Goal: Task Accomplishment & Management: Manage account settings

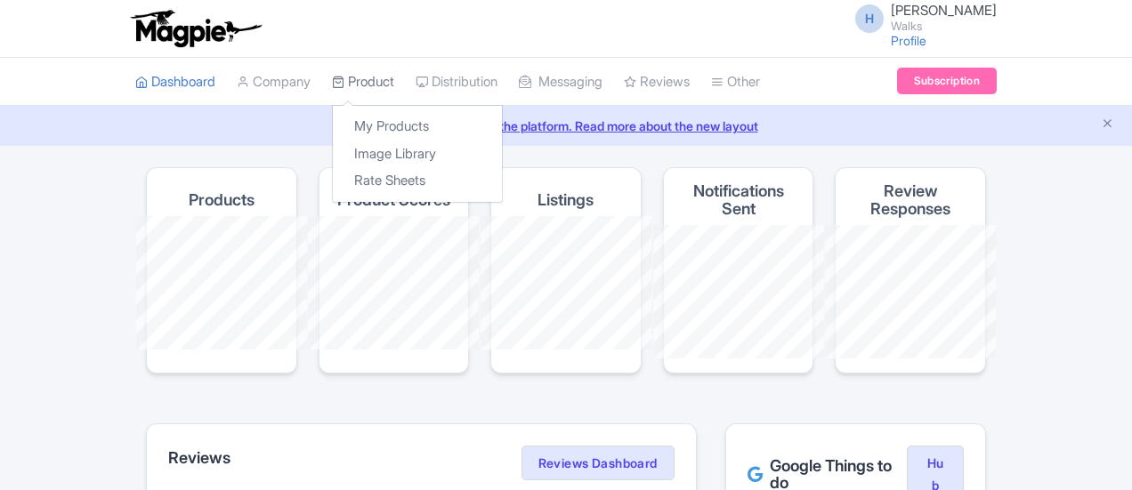
click at [332, 75] on link "Product" at bounding box center [363, 82] width 62 height 49
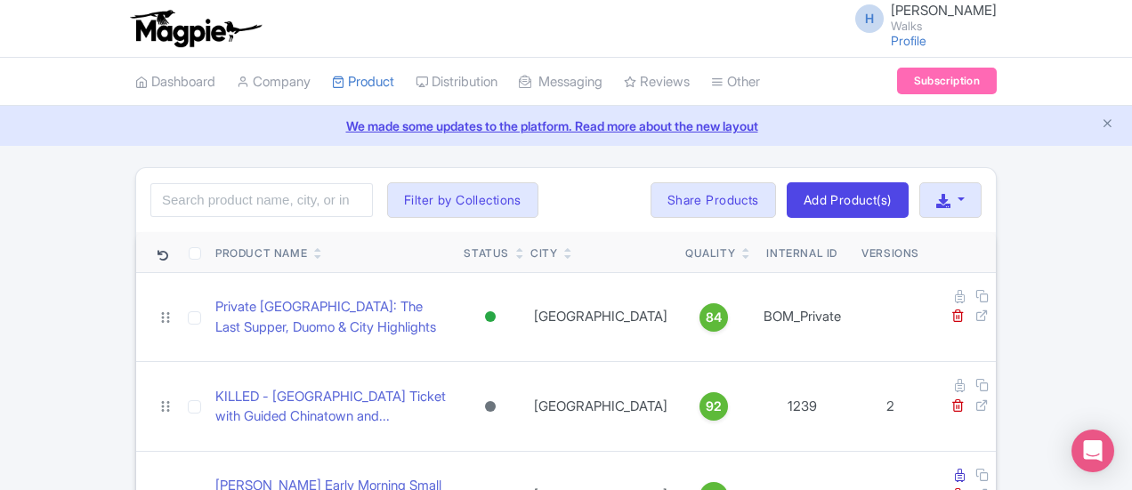
click at [141, 179] on div "Search Filter by Collections Amsterdam Athens Barcelona Bologna Bordeaux Boston…" at bounding box center [566, 200] width 860 height 64
click at [150, 200] on input "search" at bounding box center [261, 200] width 222 height 34
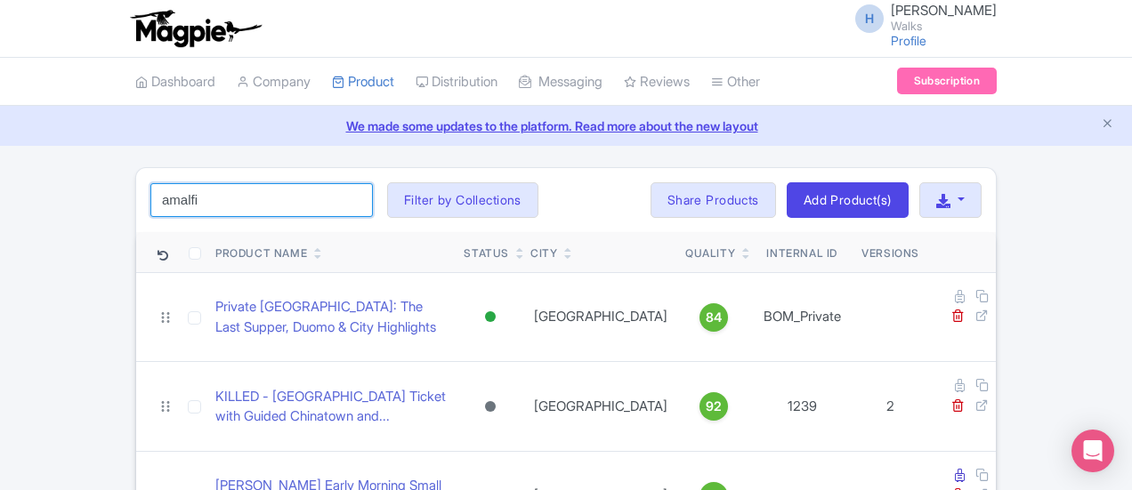
type input "amalfi"
click button "Search" at bounding box center [0, 0] width 0 height 0
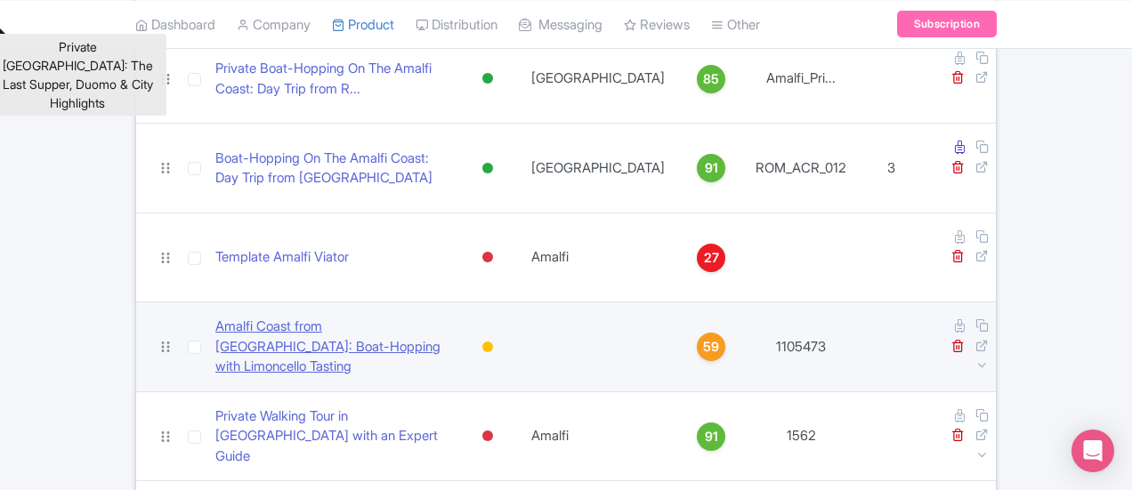
scroll to position [267, 0]
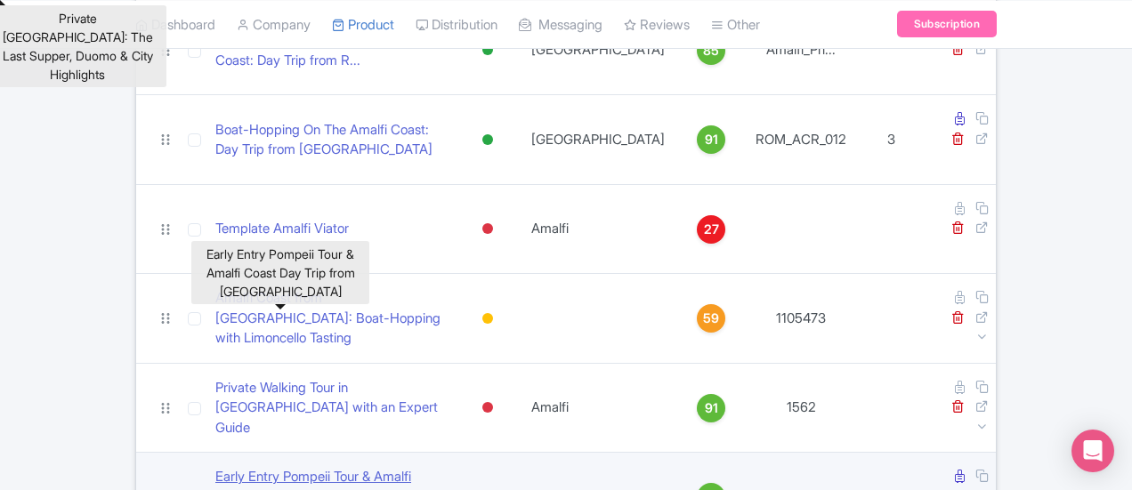
click at [340, 467] on link "Early Entry Pompeii Tour & Amalfi Coast Day Trip from [GEOGRAPHIC_DATA]" at bounding box center [331, 497] width 232 height 61
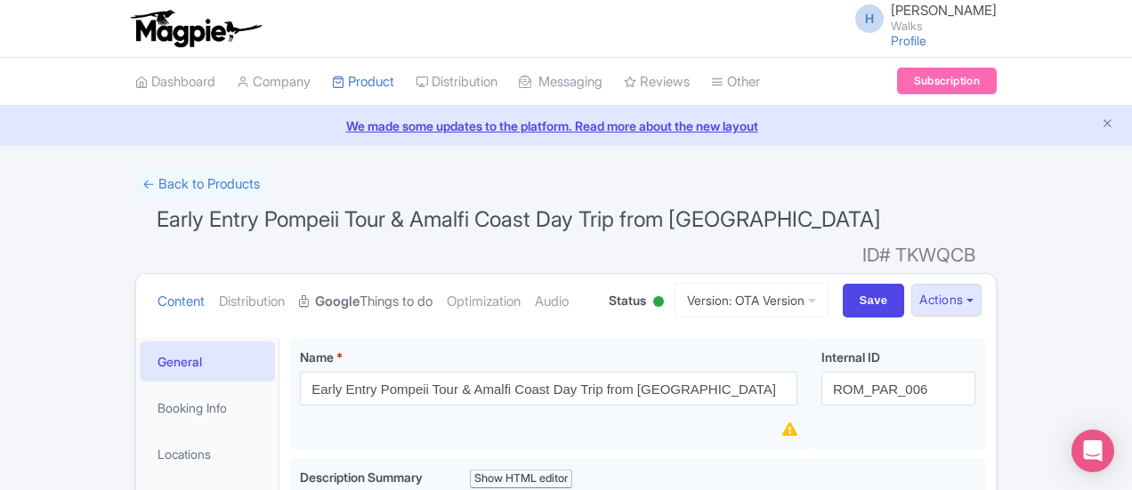
click at [299, 279] on link "Google Things to do" at bounding box center [365, 302] width 133 height 56
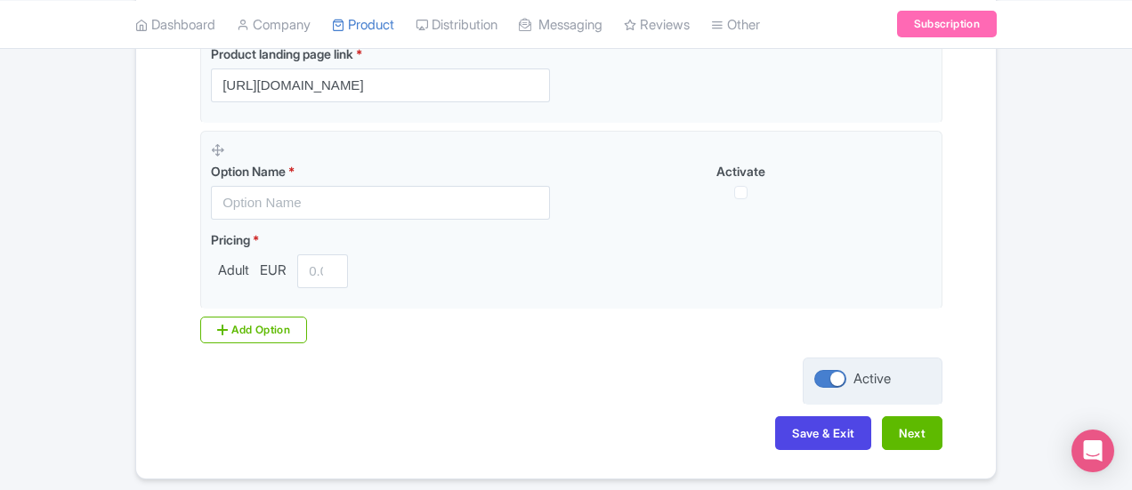
scroll to position [563, 0]
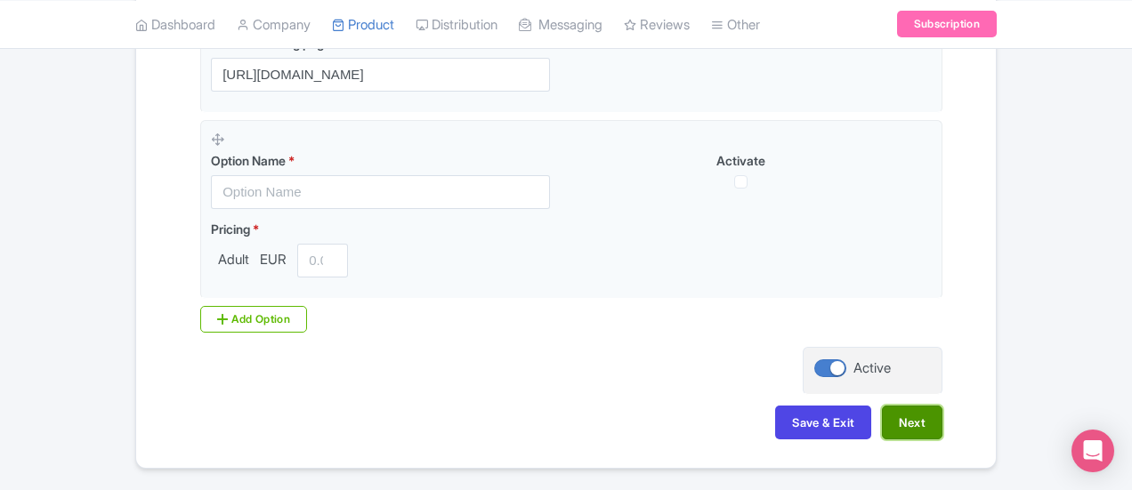
click at [942, 406] on button "Next" at bounding box center [912, 423] width 61 height 34
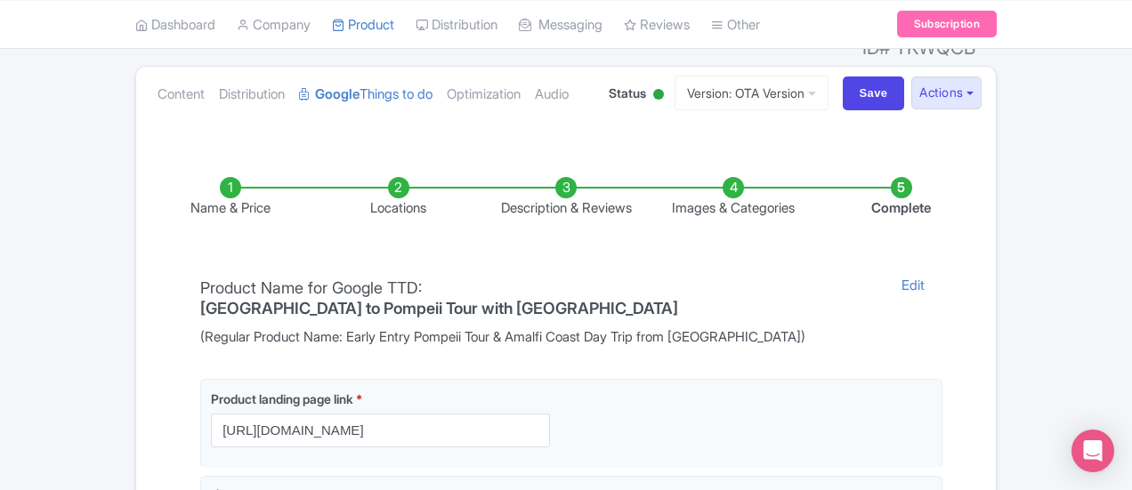
scroll to position [0, 0]
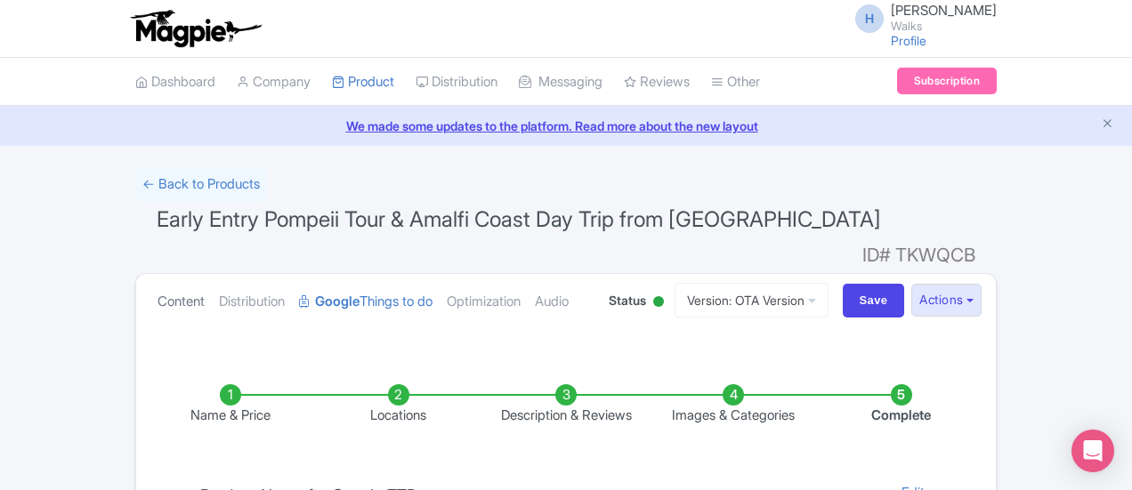
click at [157, 274] on link "Content" at bounding box center [180, 302] width 47 height 56
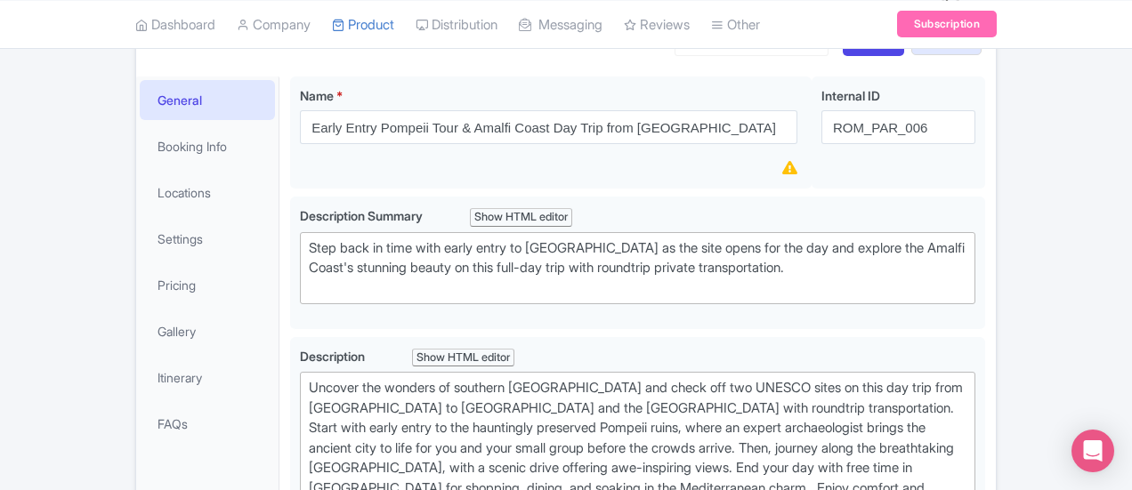
scroll to position [267, 0]
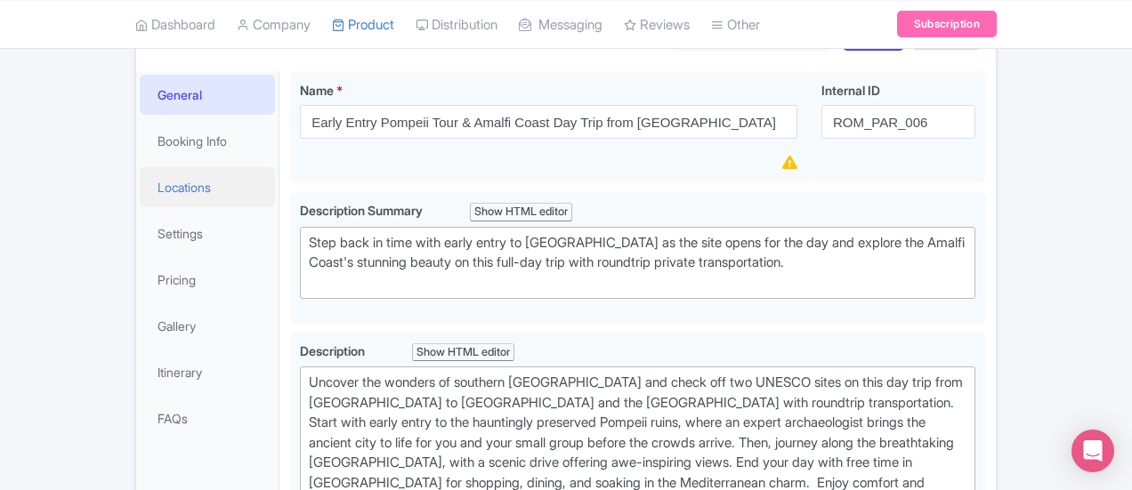
click at [140, 167] on link "Locations" at bounding box center [207, 187] width 135 height 40
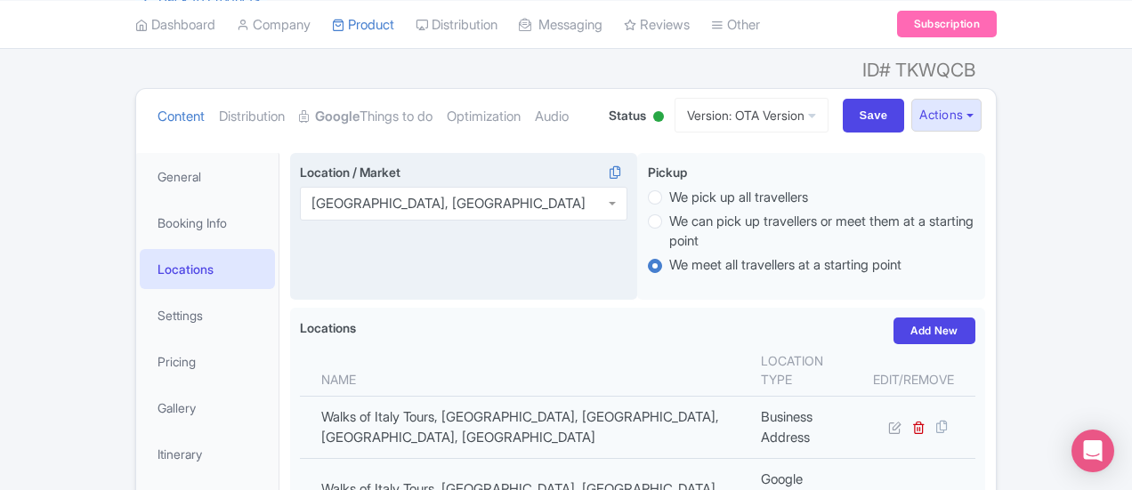
scroll to position [0, 0]
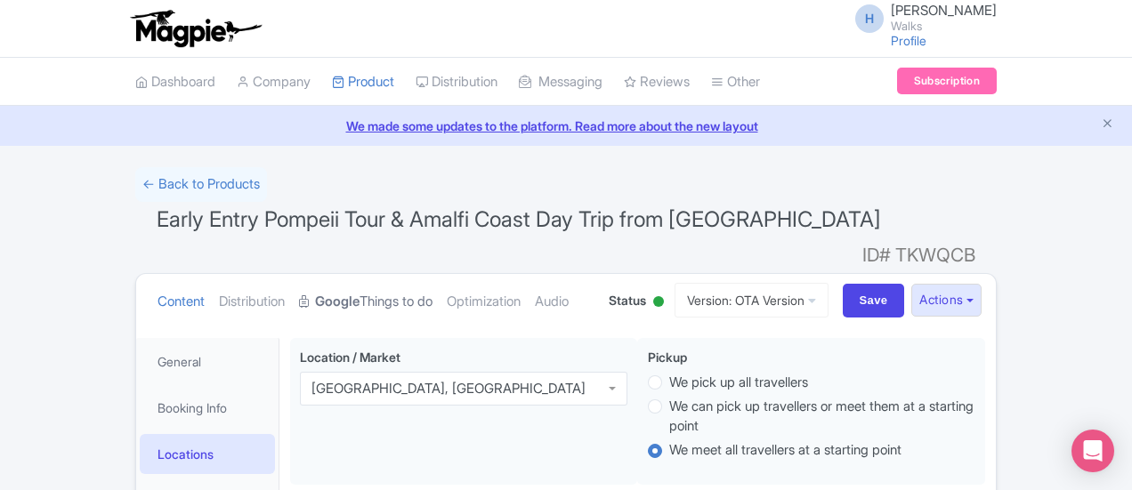
click at [299, 274] on link "Google Things to do" at bounding box center [365, 302] width 133 height 56
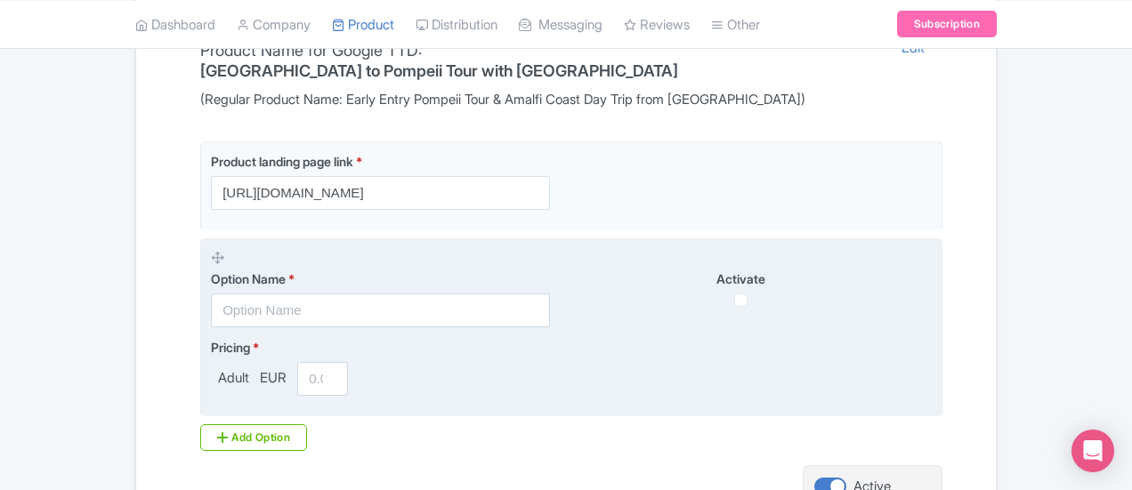
scroll to position [89, 0]
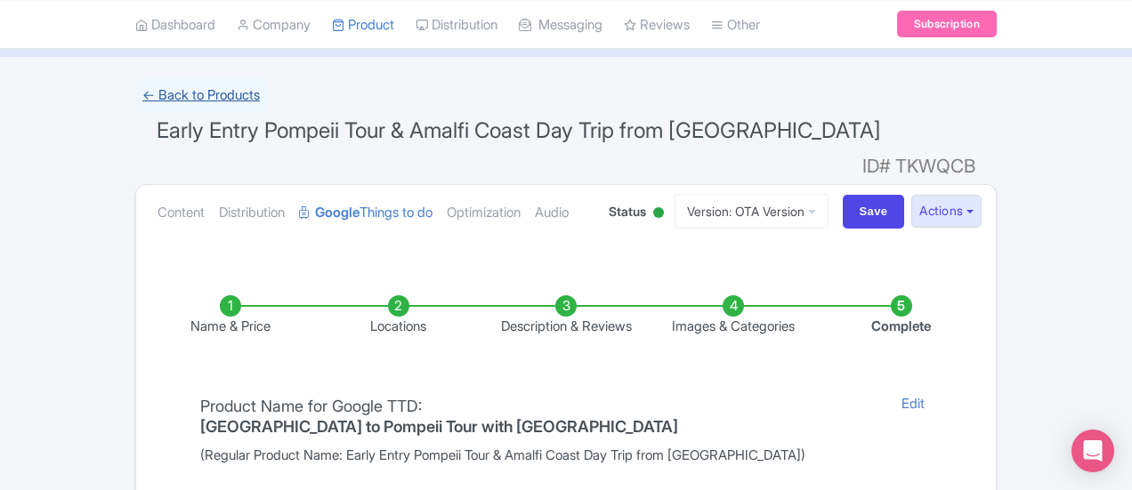
click at [135, 89] on link "← Back to Products" at bounding box center [201, 95] width 132 height 35
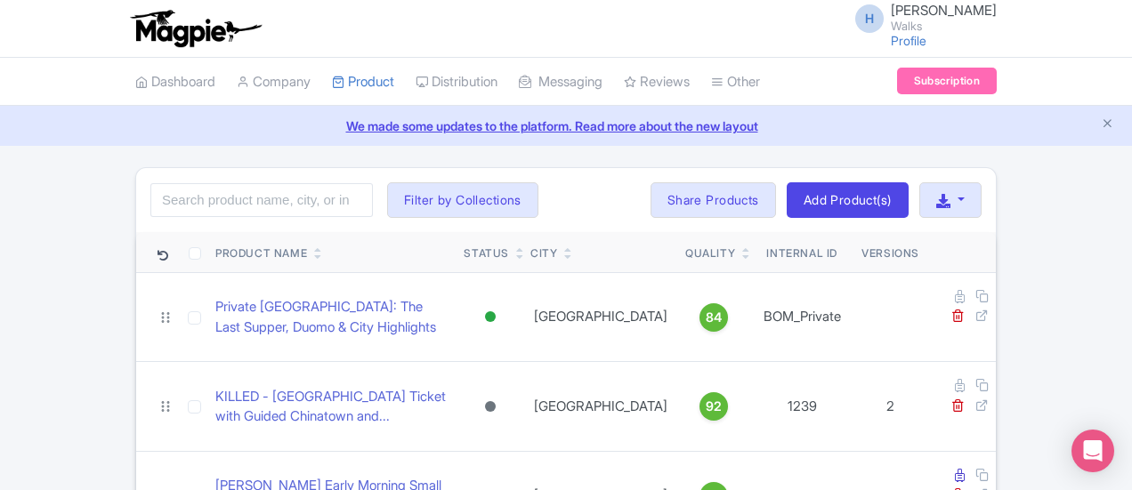
click at [136, 170] on div "Search Filter by Collections [GEOGRAPHIC_DATA] [GEOGRAPHIC_DATA] [GEOGRAPHIC_DA…" at bounding box center [566, 200] width 860 height 64
click at [150, 199] on input "search" at bounding box center [261, 200] width 222 height 34
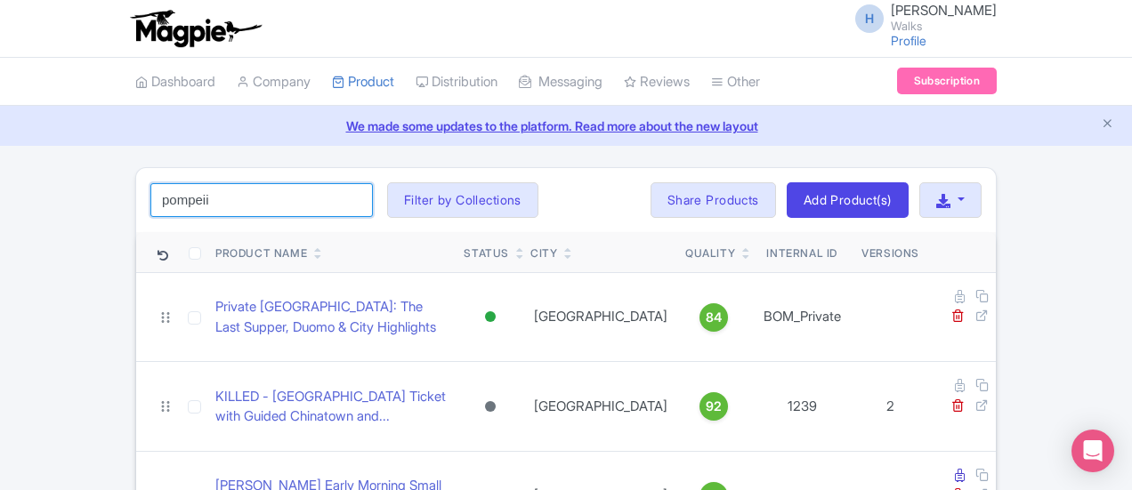
type input "pompeii"
click button "Search" at bounding box center [0, 0] width 0 height 0
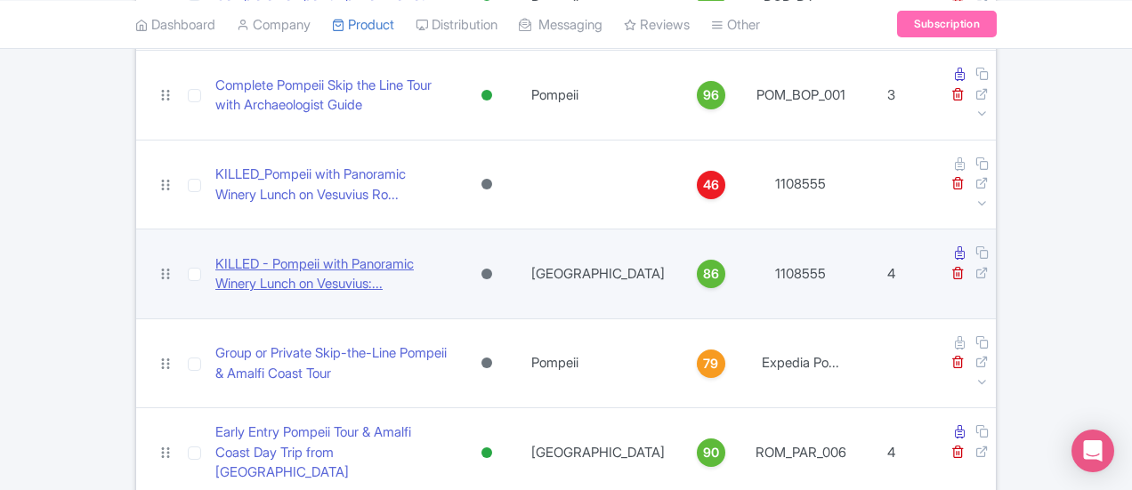
scroll to position [317, 0]
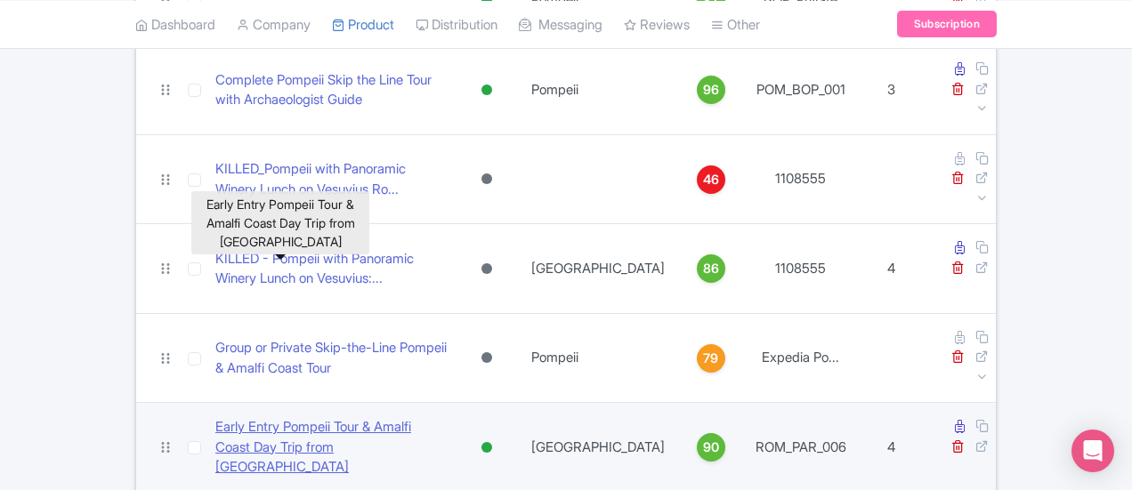
click at [219, 417] on link "Early Entry Pompeii Tour & Amalfi Coast Day Trip from [GEOGRAPHIC_DATA]" at bounding box center [330, 447] width 231 height 61
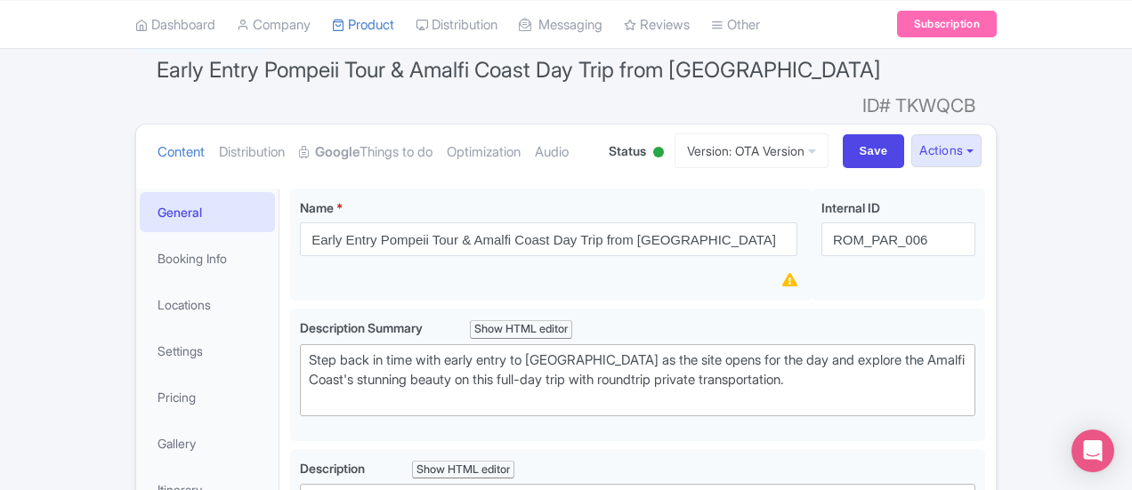
scroll to position [178, 0]
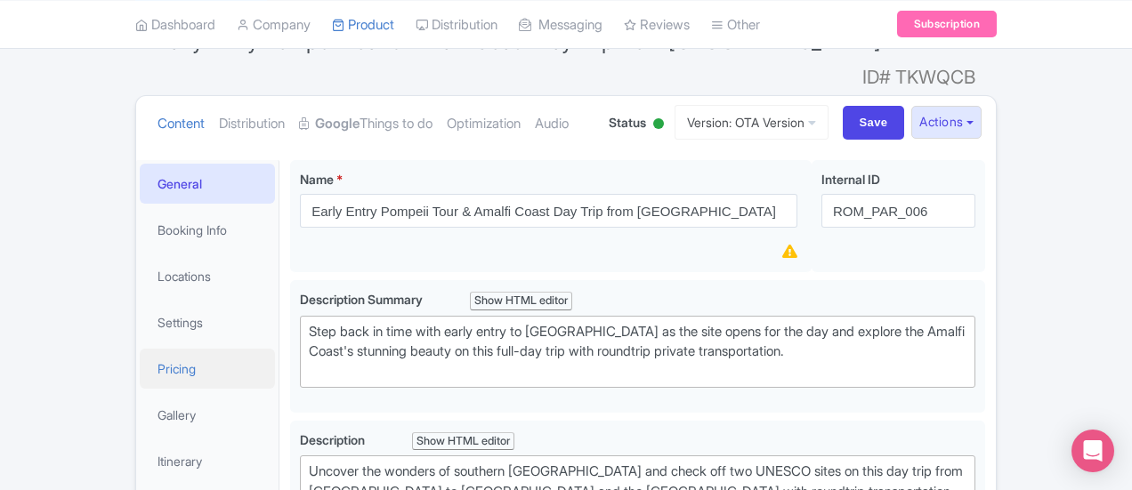
click at [140, 349] on link "Pricing" at bounding box center [207, 369] width 135 height 40
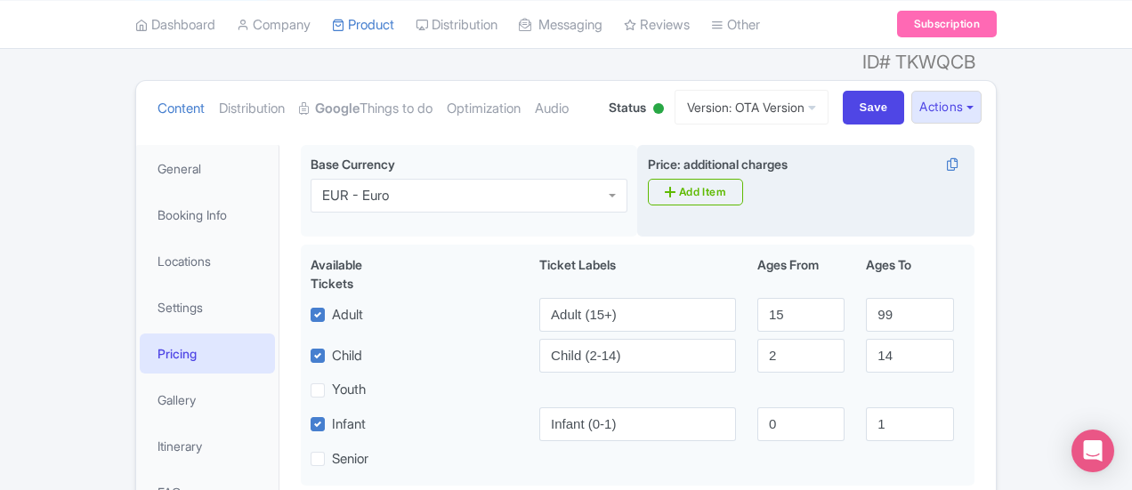
scroll to position [89, 0]
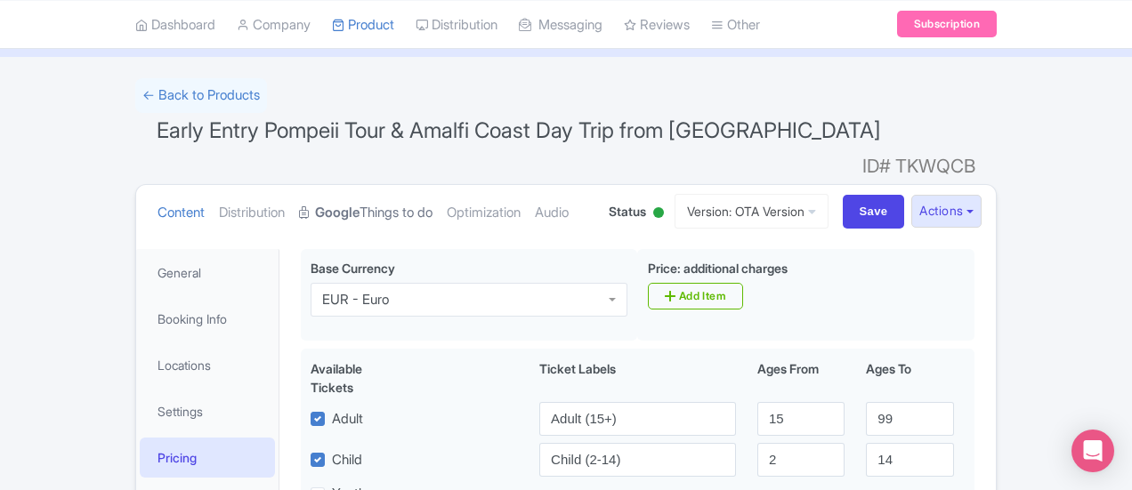
click at [299, 185] on link "Google Things to do" at bounding box center [365, 213] width 133 height 56
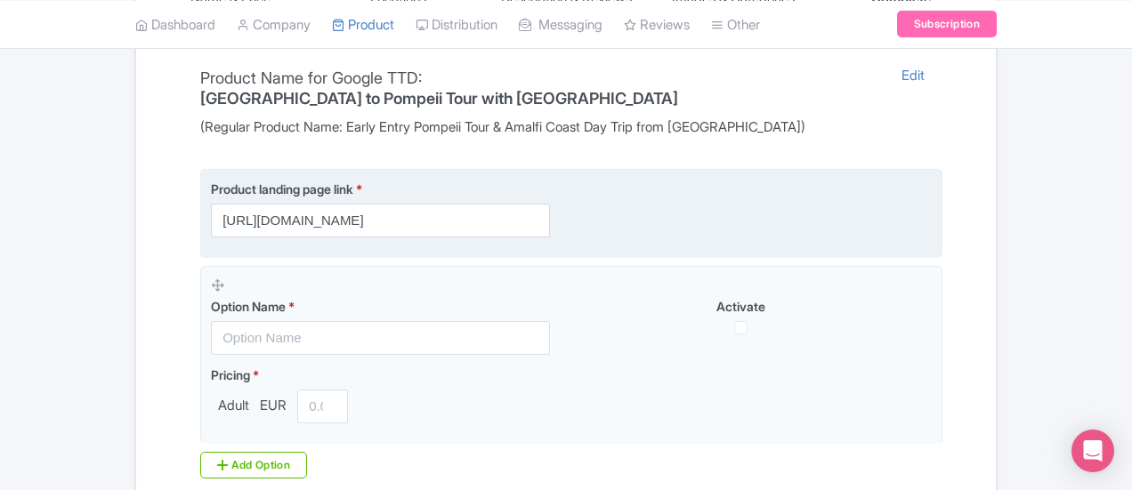
scroll to position [445, 0]
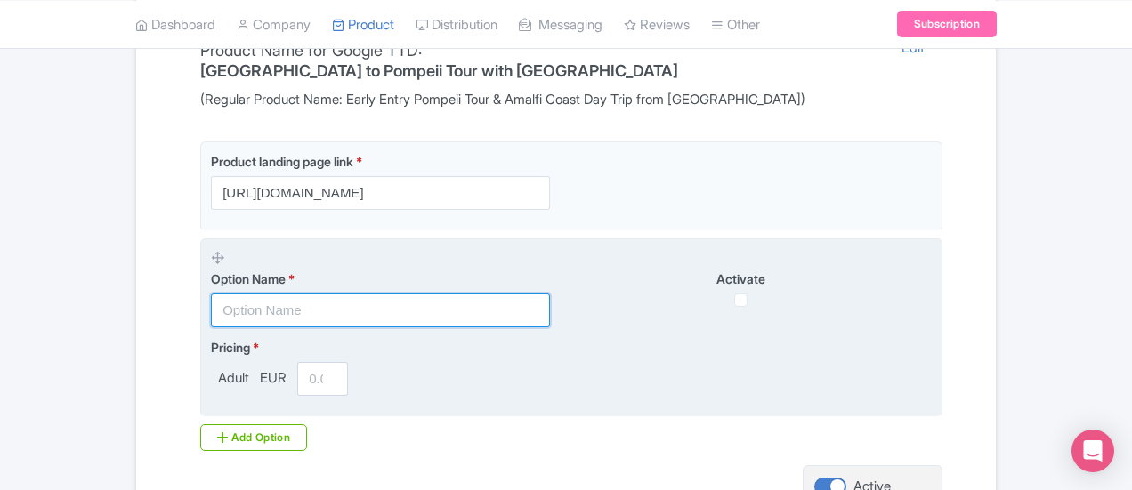
click at [367, 294] on input "text" at bounding box center [380, 311] width 339 height 34
type input "adult"
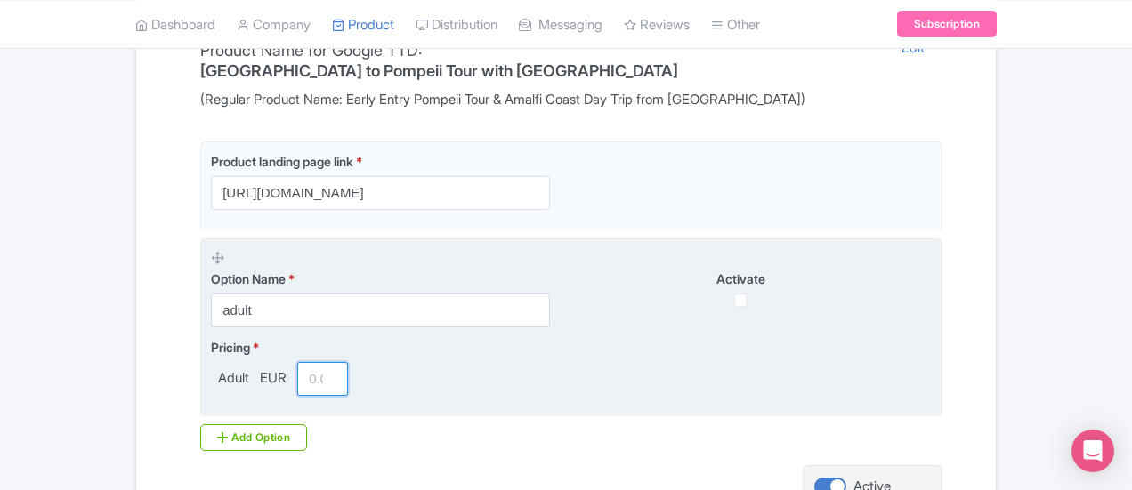
click at [297, 362] on input "number" at bounding box center [322, 379] width 51 height 34
type input "169"
click at [408, 270] on label "Option Name *" at bounding box center [380, 279] width 339 height 19
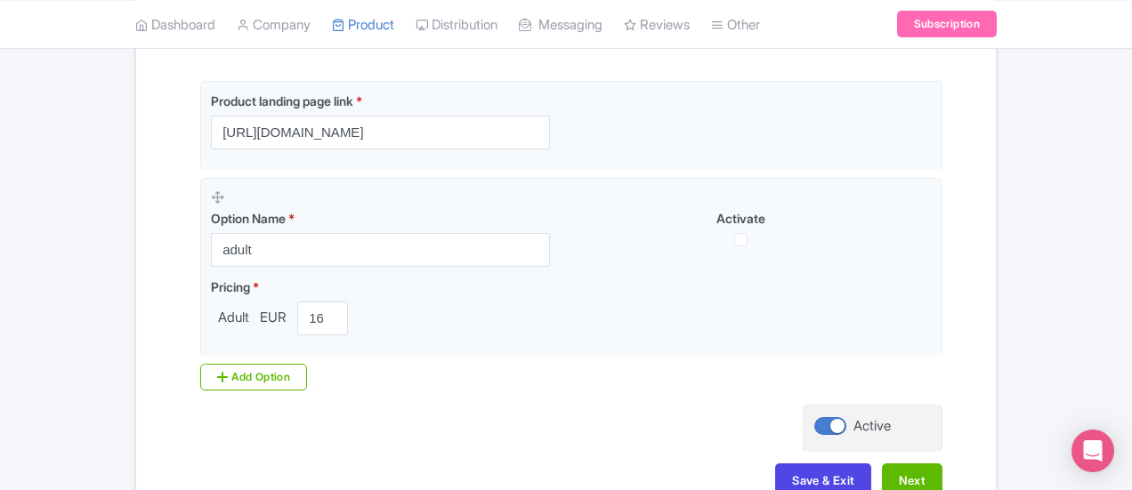
scroll to position [534, 0]
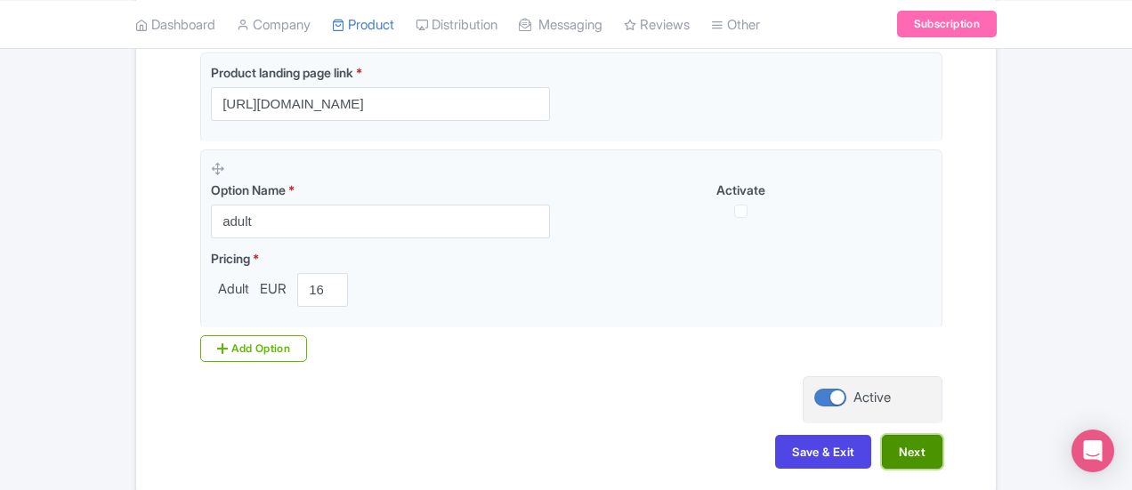
click at [942, 435] on button "Next" at bounding box center [912, 452] width 61 height 34
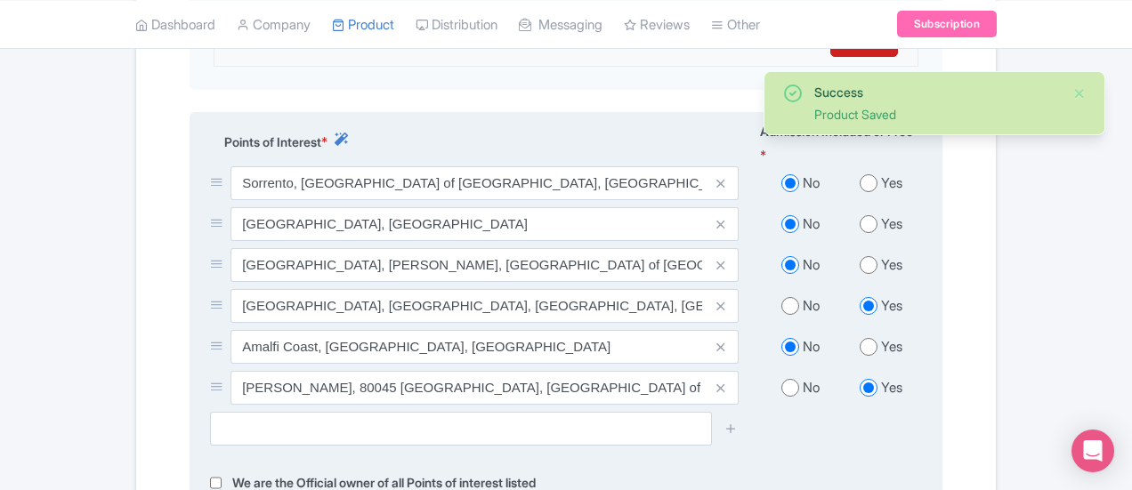
scroll to position [801, 0]
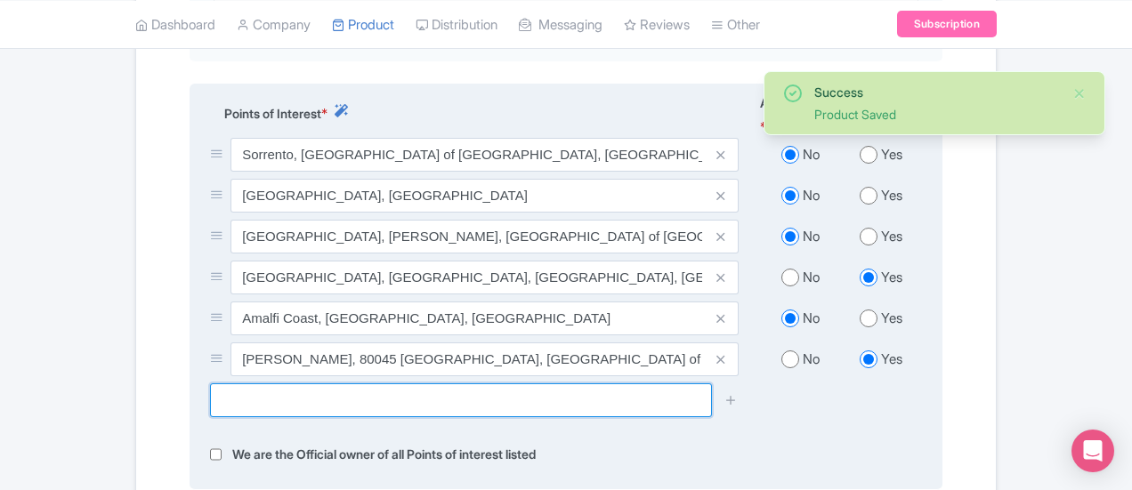
click at [246, 384] on input "text" at bounding box center [461, 401] width 502 height 34
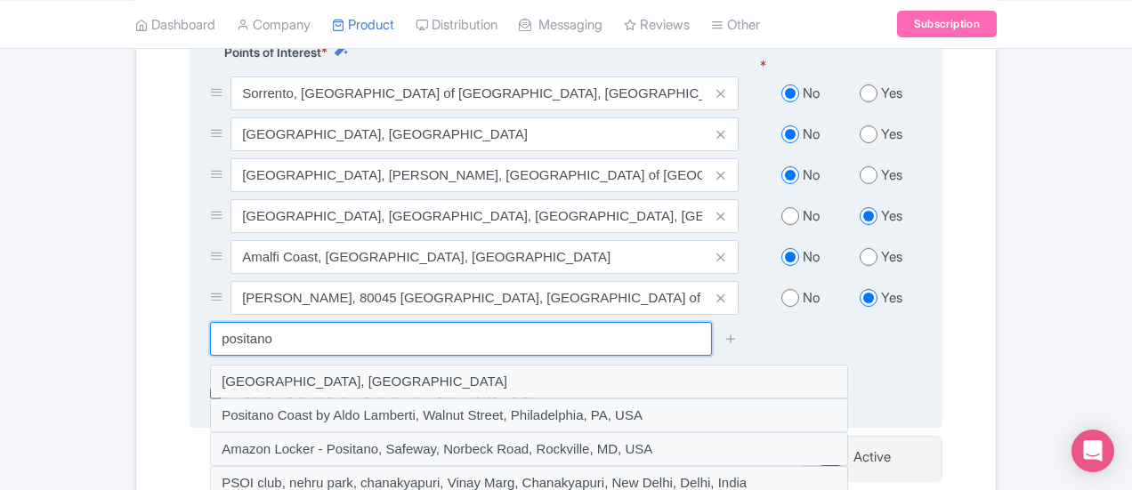
scroll to position [890, 0]
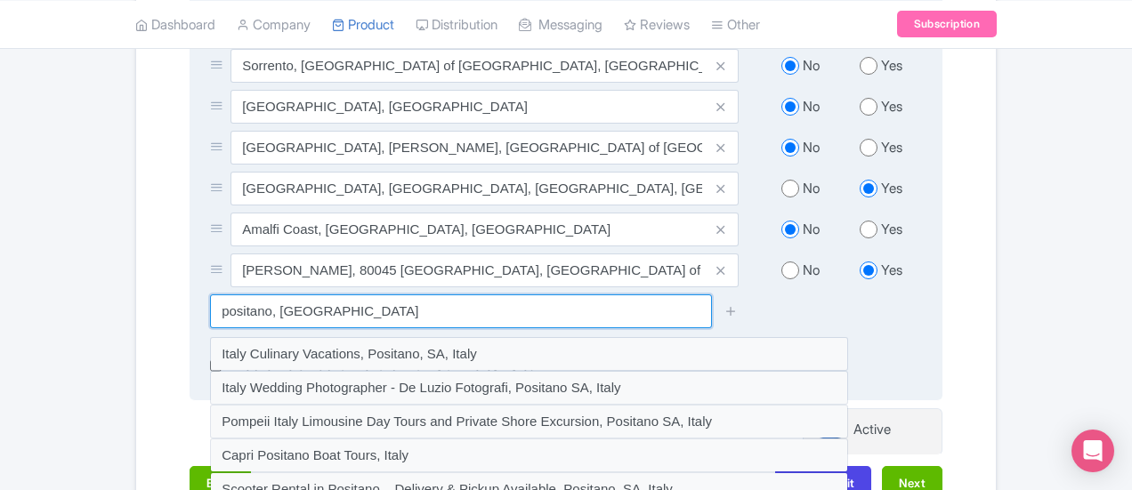
drag, startPoint x: 217, startPoint y: 233, endPoint x: 146, endPoint y: 254, distance: 74.3
click at [210, 295] on input "positano, italy" at bounding box center [461, 312] width 502 height 34
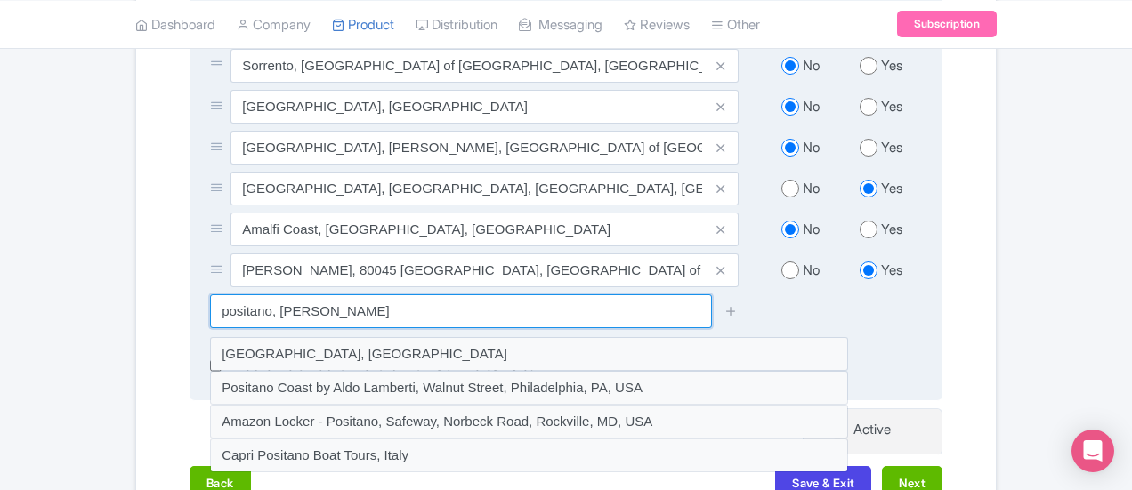
type input "positano, amalfi coast"
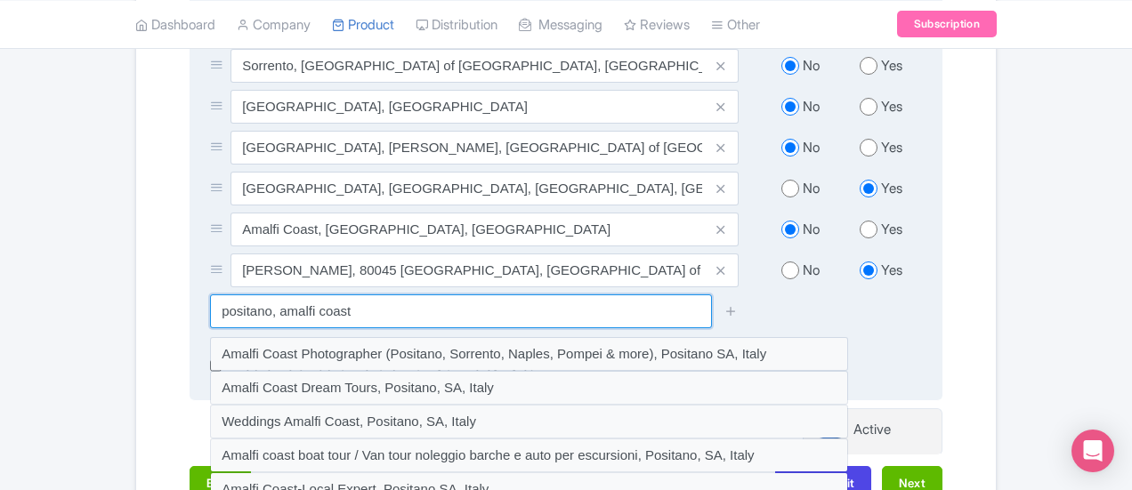
drag, startPoint x: 245, startPoint y: 243, endPoint x: 94, endPoint y: 256, distance: 151.0
click at [210, 295] on input "positano, amalfi coast" at bounding box center [461, 312] width 502 height 34
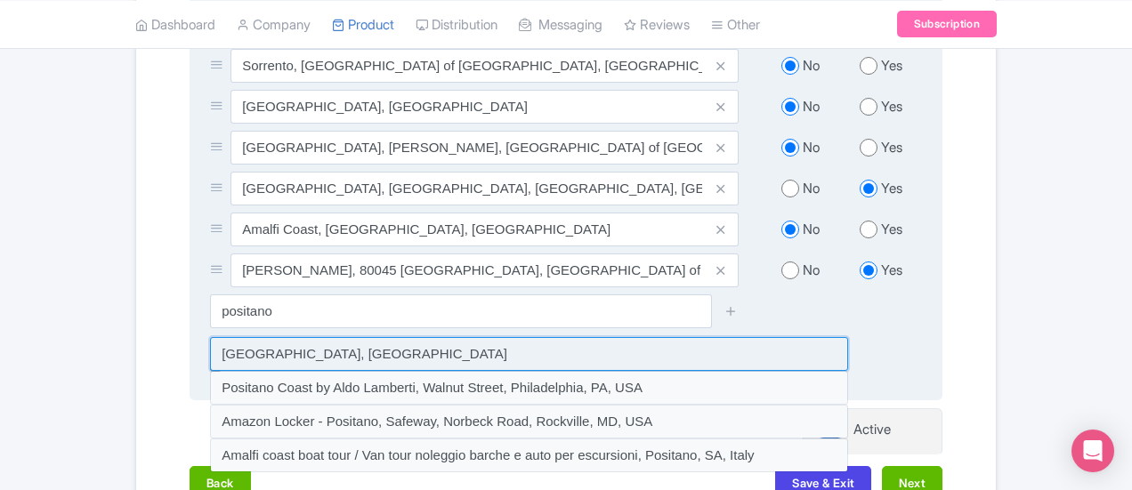
click at [210, 337] on input at bounding box center [529, 354] width 638 height 34
type input "Positano Beach, Italy"
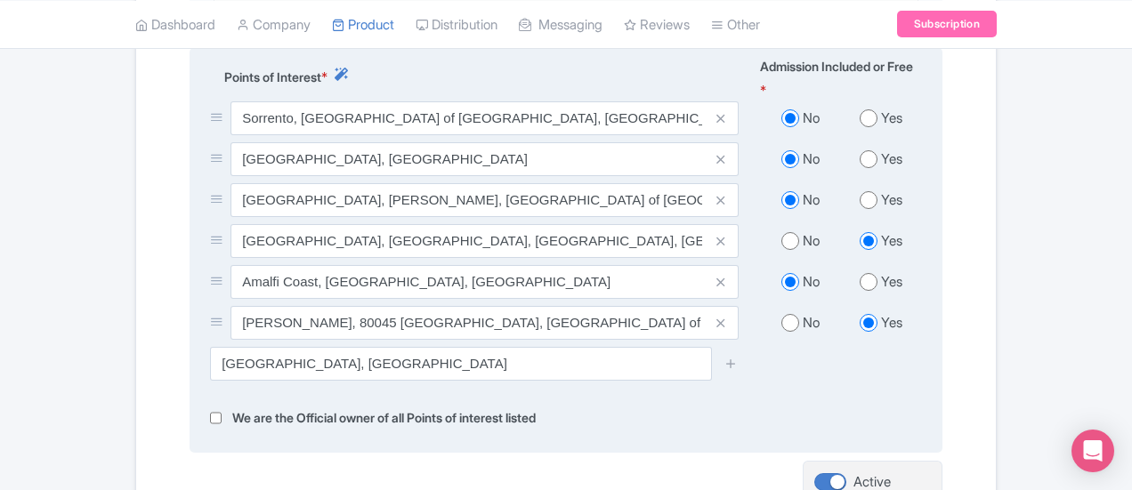
scroll to position [801, 0]
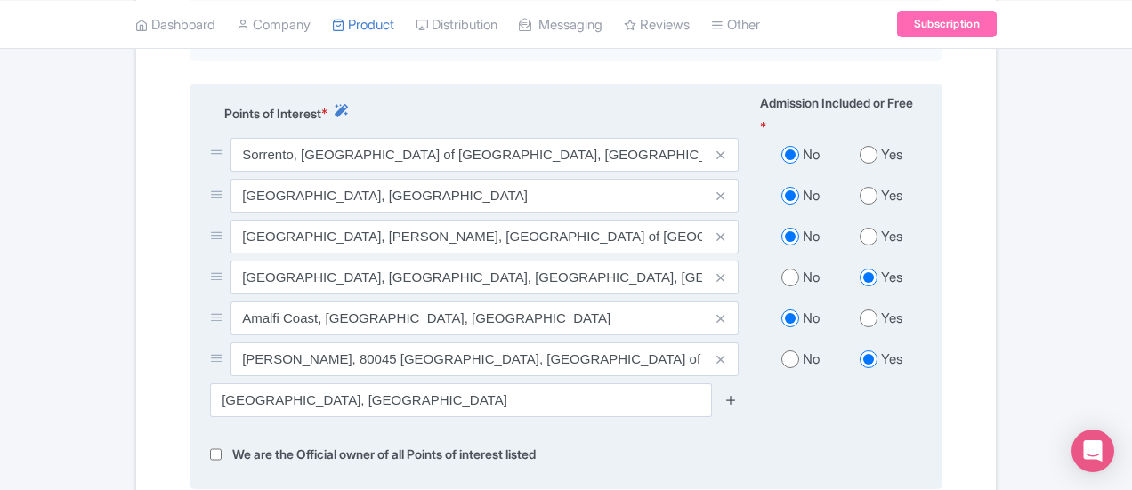
click at [738, 393] on icon at bounding box center [730, 399] width 13 height 13
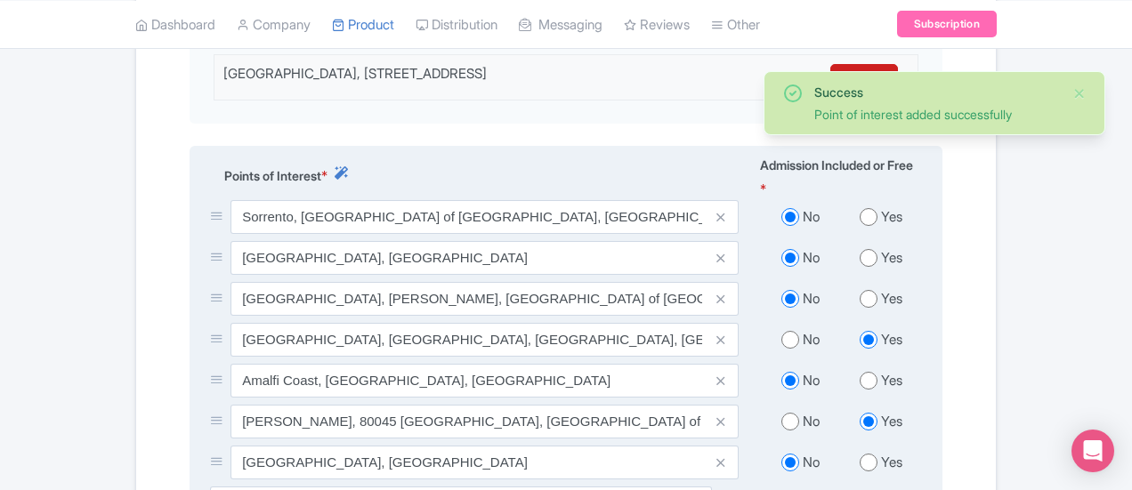
scroll to position [712, 0]
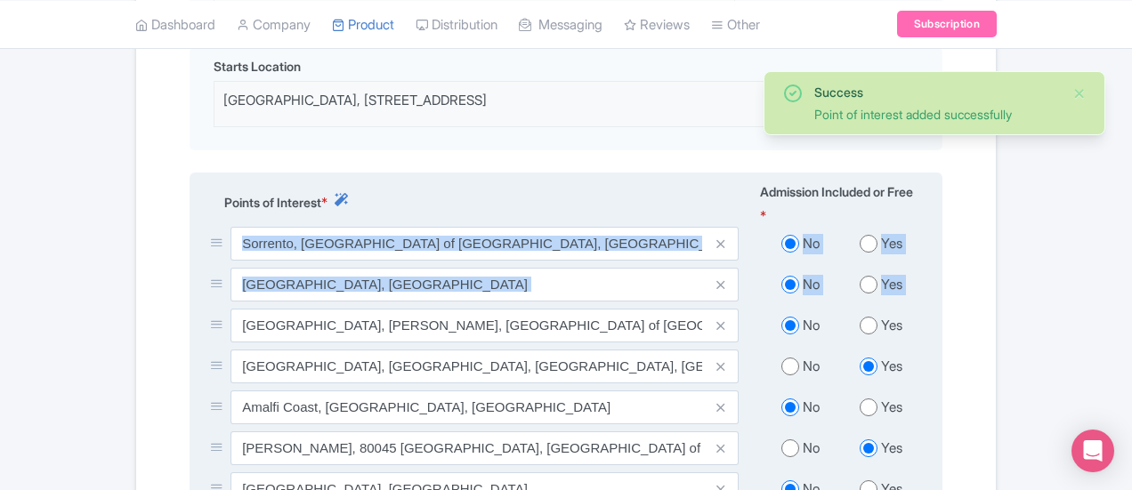
drag, startPoint x: 89, startPoint y: 175, endPoint x: 113, endPoint y: 260, distance: 87.9
click at [199, 262] on div "Sorrento, Metropolitan City of Naples, Italy No Yes Rome, Italy No Yes Mount Ve…" at bounding box center [565, 370] width 733 height 287
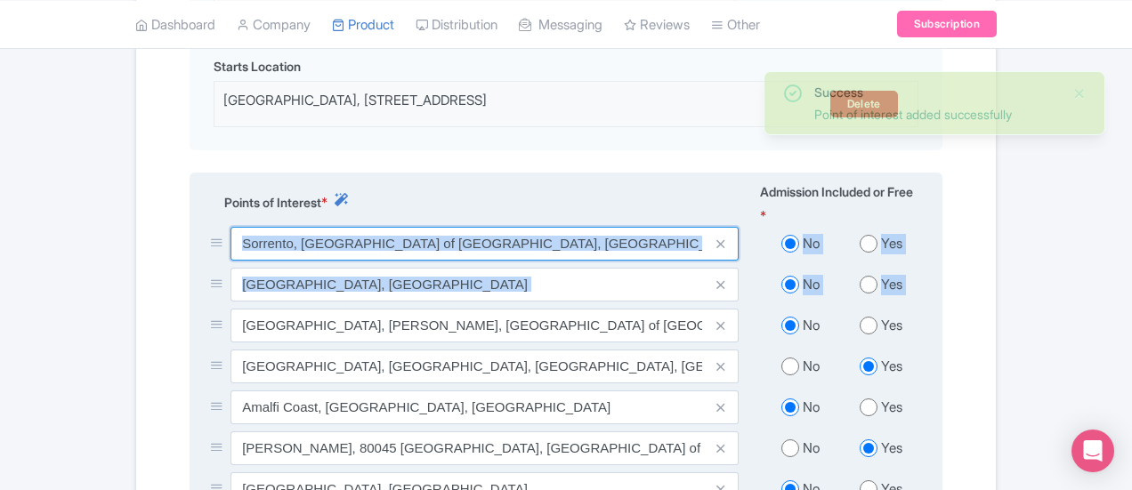
click at [230, 227] on input "Sorrento, Metropolitan City of Naples, Italy" at bounding box center [484, 244] width 508 height 34
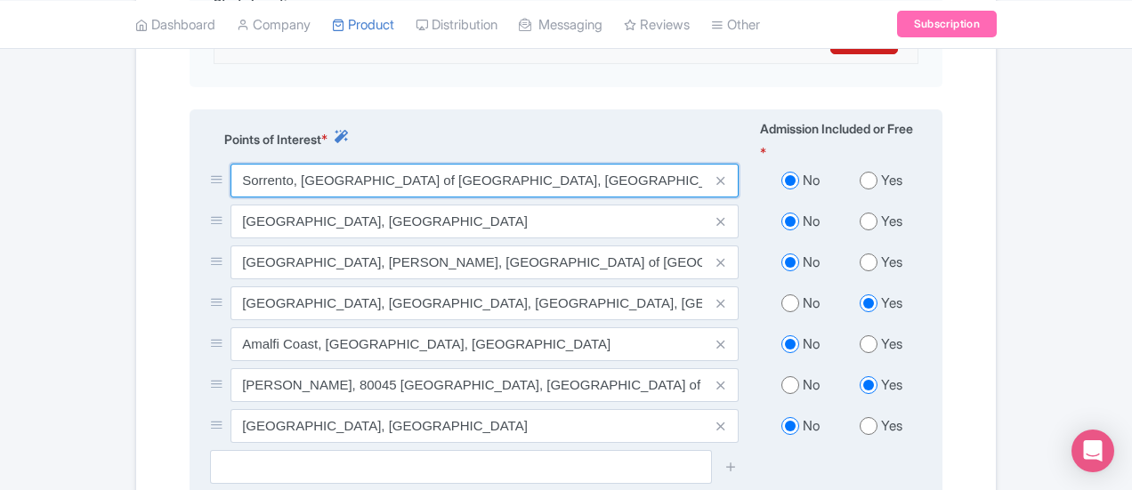
scroll to position [801, 0]
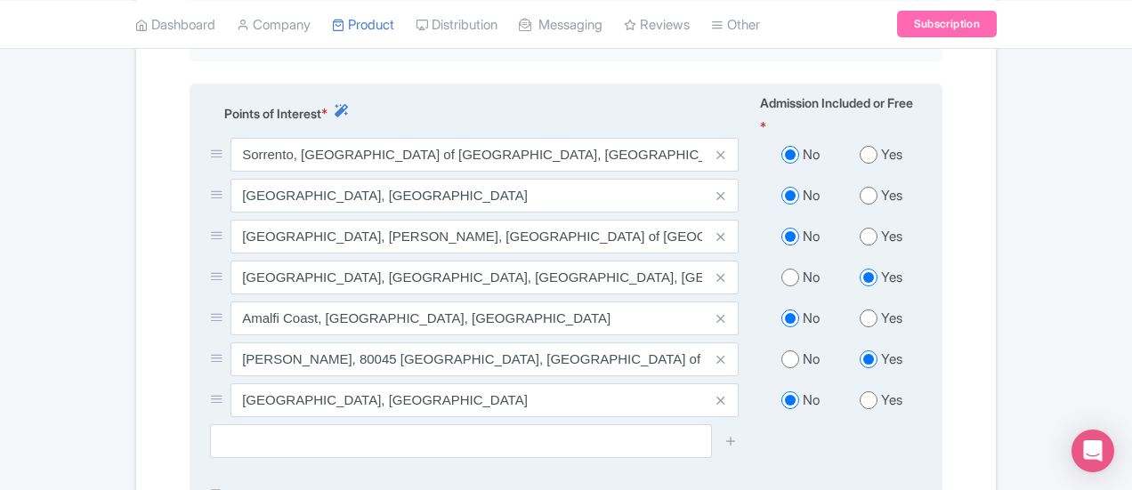
click at [922, 391] on div "Yes" at bounding box center [881, 401] width 81 height 20
click at [877, 392] on input "radio" at bounding box center [869, 401] width 18 height 18
radio input "true"
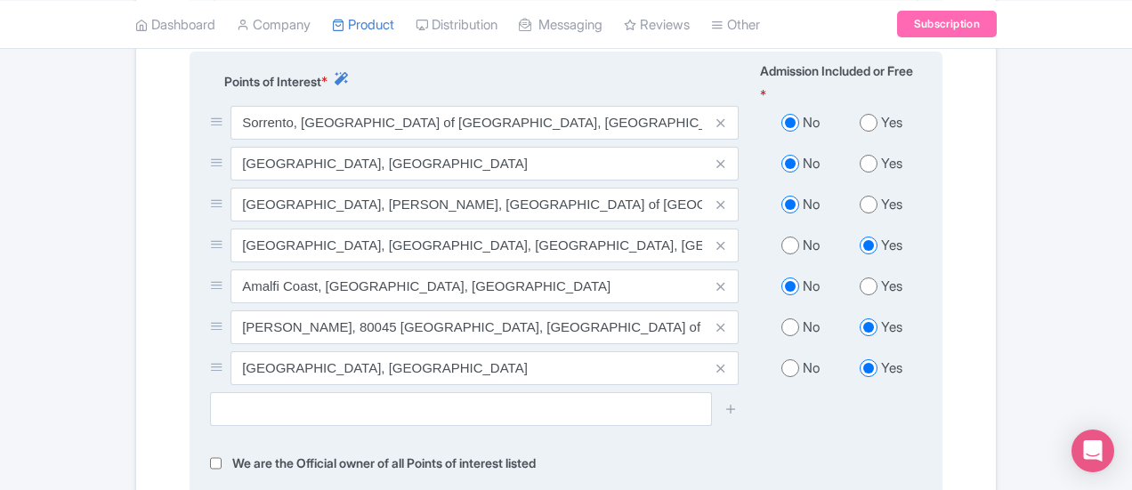
scroll to position [979, 0]
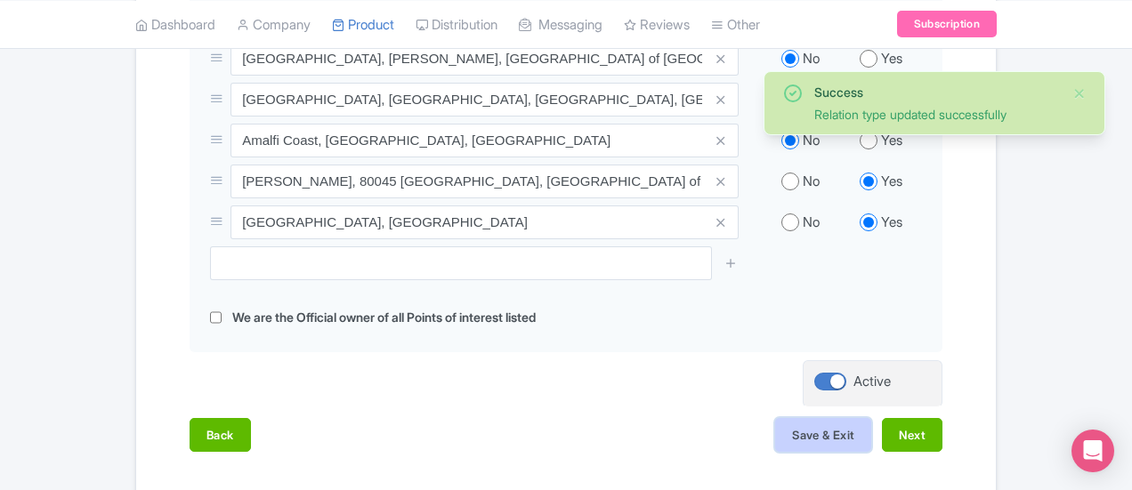
click at [871, 418] on button "Save & Exit" at bounding box center [823, 435] width 96 height 34
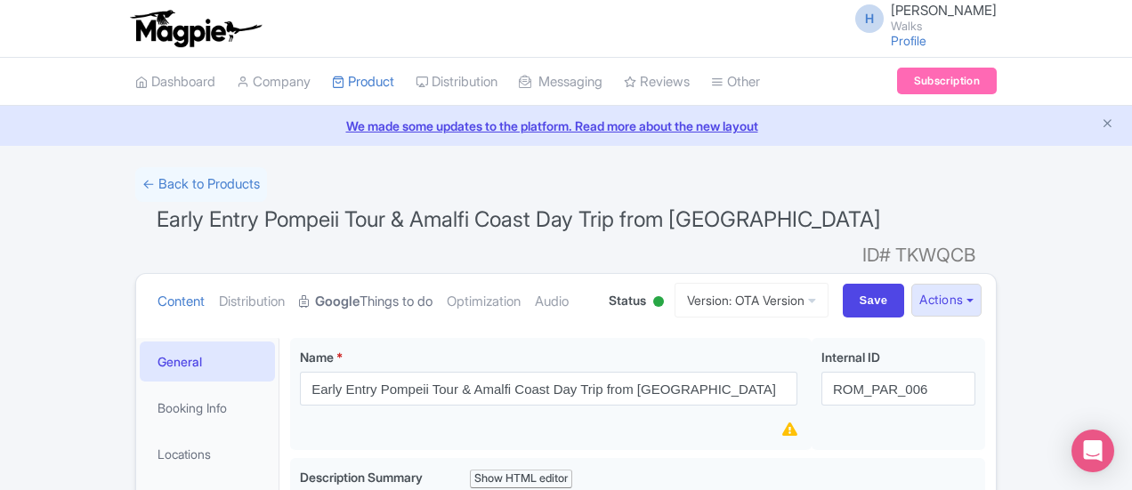
click at [299, 284] on link "Google Things to do" at bounding box center [365, 302] width 133 height 56
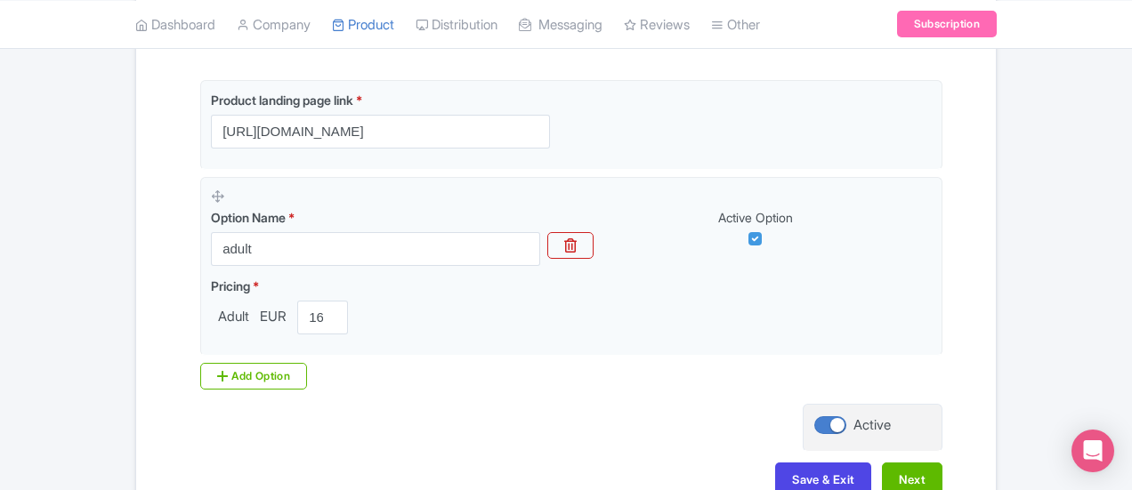
scroll to position [563, 0]
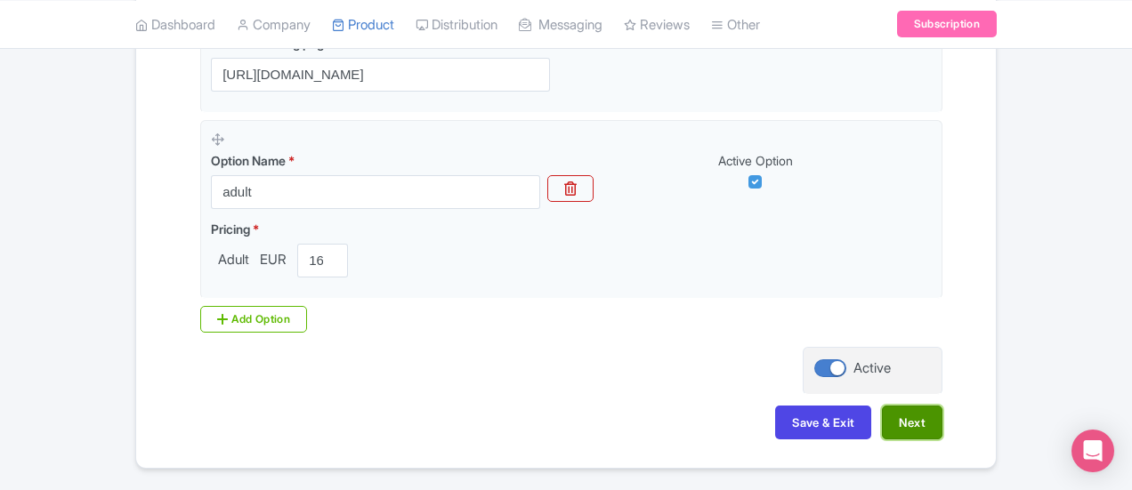
click at [942, 406] on button "Next" at bounding box center [912, 423] width 61 height 34
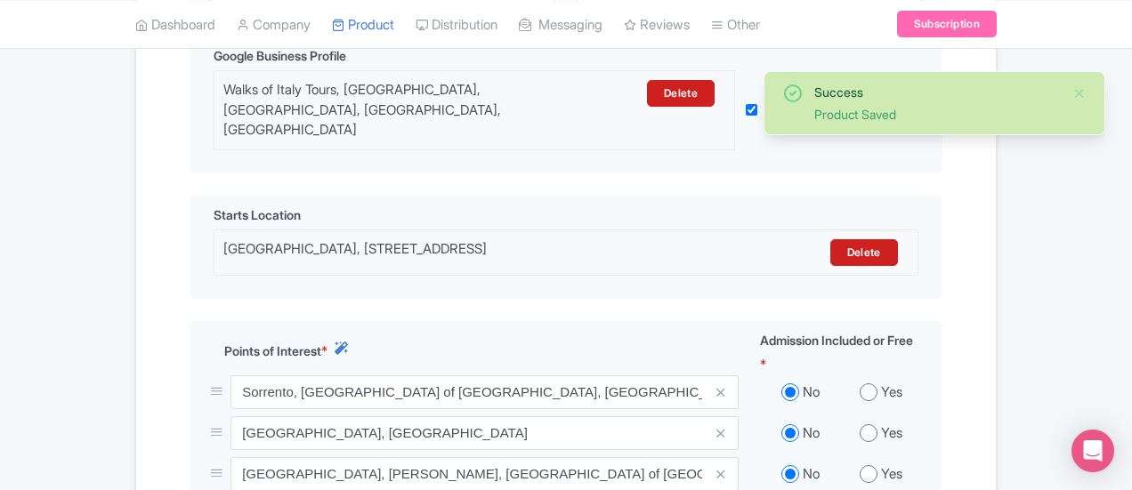
scroll to position [741, 0]
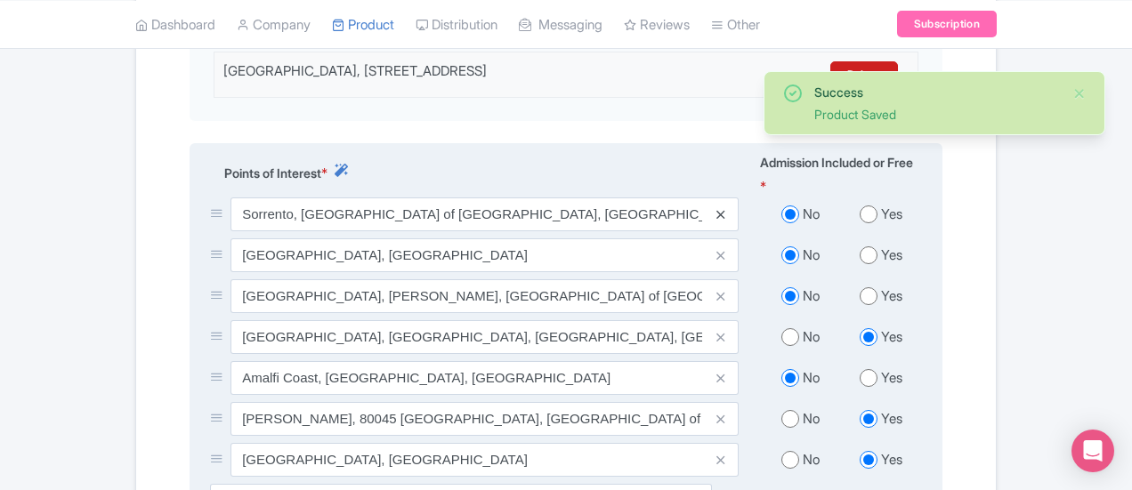
click at [724, 208] on icon at bounding box center [720, 214] width 8 height 13
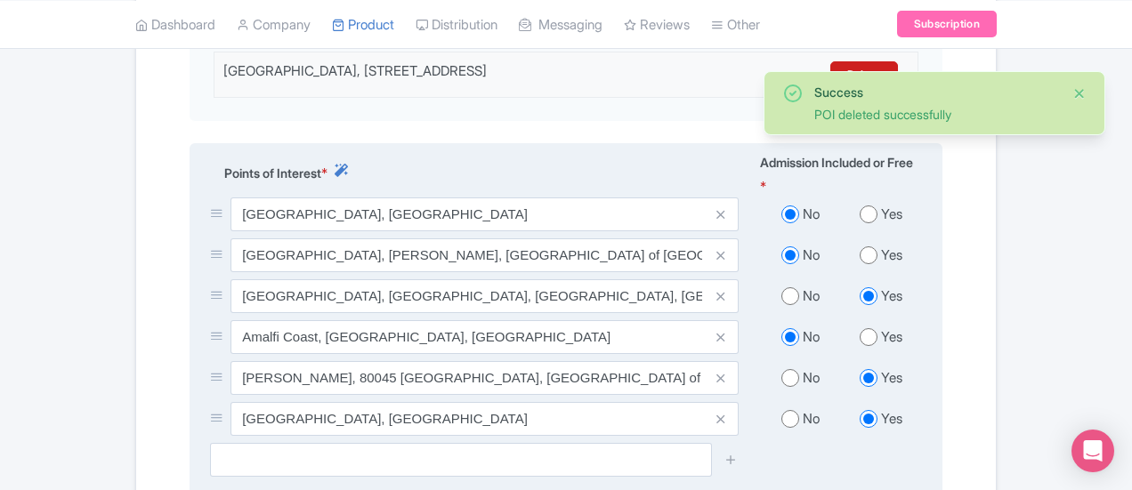
click at [1075, 93] on button "Close" at bounding box center [1079, 93] width 14 height 21
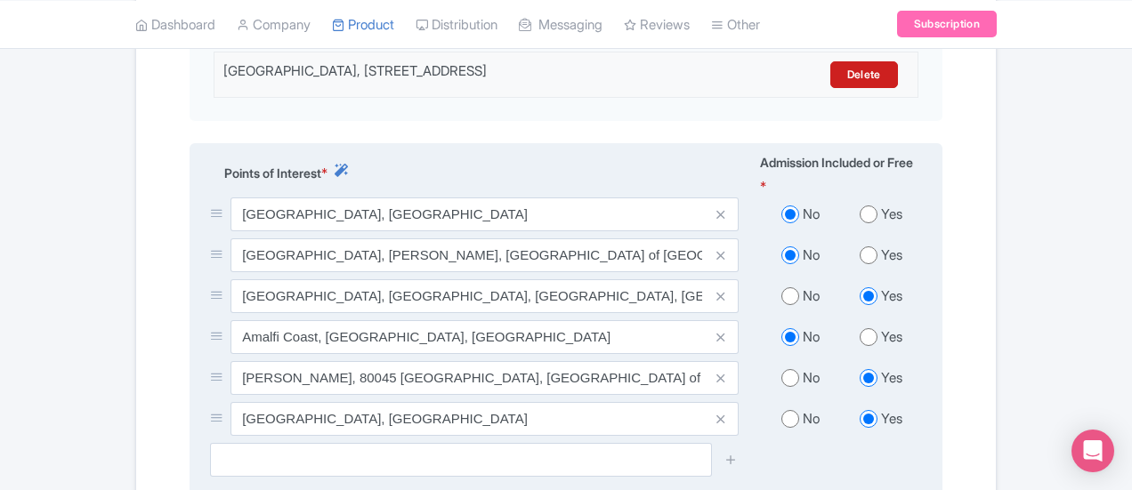
scroll to position [960, 0]
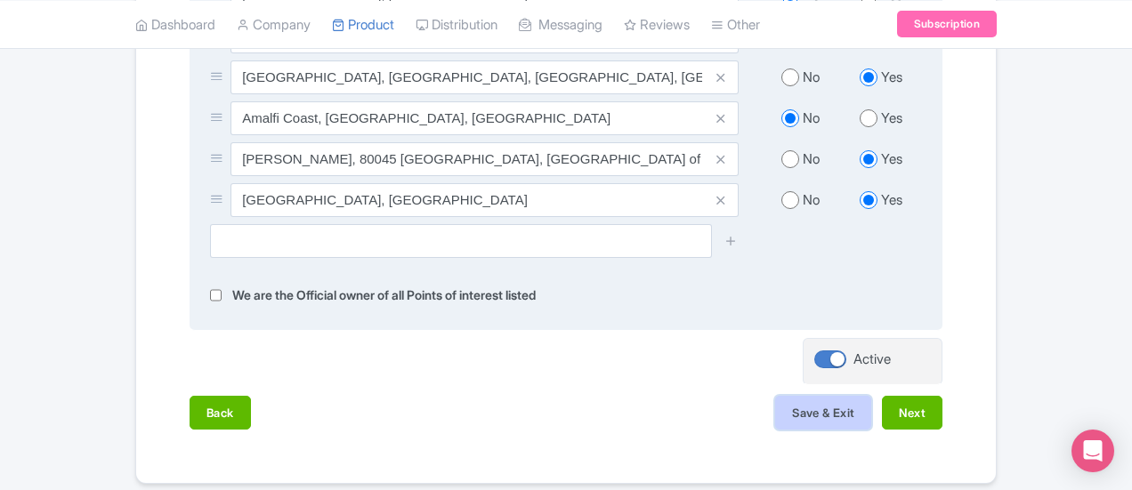
click at [871, 396] on button "Save & Exit" at bounding box center [823, 413] width 96 height 34
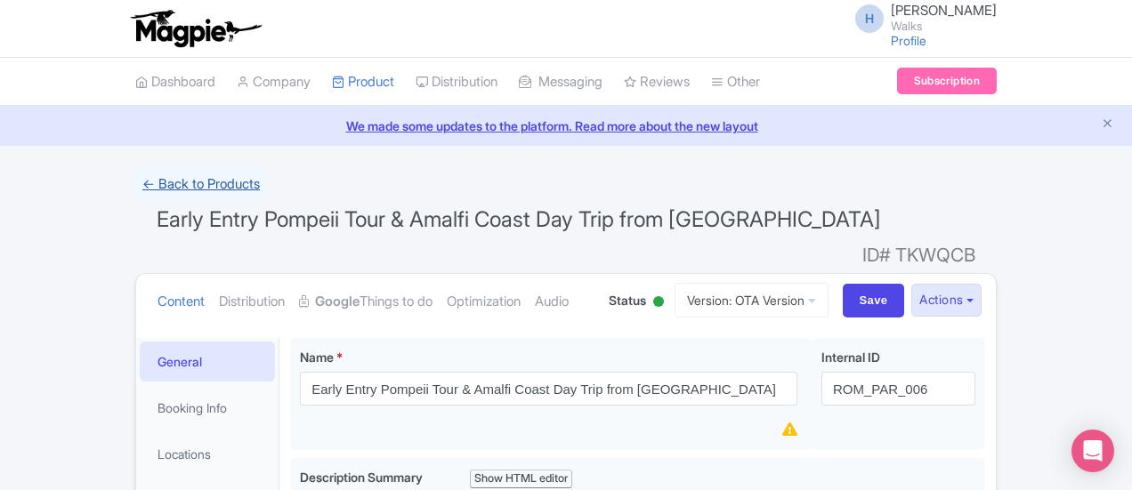
click at [135, 174] on link "← Back to Products" at bounding box center [201, 184] width 132 height 35
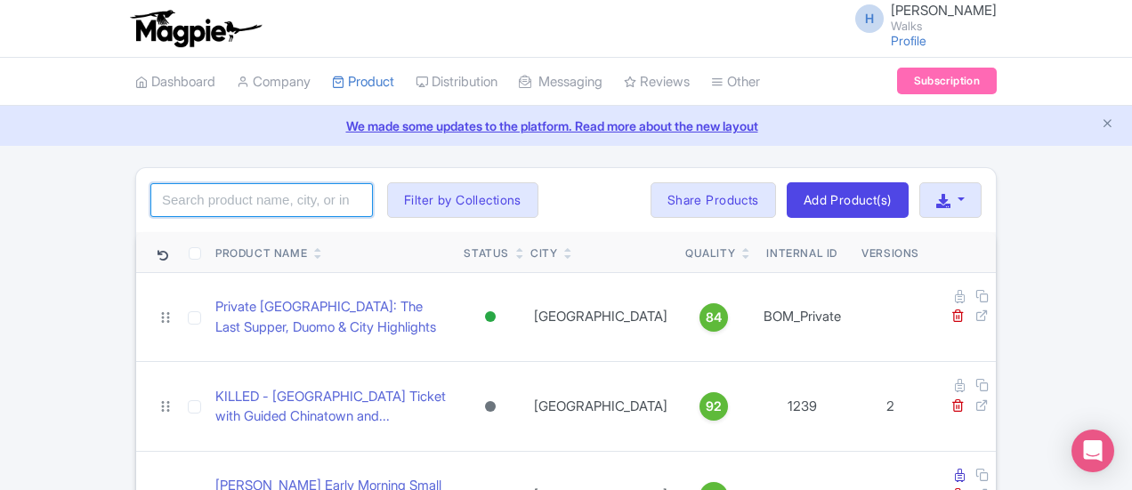
click at [198, 207] on input "search" at bounding box center [261, 200] width 222 height 34
click at [174, 206] on input "search" at bounding box center [261, 200] width 222 height 34
type input "vip tower of london"
click button "Search" at bounding box center [0, 0] width 0 height 0
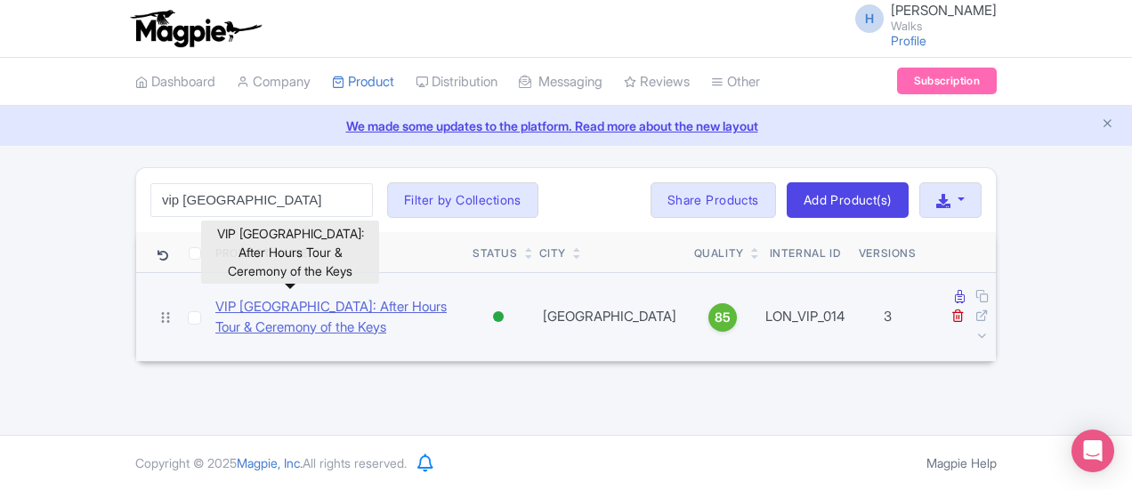
click at [229, 303] on link "VIP [GEOGRAPHIC_DATA]: After Hours Tour & Ceremony of the Keys" at bounding box center [336, 317] width 243 height 40
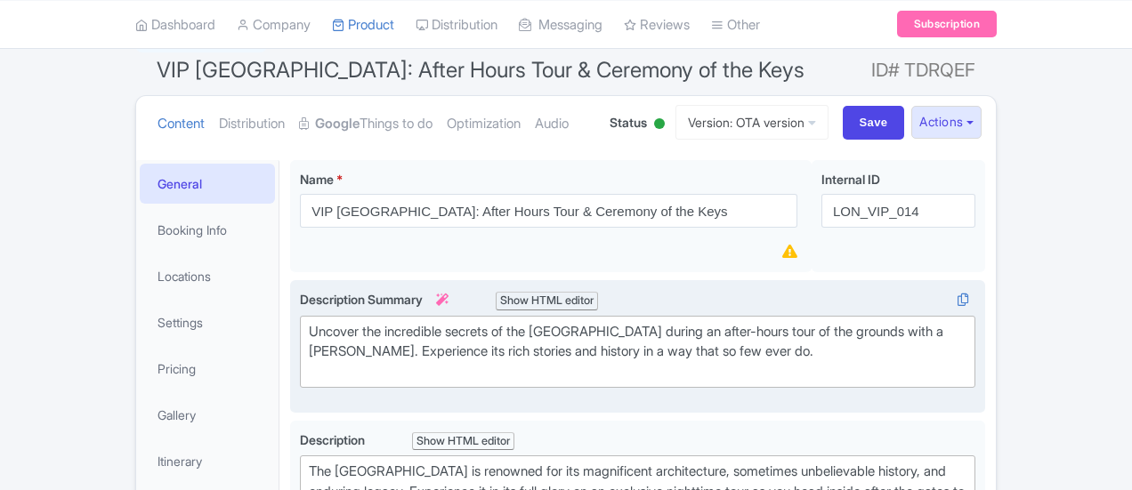
scroll to position [267, 0]
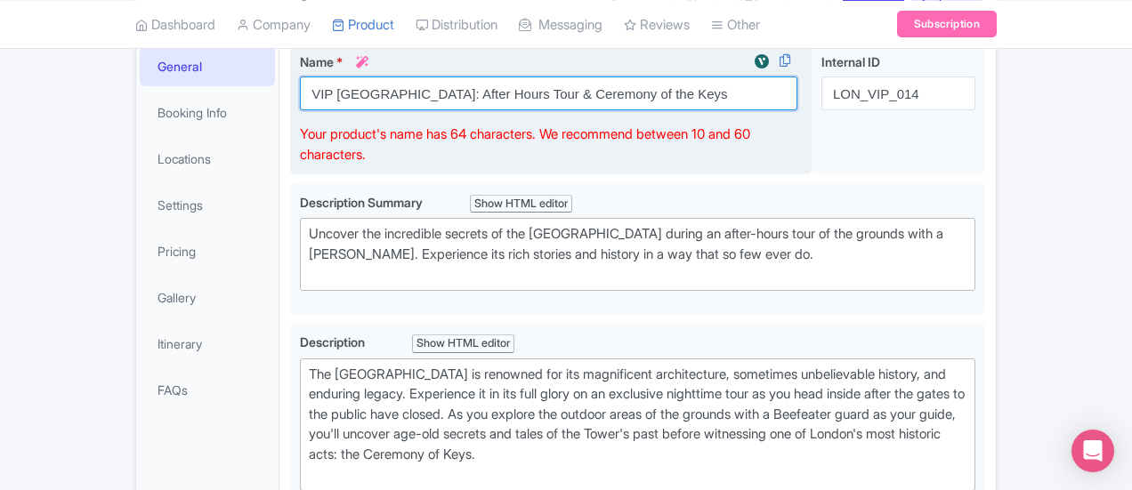
drag, startPoint x: 543, startPoint y: 86, endPoint x: 220, endPoint y: 91, distance: 323.0
click at [300, 91] on input "VIP [GEOGRAPHIC_DATA]: After Hours Tour & Ceremony of the Keys" at bounding box center [548, 94] width 497 height 34
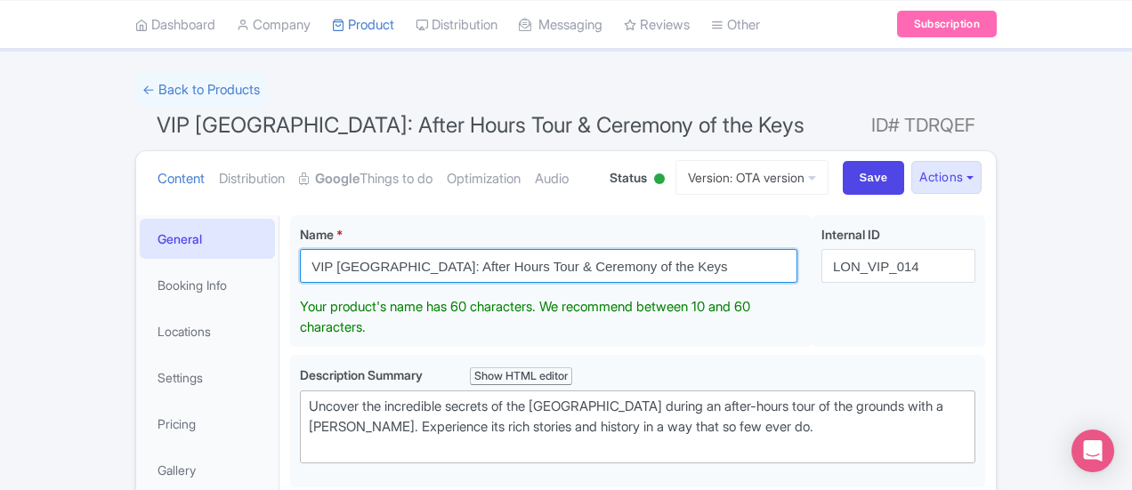
scroll to position [89, 0]
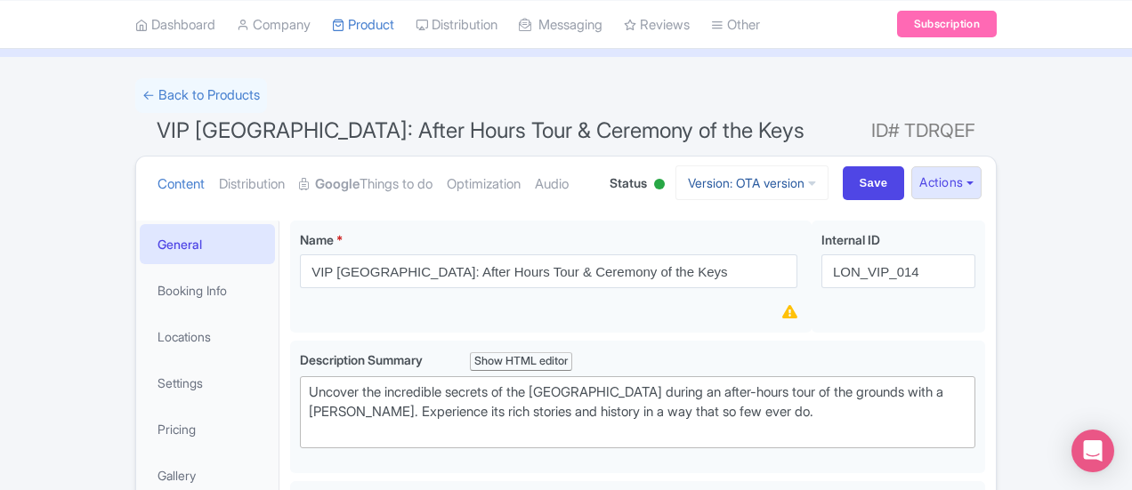
click at [828, 184] on link "Version: OTA version" at bounding box center [751, 183] width 153 height 35
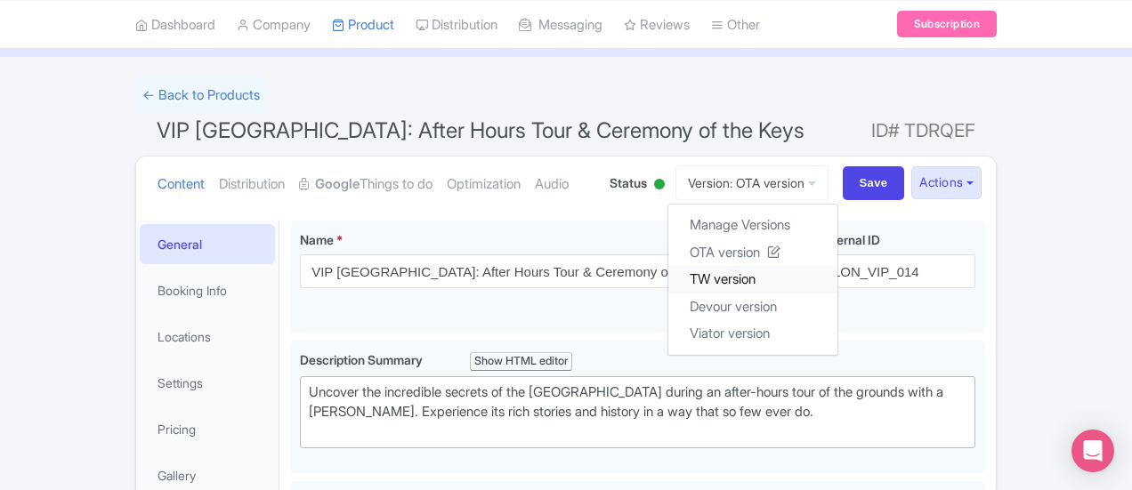
click at [837, 280] on link "TW version" at bounding box center [752, 280] width 169 height 28
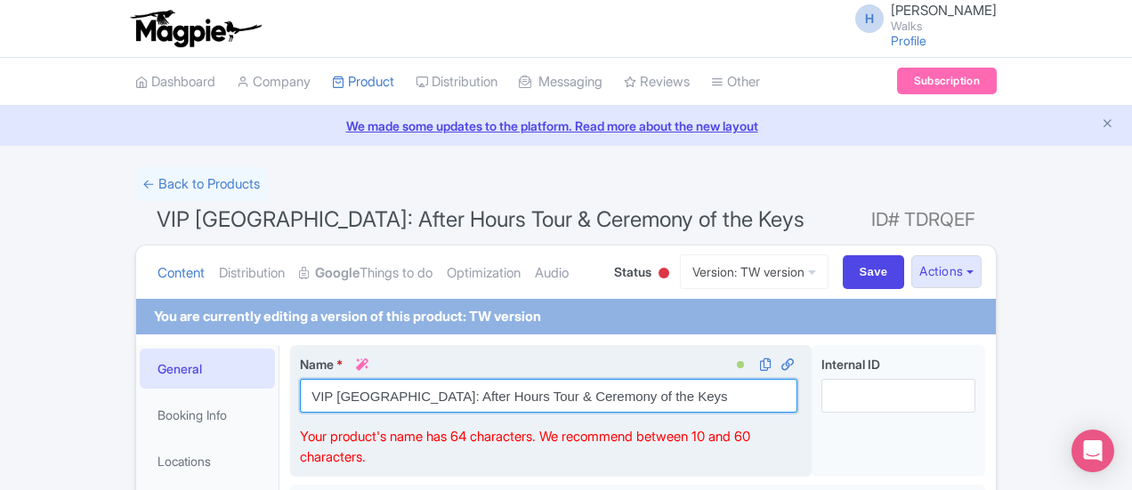
click at [456, 393] on input "VIP [GEOGRAPHIC_DATA]: After Hours Tour & Ceremony of the Keys" at bounding box center [548, 396] width 497 height 34
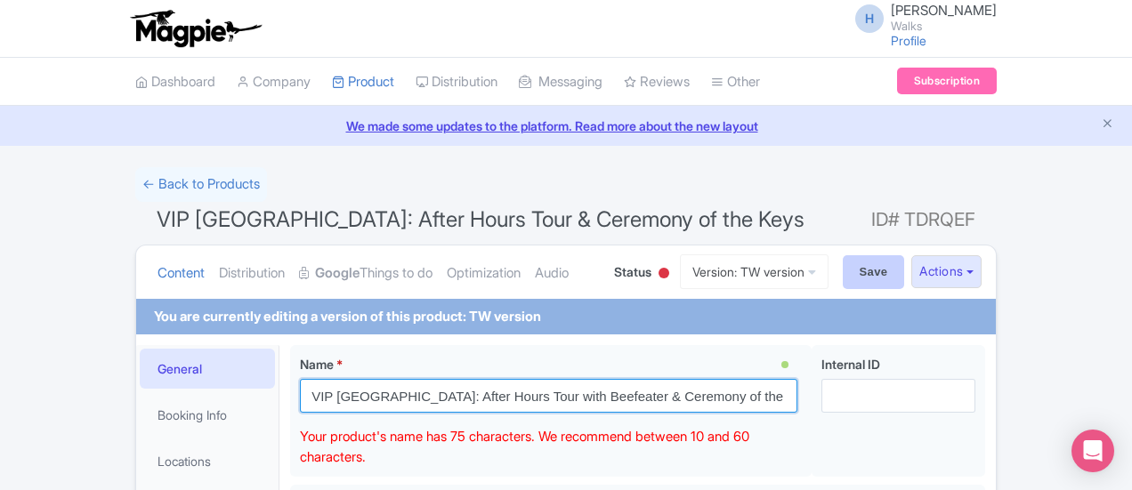
type input "VIP [GEOGRAPHIC_DATA]: After Hours Tour with Beefeater & Ceremony of the Keys"
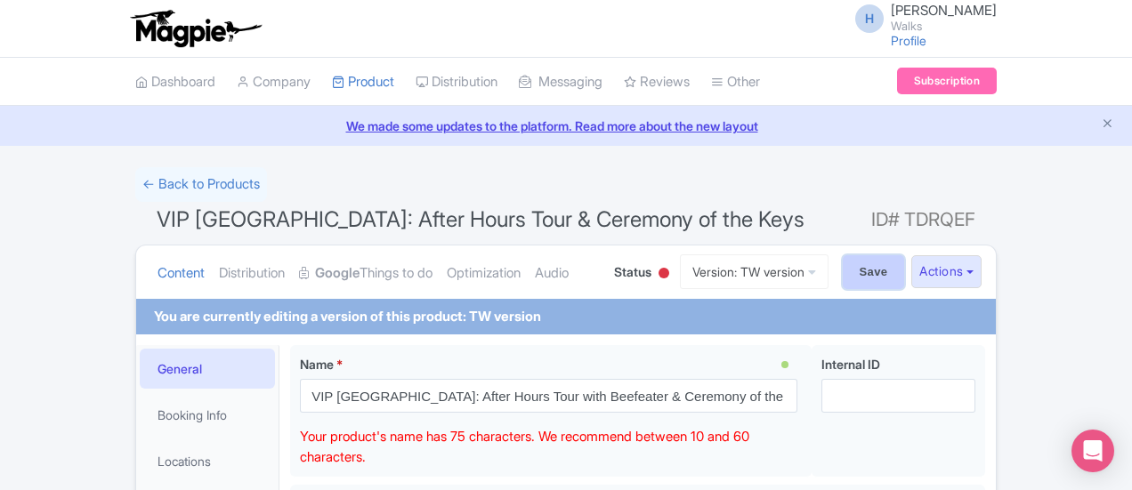
click at [905, 271] on input "Save" at bounding box center [874, 272] width 62 height 34
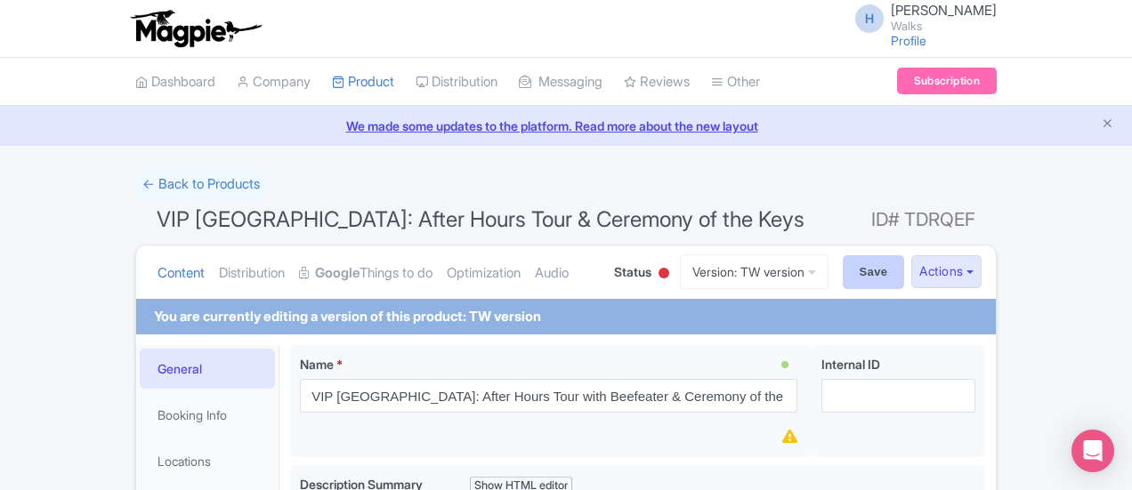
type input "Saving..."
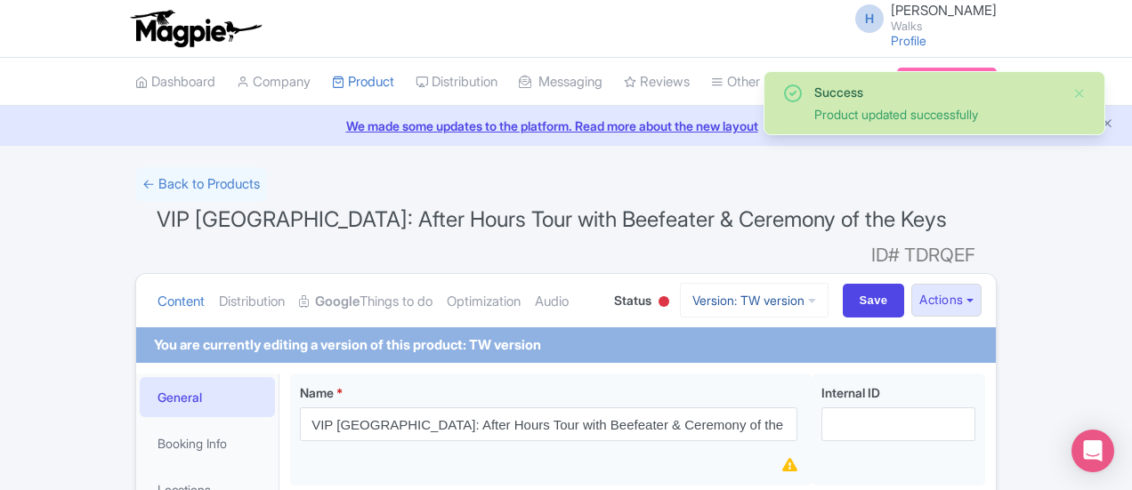
click at [828, 283] on link "Version: TW version" at bounding box center [754, 300] width 149 height 35
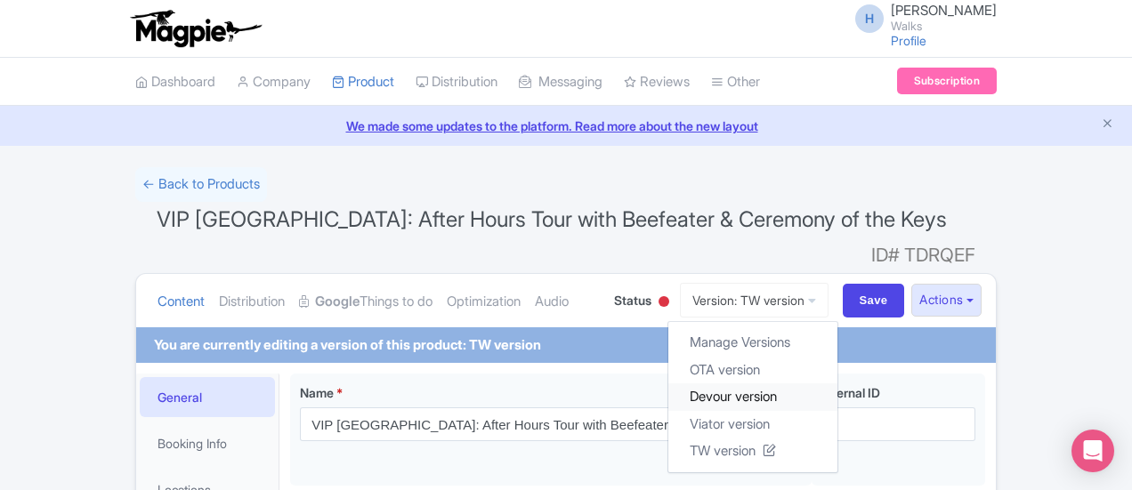
click at [837, 384] on link "Devour version" at bounding box center [752, 398] width 169 height 28
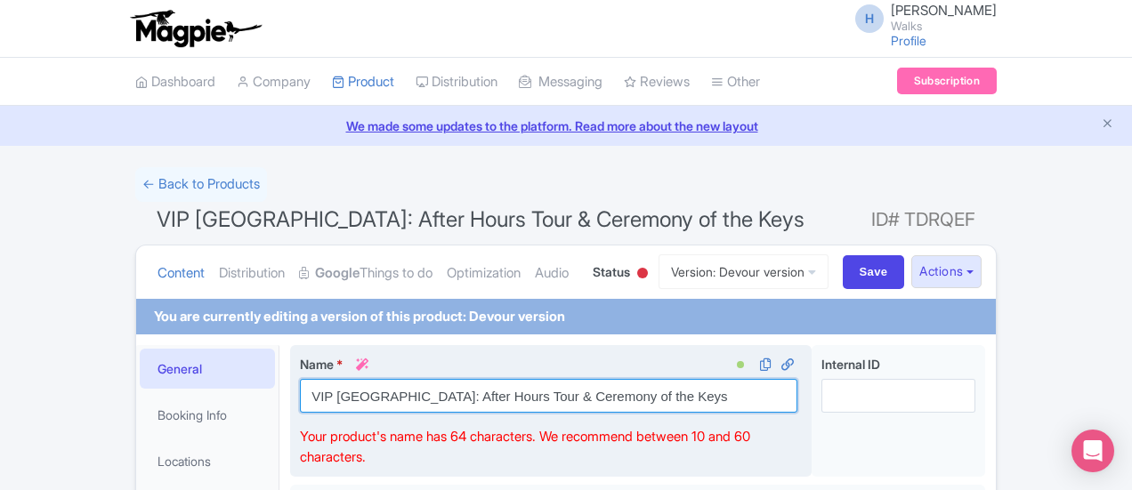
click at [462, 396] on input "VIP [GEOGRAPHIC_DATA]: After Hours Tour & Ceremony of the Keys" at bounding box center [548, 396] width 497 height 34
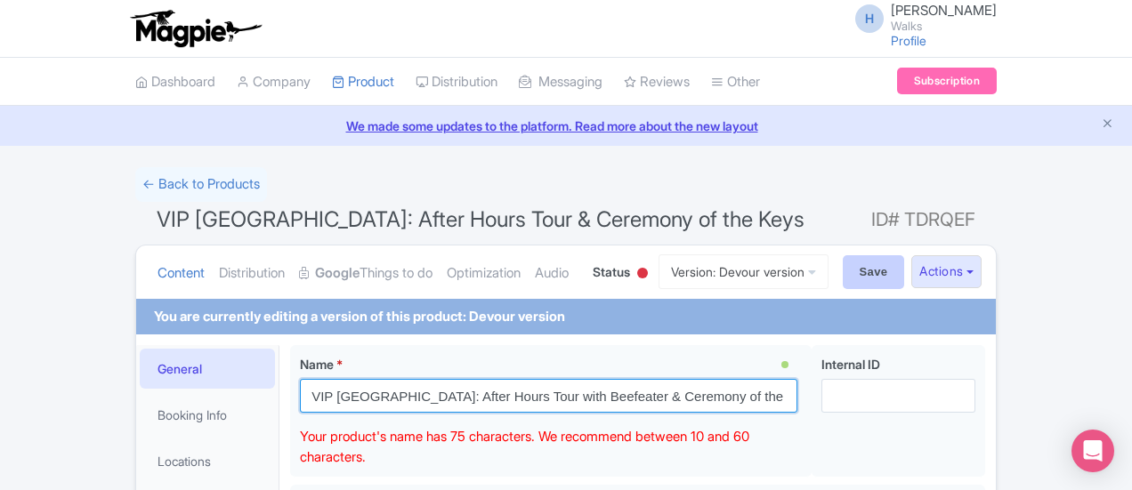
type input "VIP [GEOGRAPHIC_DATA]: After Hours Tour with Beefeater & Ceremony of the Keys"
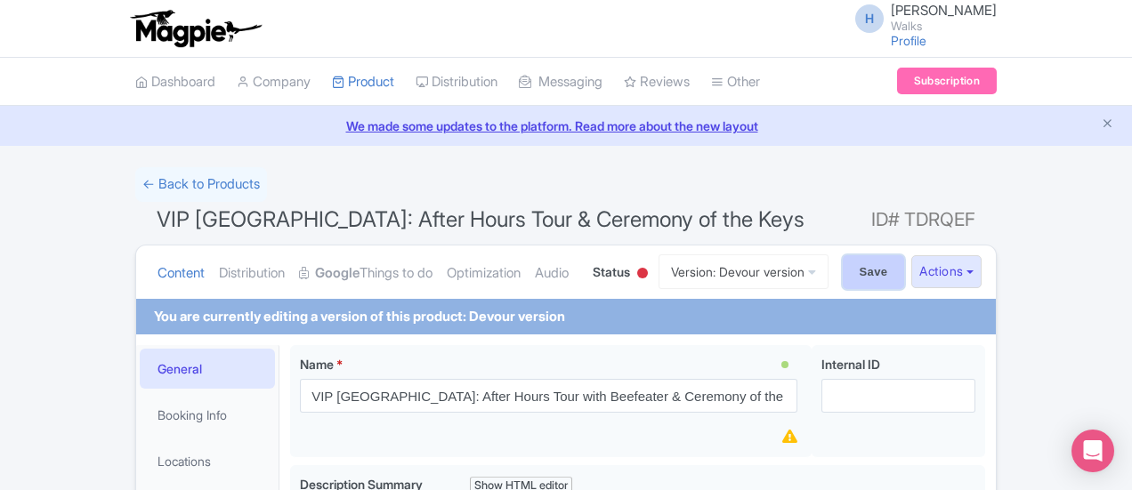
click at [905, 264] on input "Save" at bounding box center [874, 272] width 62 height 34
type input "Saving..."
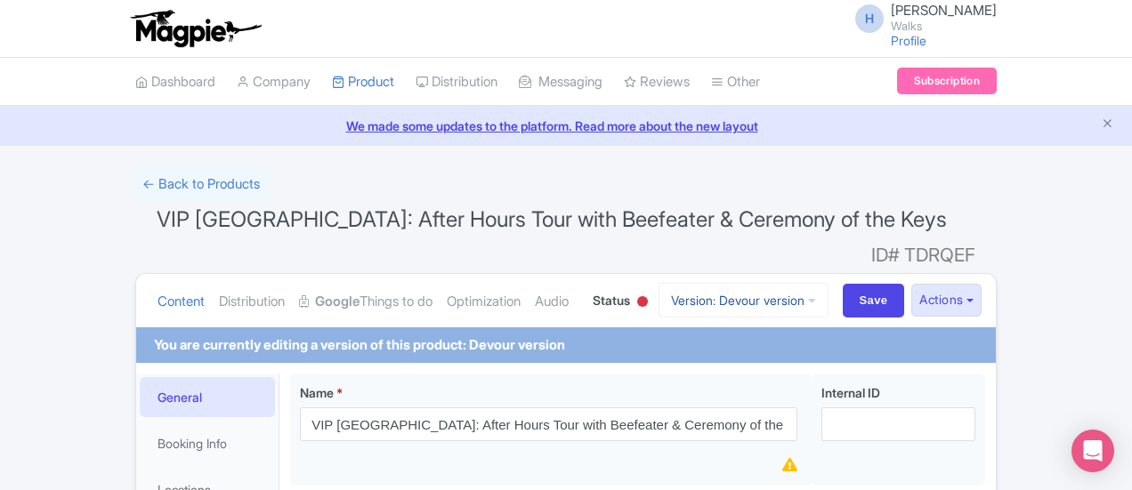
click at [804, 283] on link "Version: Devour version" at bounding box center [743, 300] width 170 height 35
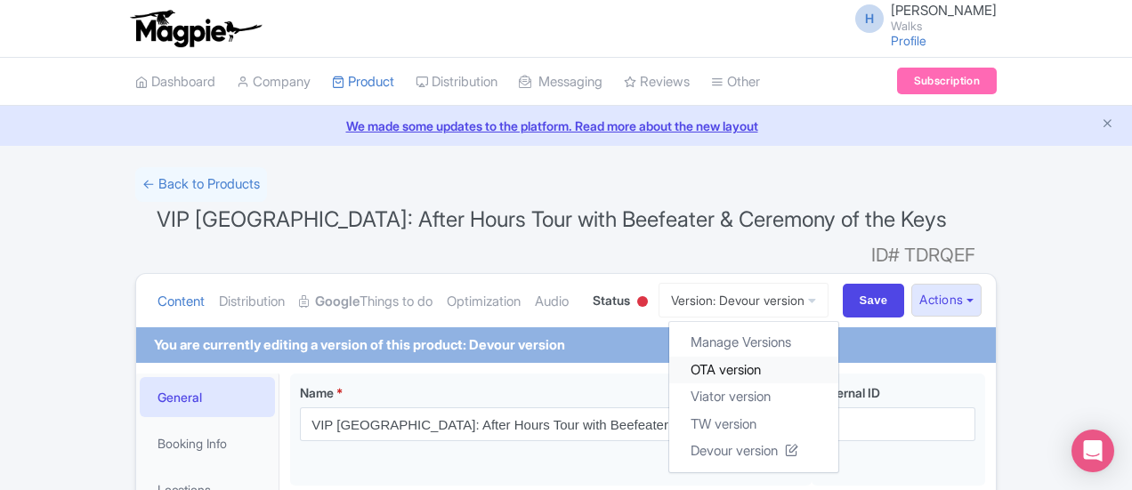
click at [822, 356] on link "OTA version" at bounding box center [753, 370] width 169 height 28
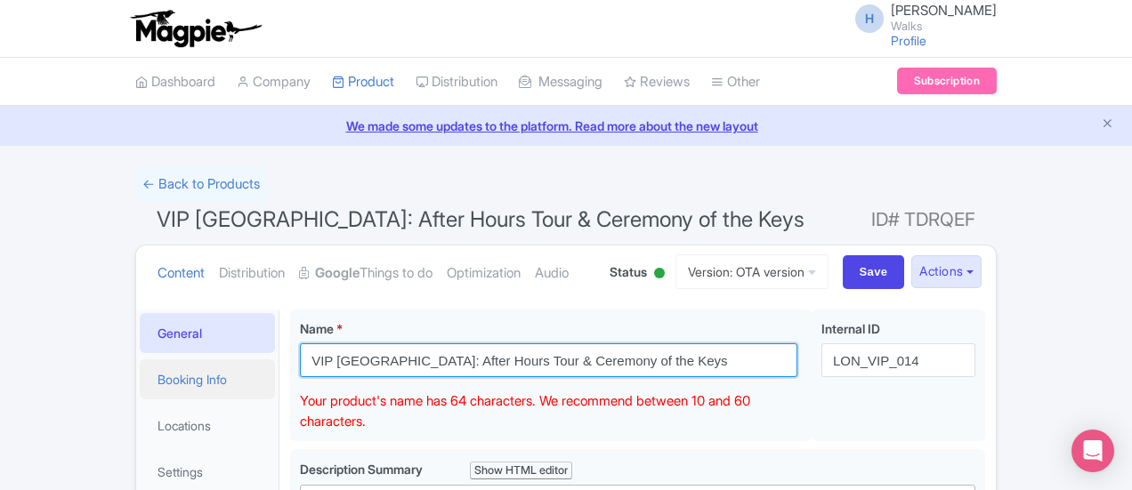
drag, startPoint x: 584, startPoint y: 366, endPoint x: 182, endPoint y: 363, distance: 402.2
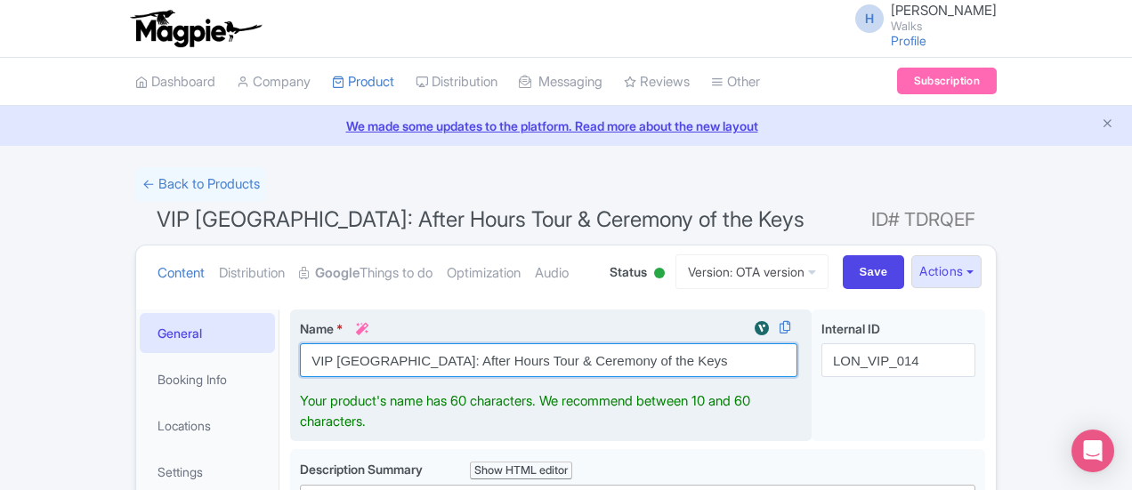
click at [626, 367] on input "VIP [GEOGRAPHIC_DATA]: After Hours Tour & Ceremony of the Keys" at bounding box center [548, 360] width 497 height 34
drag, startPoint x: 631, startPoint y: 355, endPoint x: 210, endPoint y: 330, distance: 421.6
click at [290, 331] on div "Name * i VIP Tower of London: After Hours Tour & Ceremony of the Keys Your prod…" at bounding box center [550, 376] width 521 height 133
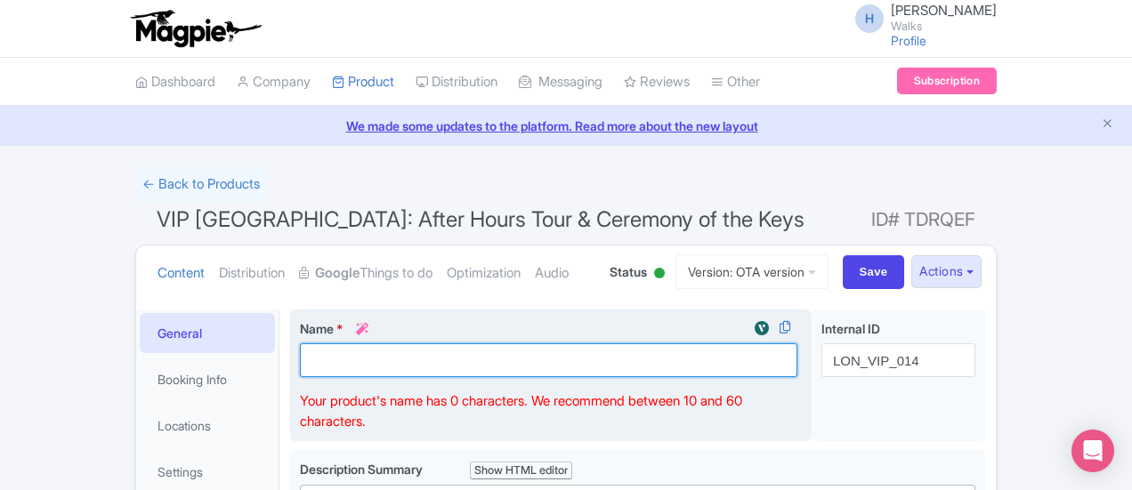
paste input "Tower of London After Hours with Keys Ceremony & Beefeater"
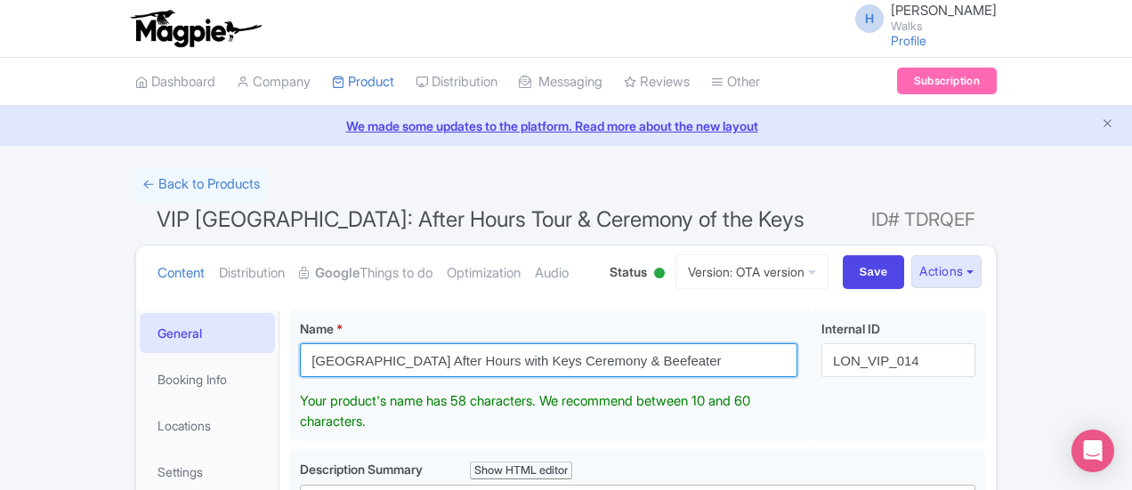
drag, startPoint x: 545, startPoint y: 343, endPoint x: 187, endPoint y: 330, distance: 357.9
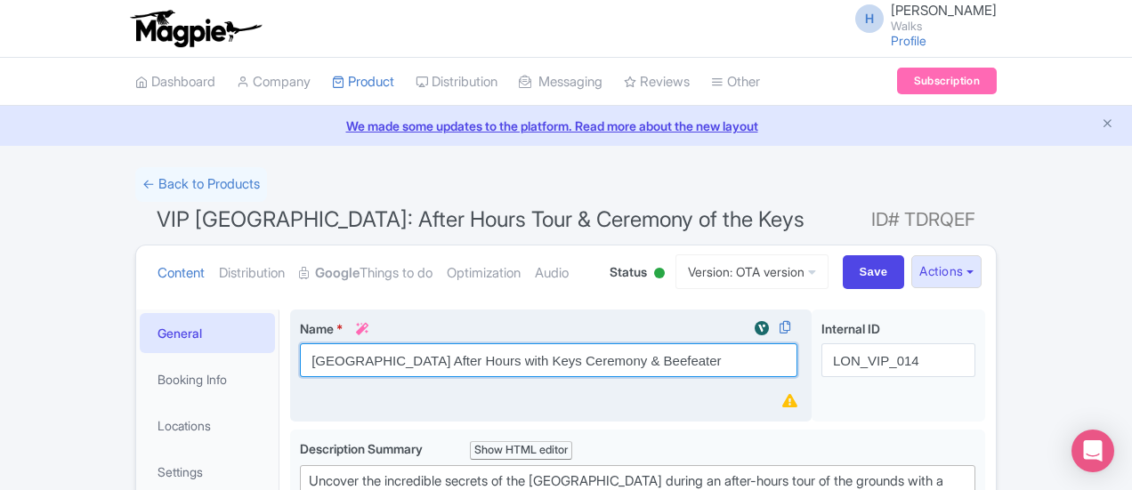
click at [333, 365] on input "Tower of London After Hours with Keys Ceremony & Beefeater" at bounding box center [548, 360] width 497 height 34
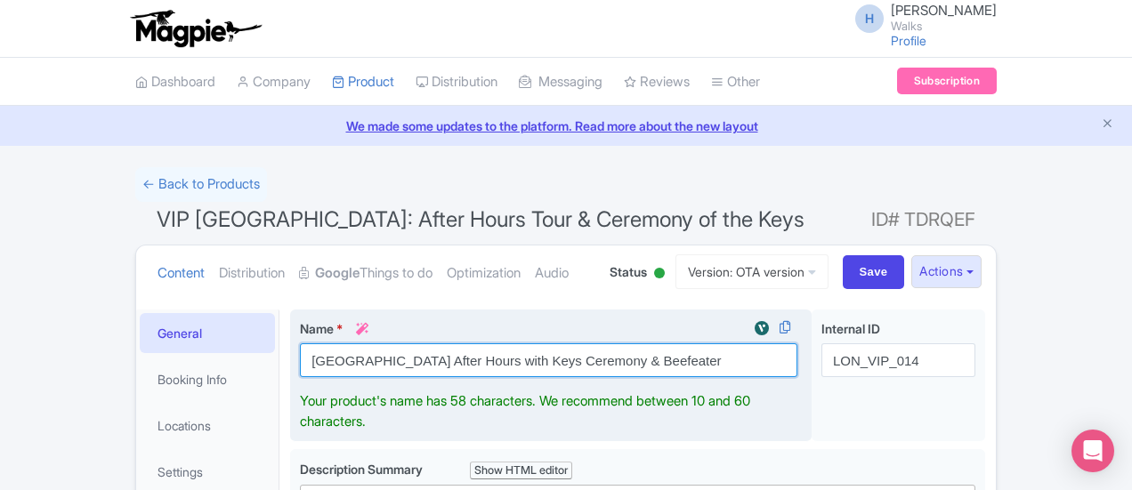
drag, startPoint x: 425, startPoint y: 361, endPoint x: 541, endPoint y: 359, distance: 115.7
click at [541, 359] on input "Tower of London After Hours with Keys Ceremony & Beefeater" at bounding box center [548, 360] width 497 height 34
click at [525, 359] on input "Tower of London After Hours with Beefeater" at bounding box center [548, 360] width 497 height 34
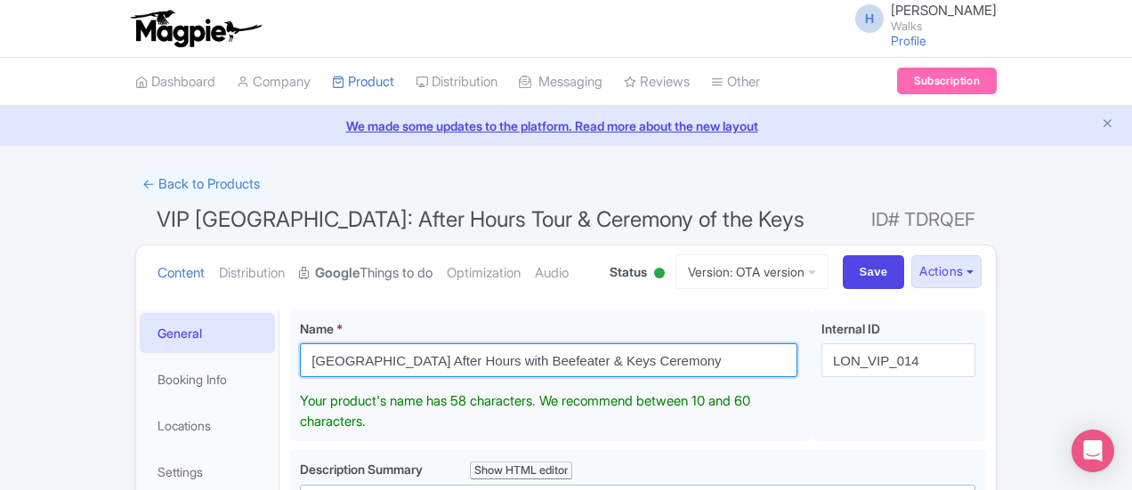
drag, startPoint x: 630, startPoint y: 349, endPoint x: 252, endPoint y: 295, distance: 382.1
click at [290, 317] on div "Name * i Tower of London After Hours with Beefeater & Keys Ceremony Your produc…" at bounding box center [550, 376] width 521 height 133
type input "[GEOGRAPHIC_DATA] After Hours with Beefeater & Keys Ceremony"
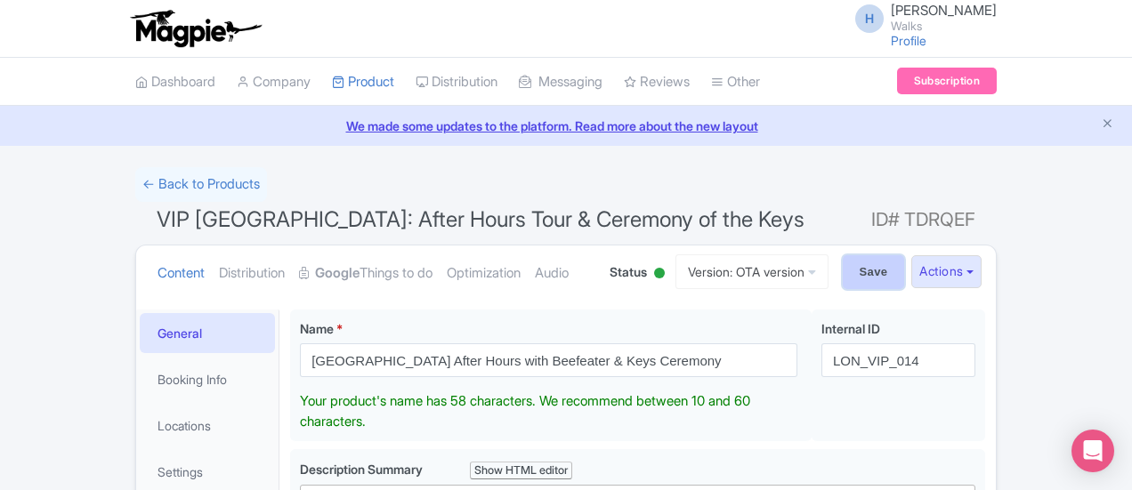
click at [905, 273] on input "Save" at bounding box center [874, 272] width 62 height 34
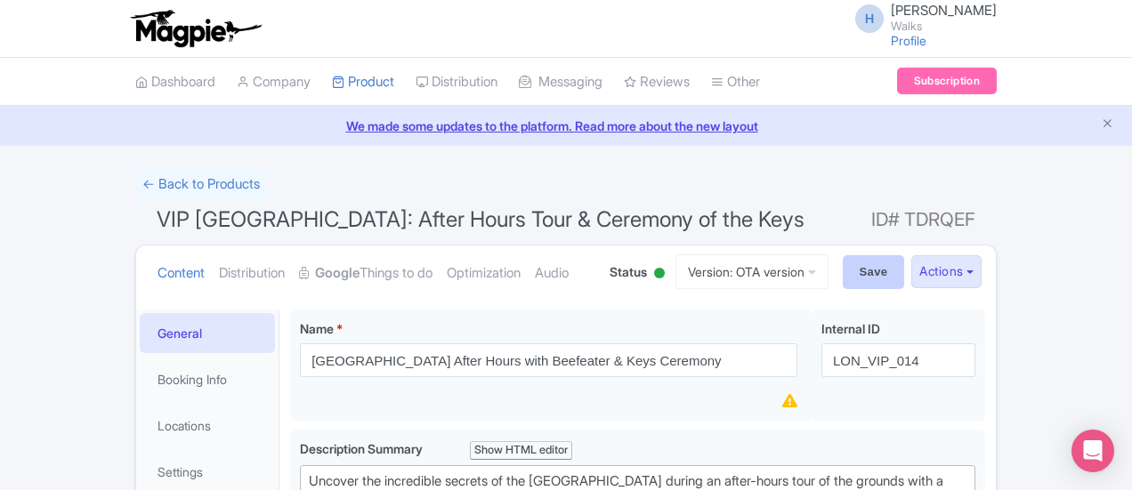
type input "Saving..."
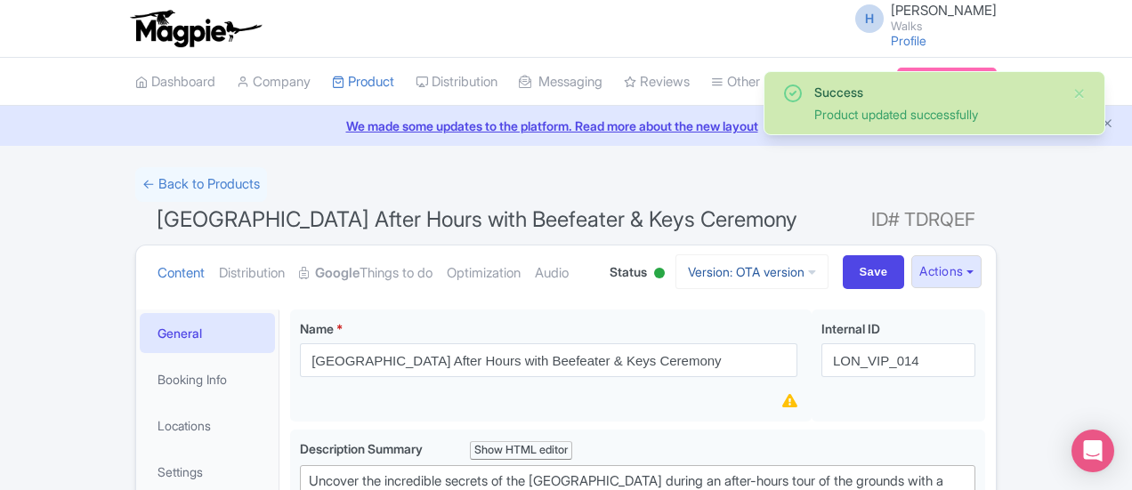
click at [828, 282] on link "Version: OTA version" at bounding box center [751, 271] width 153 height 35
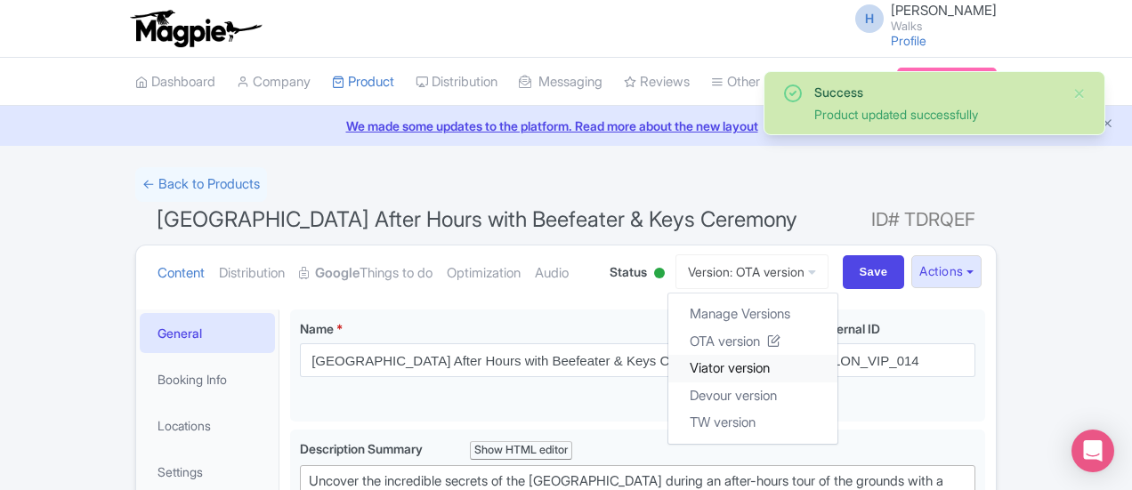
click at [837, 367] on link "Viator version" at bounding box center [752, 369] width 169 height 28
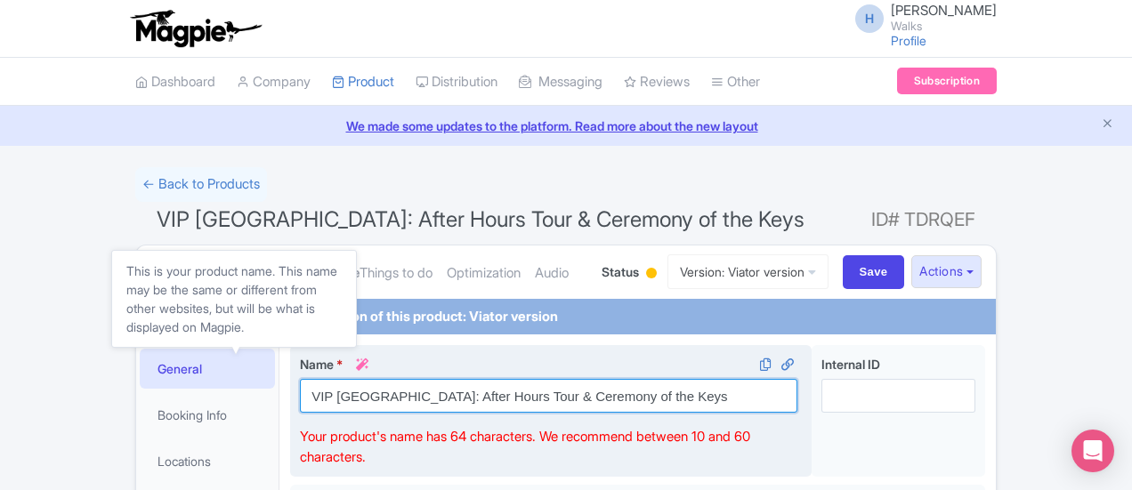
drag, startPoint x: 482, startPoint y: 375, endPoint x: 246, endPoint y: 356, distance: 236.5
click at [300, 356] on div "Name * i [GEOGRAPHIC_DATA]: After Hours Tour & Ceremony of the Keys" at bounding box center [548, 384] width 497 height 58
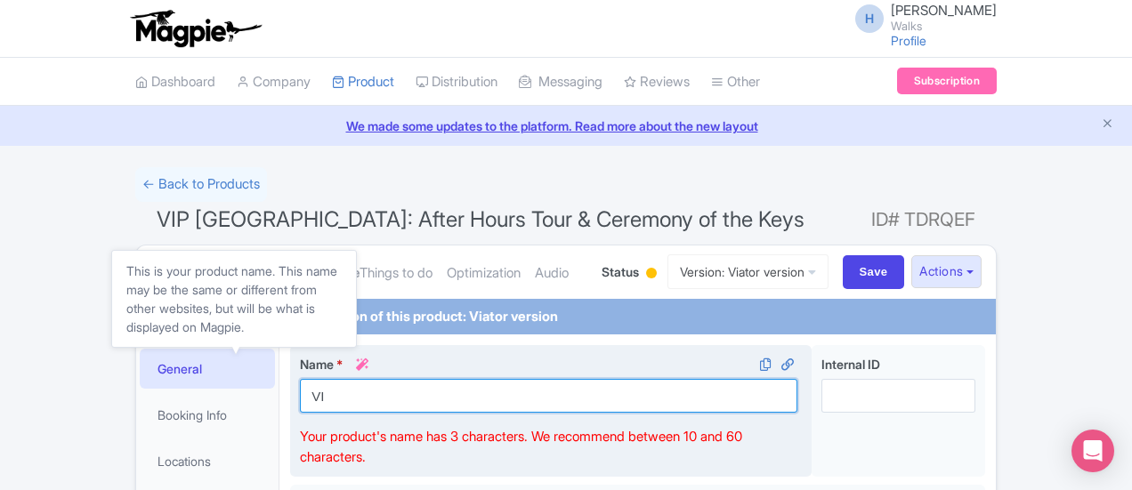
type input "V"
paste input "[GEOGRAPHIC_DATA] After Hours with Beefeater & Keys Ceremony"
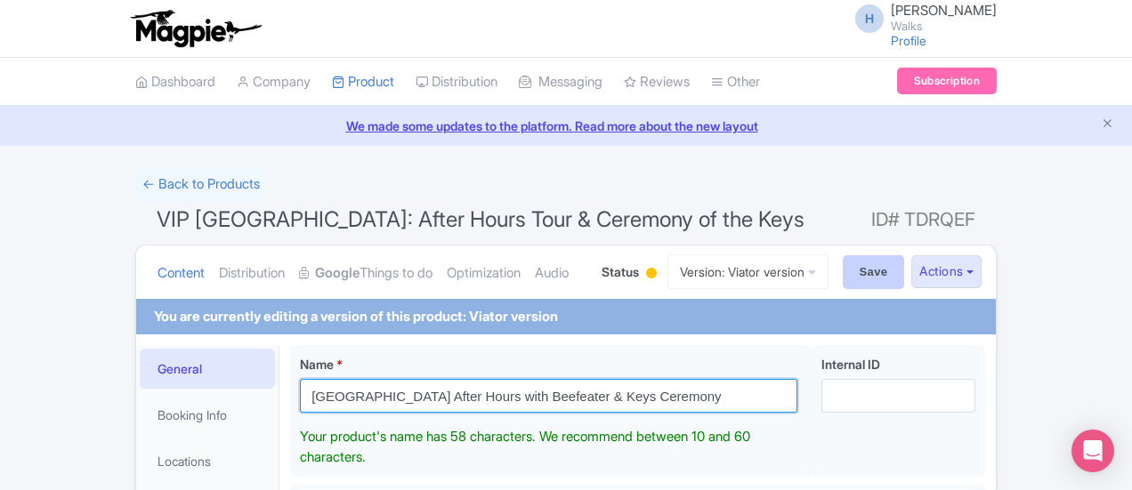
type input "[GEOGRAPHIC_DATA] After Hours with Beefeater & Keys Ceremony"
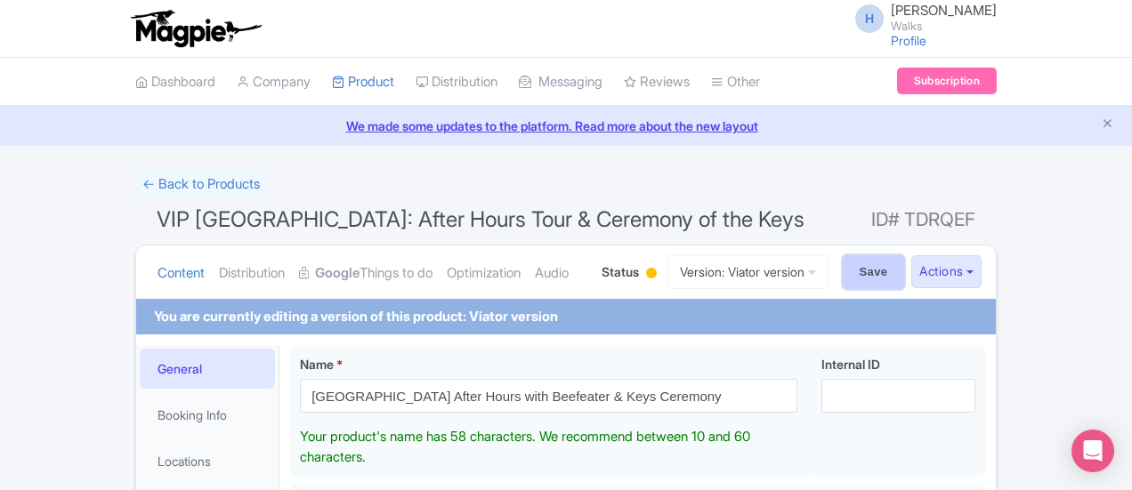
click at [905, 255] on input "Save" at bounding box center [874, 272] width 62 height 34
type input "Saving..."
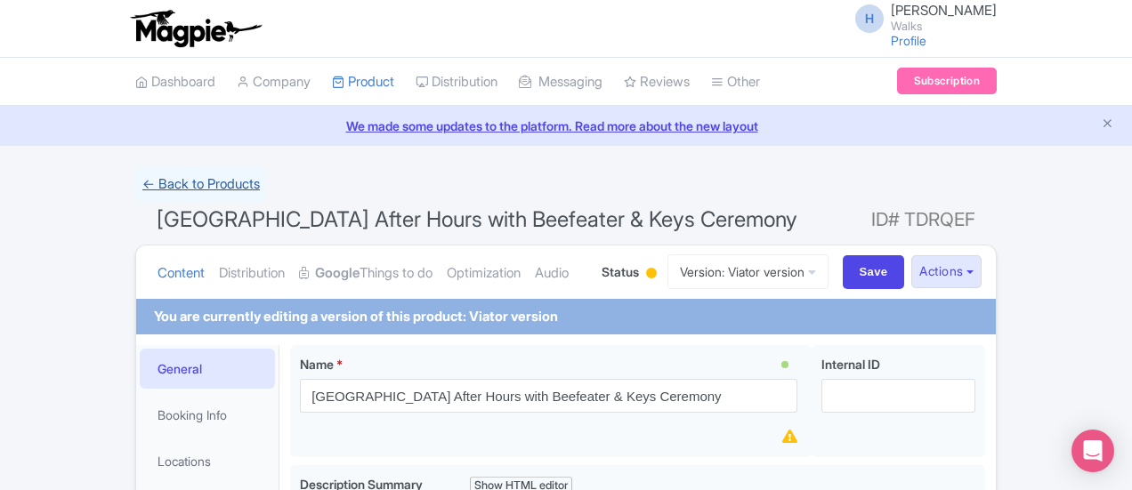
click at [135, 182] on link "← Back to Products" at bounding box center [201, 184] width 132 height 35
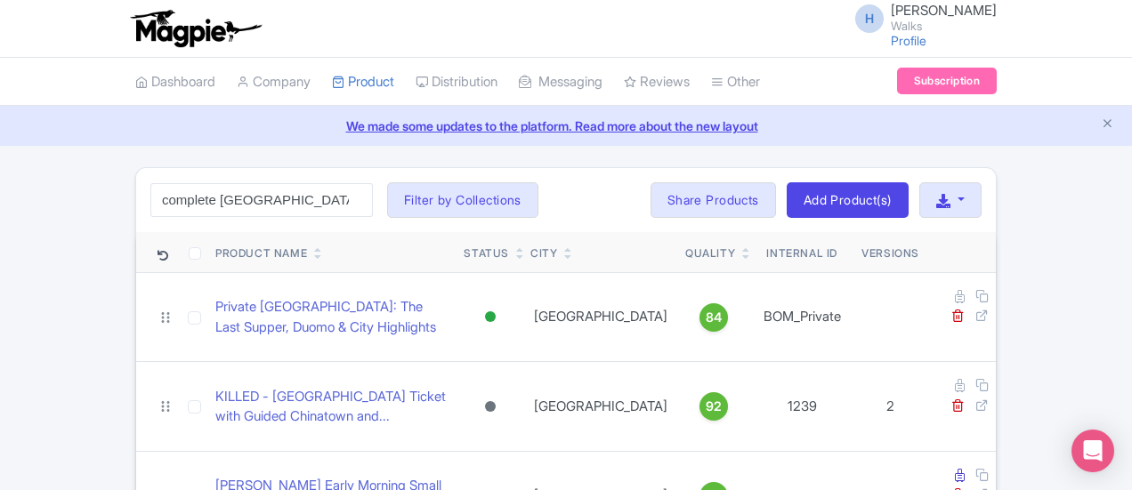
type input "complete westminster abbey"
click button "Search" at bounding box center [0, 0] width 0 height 0
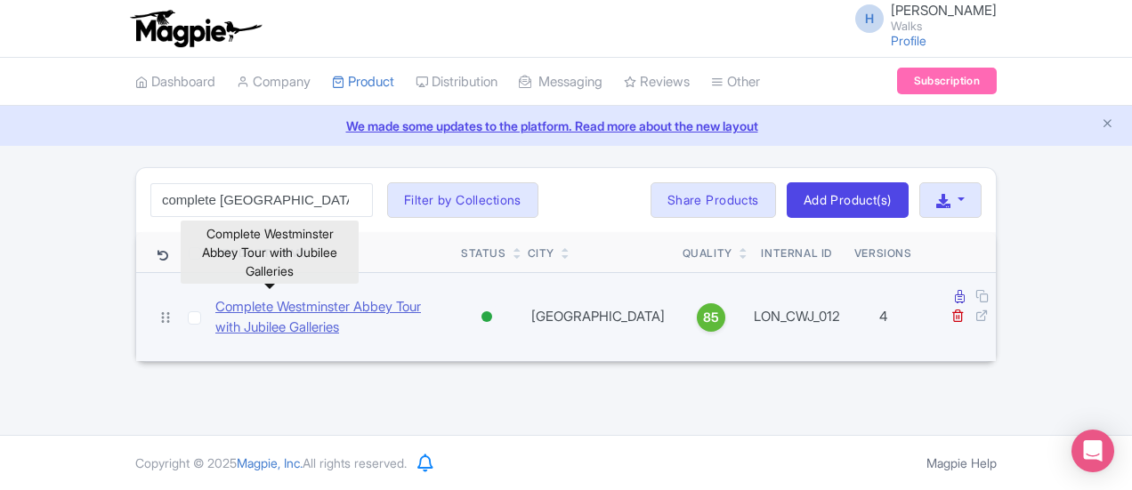
click at [215, 300] on link "Complete Westminster Abbey Tour with Jubilee Galleries" at bounding box center [330, 317] width 231 height 40
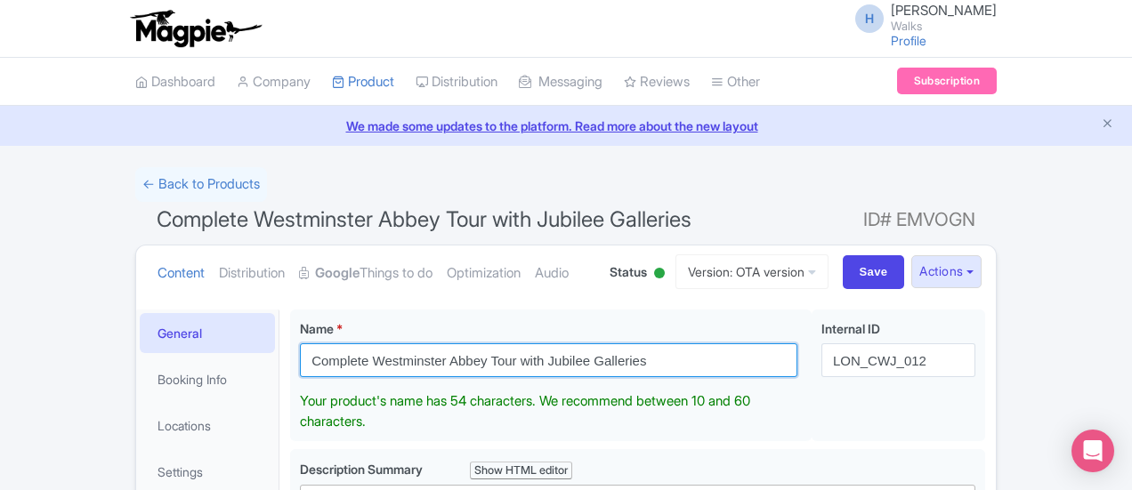
drag, startPoint x: 596, startPoint y: 356, endPoint x: 190, endPoint y: 342, distance: 406.0
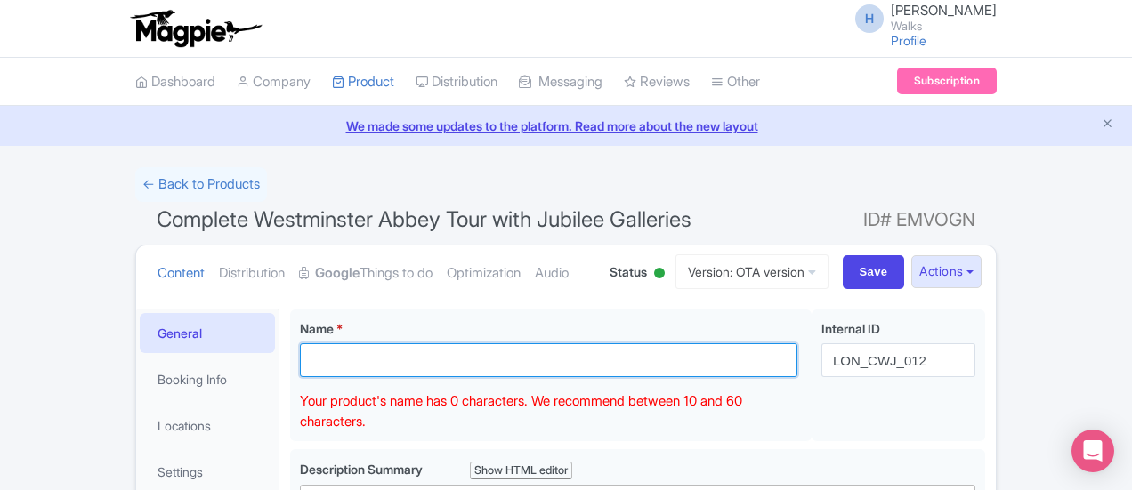
paste input "Complete Westminster Abbey with Jubilee Galleries & Big Ben"
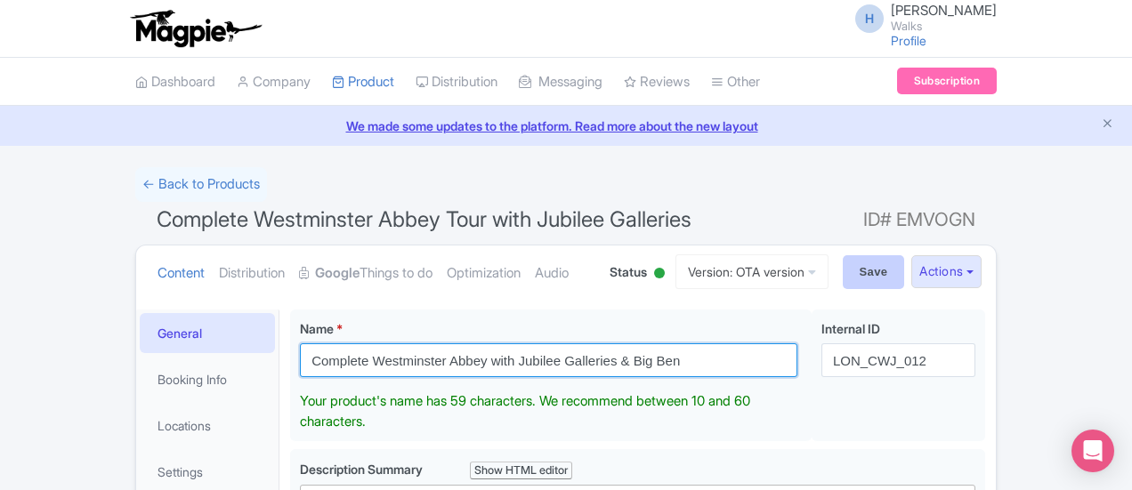
type input "Complete Westminster Abbey with Jubilee Galleries & Big Ben"
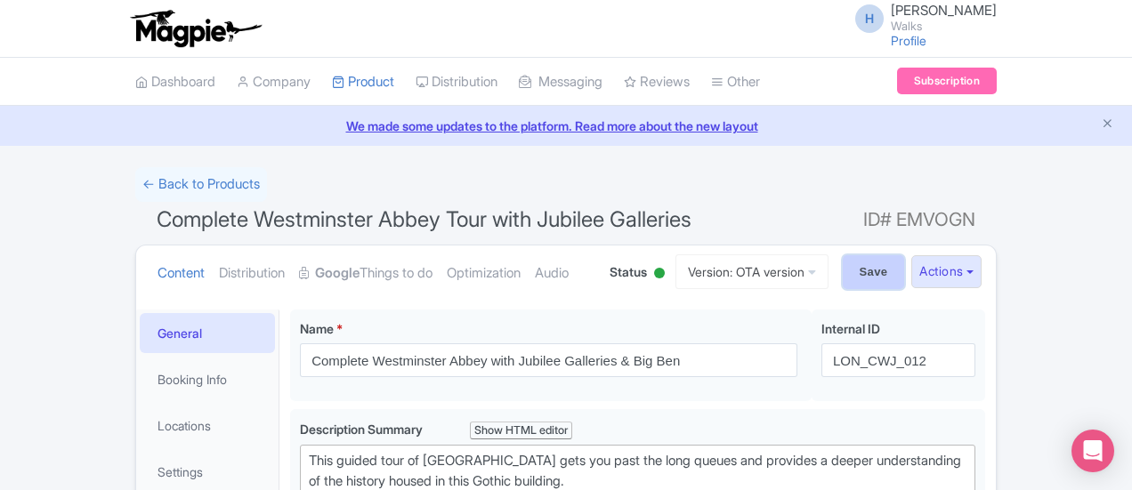
click at [905, 268] on input "Save" at bounding box center [874, 272] width 62 height 34
type input "Saving..."
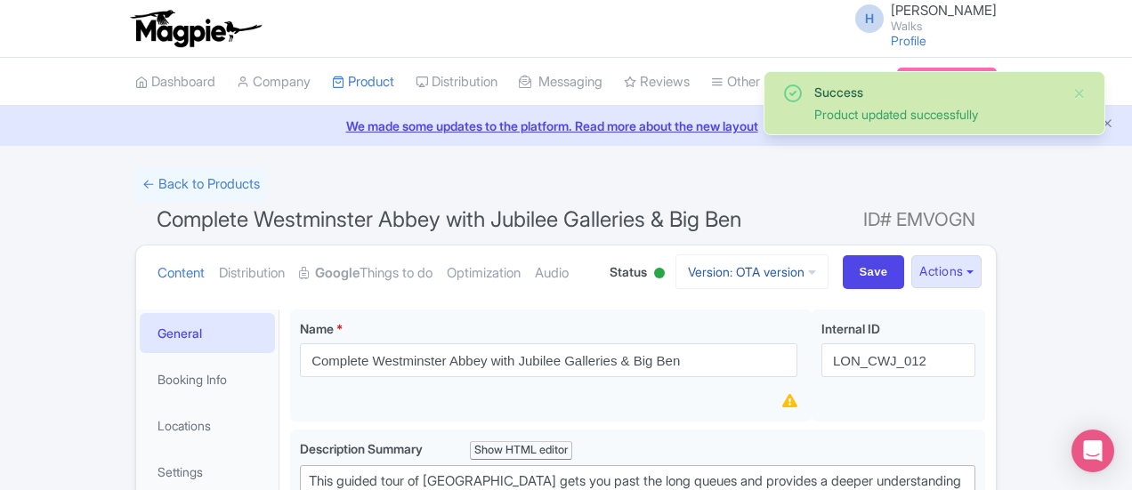
click at [828, 275] on link "Version: OTA version" at bounding box center [751, 271] width 153 height 35
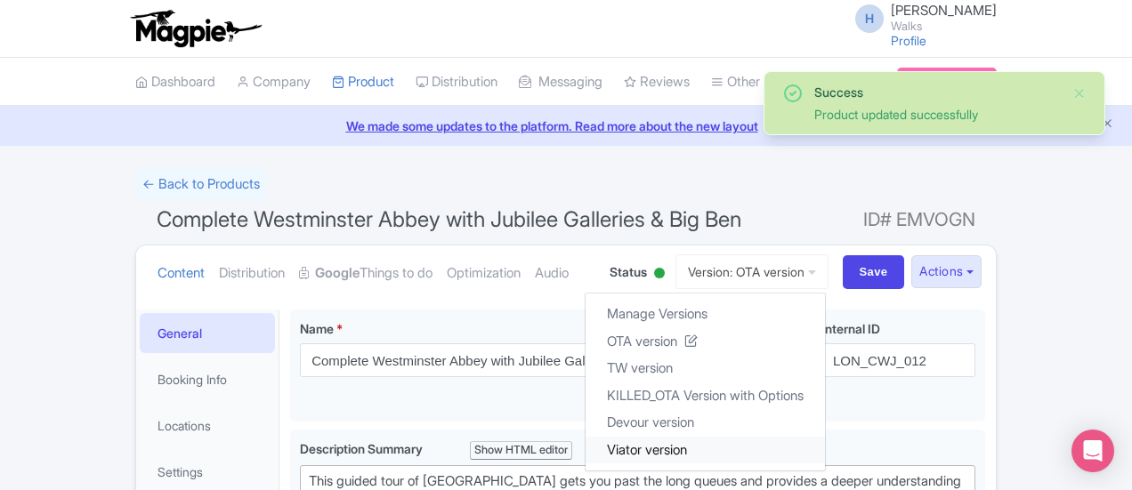
click at [808, 440] on link "Viator version" at bounding box center [705, 450] width 239 height 28
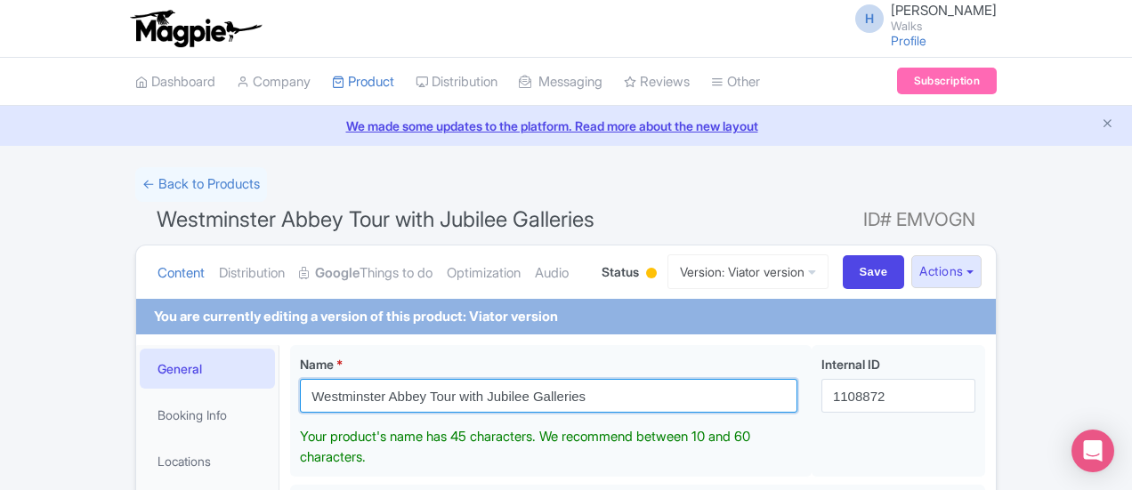
drag, startPoint x: 432, startPoint y: 388, endPoint x: 107, endPoint y: 363, distance: 325.7
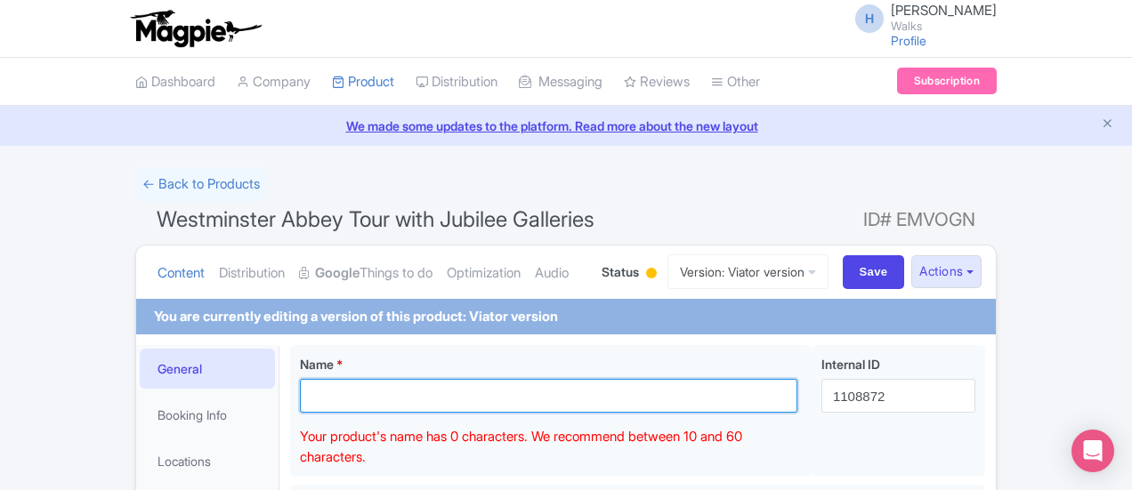
paste input "Complete Westminster Abbey with Jubilee Galleries & Big Ben"
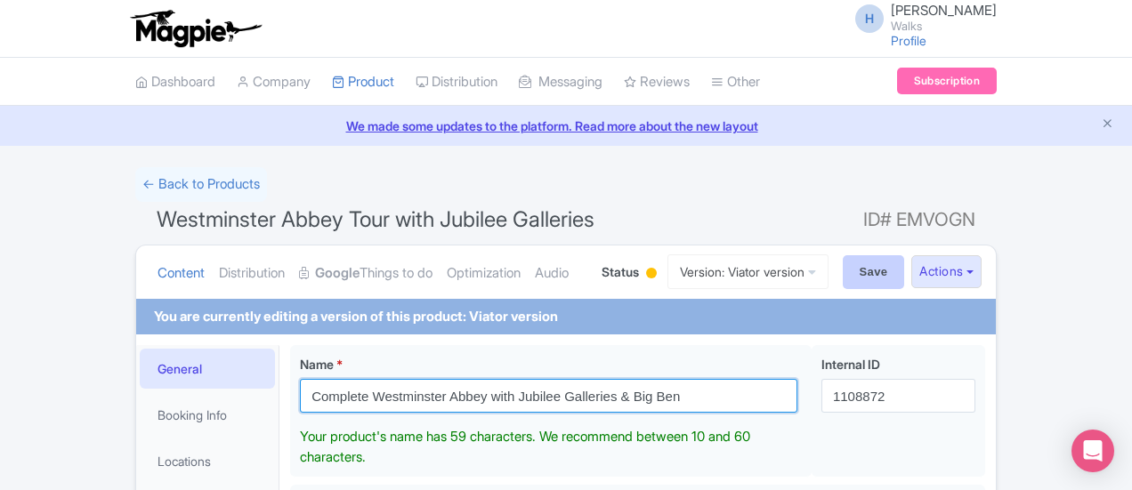
type input "Complete Westminster Abbey with Jubilee Galleries & Big Ben"
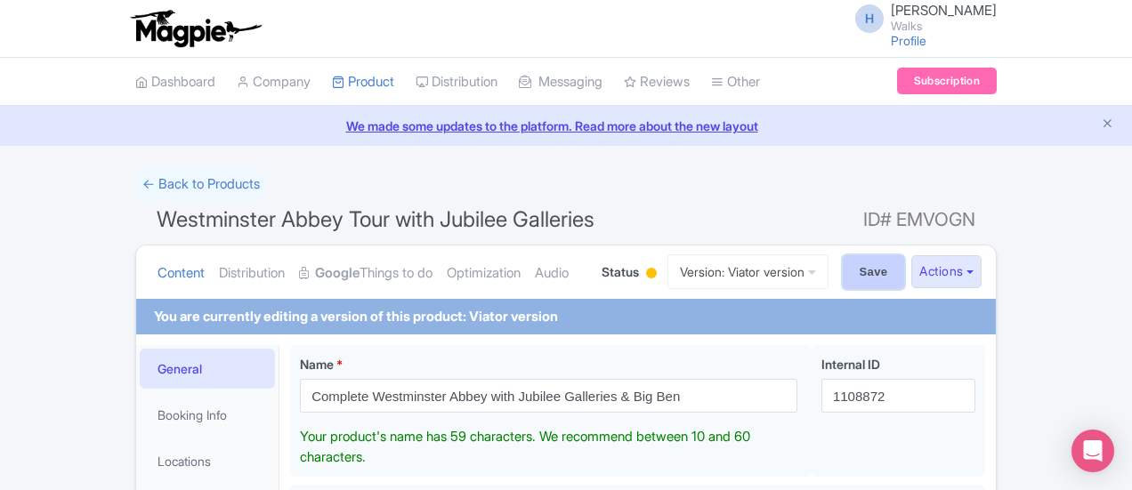
click at [905, 273] on input "Save" at bounding box center [874, 272] width 62 height 34
type input "Saving..."
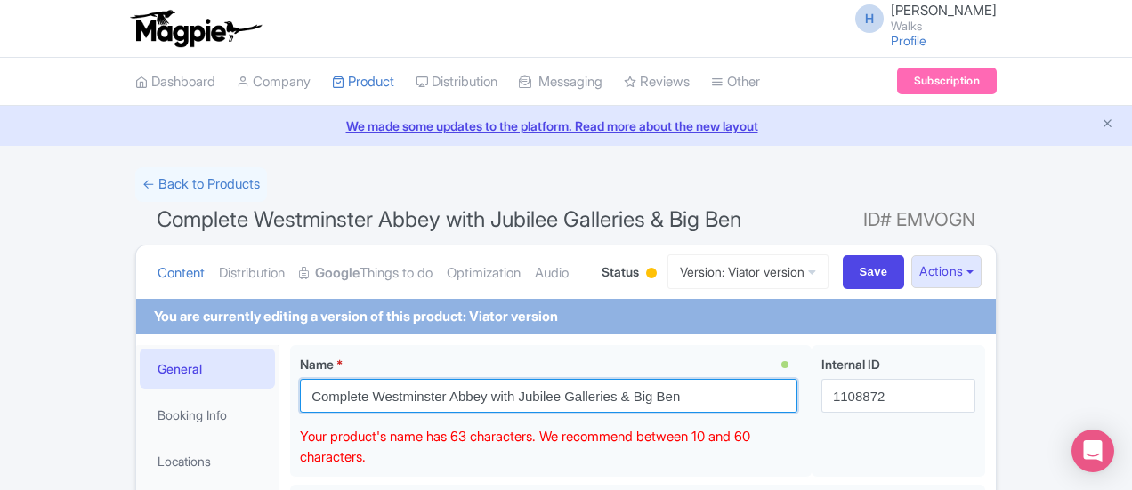
drag, startPoint x: 289, startPoint y: 396, endPoint x: 188, endPoint y: 392, distance: 101.5
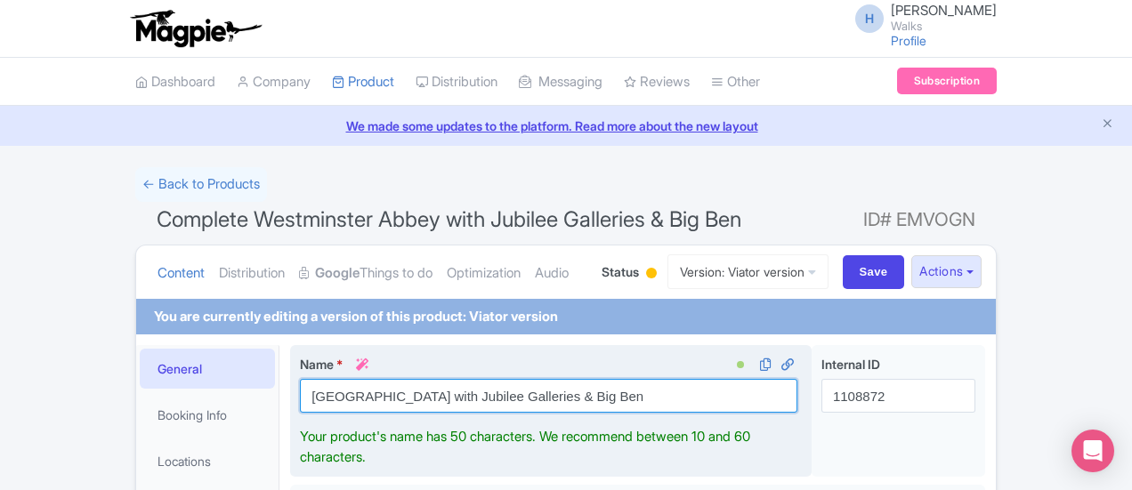
click at [347, 393] on input "Westminster Abbey with Jubilee Galleries & Big Ben" at bounding box center [548, 396] width 497 height 34
click at [300, 402] on input "Westminster Abbey with Jubilee Galleries & Big Ben" at bounding box center [548, 396] width 497 height 34
drag, startPoint x: 288, startPoint y: 394, endPoint x: 222, endPoint y: 407, distance: 67.0
click at [300, 407] on input "Complete Westminster Abbey with Jubilee Galleries & Big Ben" at bounding box center [548, 396] width 497 height 34
click at [349, 393] on input "Westminster Abbey with Jubilee Galleries & Big Ben" at bounding box center [548, 396] width 497 height 34
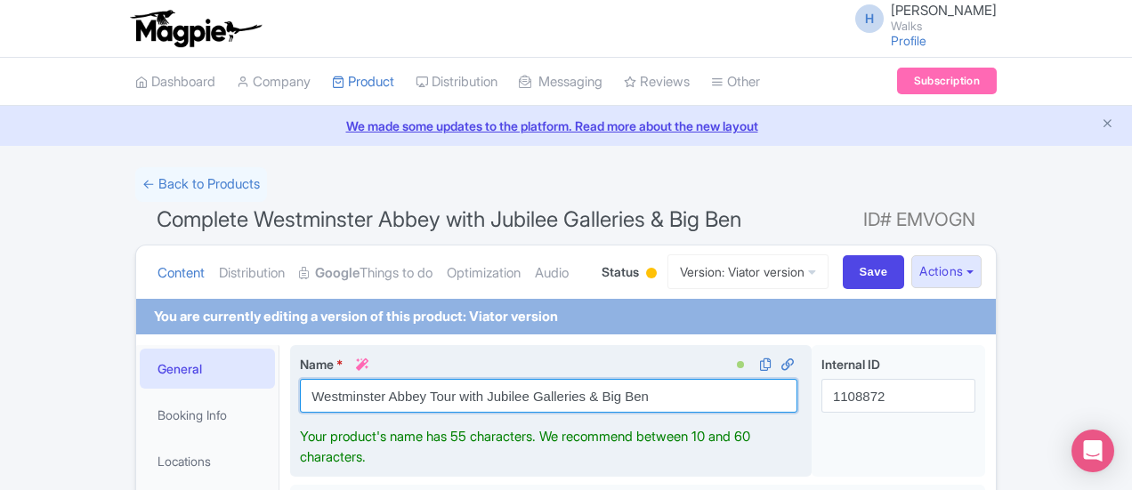
type input "Westminster Abbey Tour with Jubilee Galleries & Big Ben"
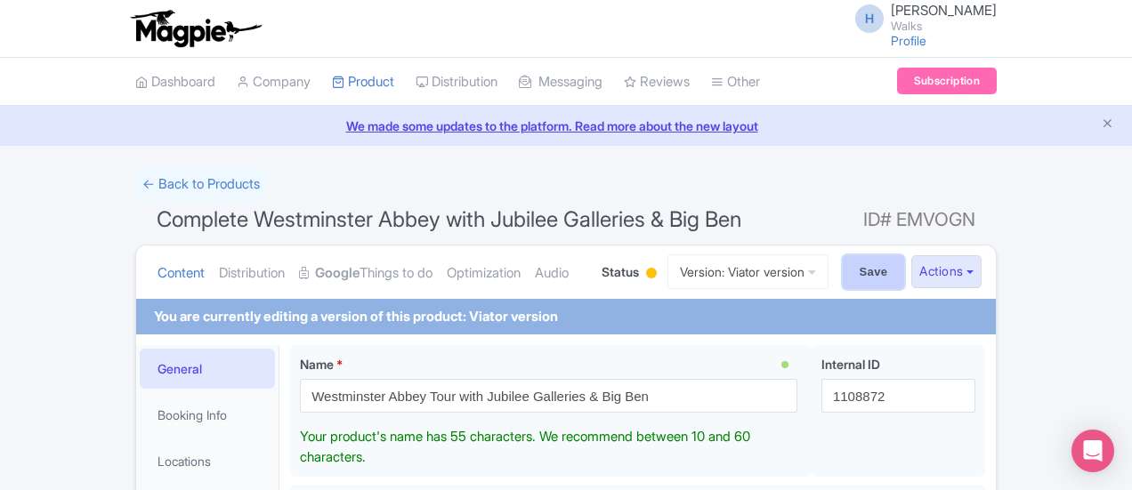
click at [905, 268] on input "Save" at bounding box center [874, 272] width 62 height 34
type input "Saving..."
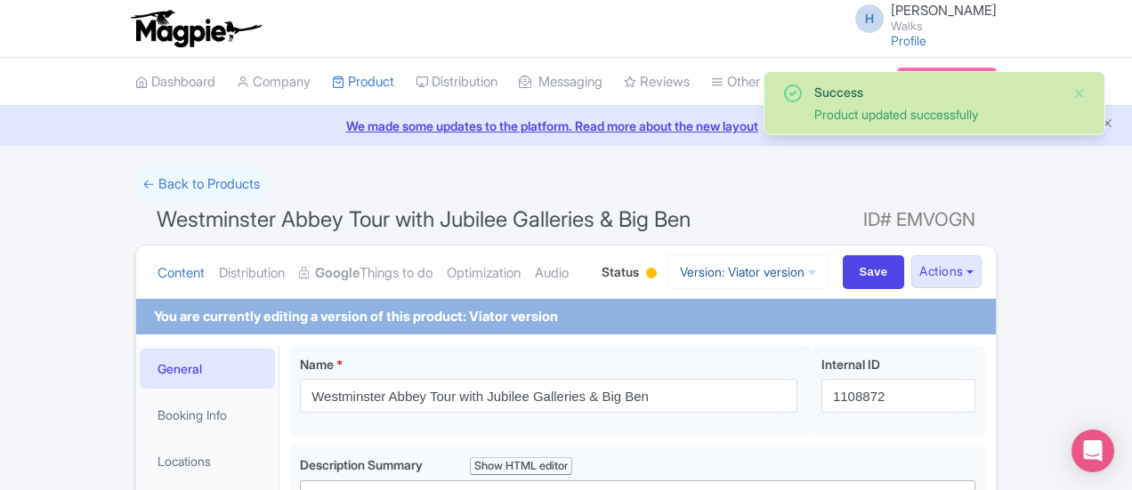
click at [826, 275] on link "Version: Viator version" at bounding box center [747, 271] width 161 height 35
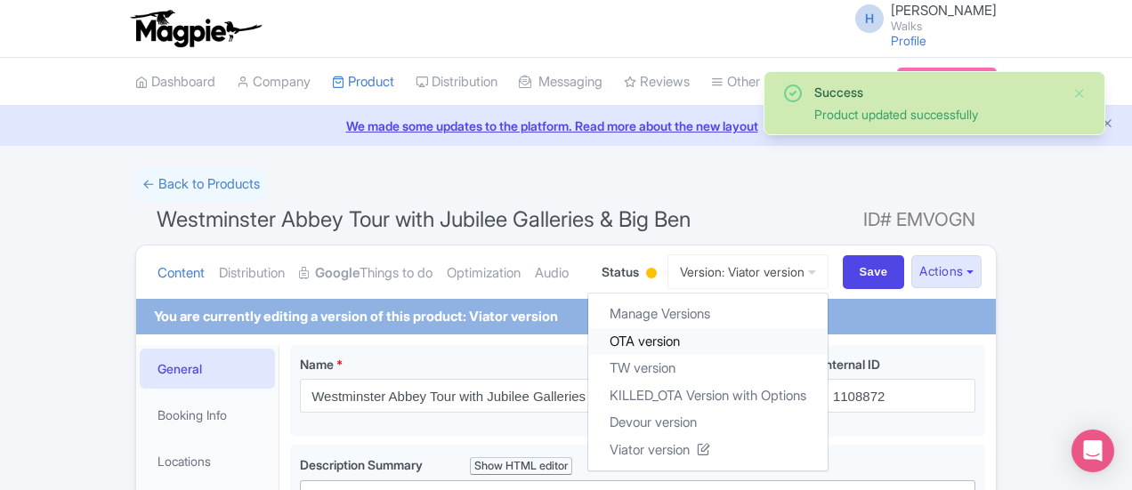
click at [787, 339] on link "OTA version" at bounding box center [707, 341] width 239 height 28
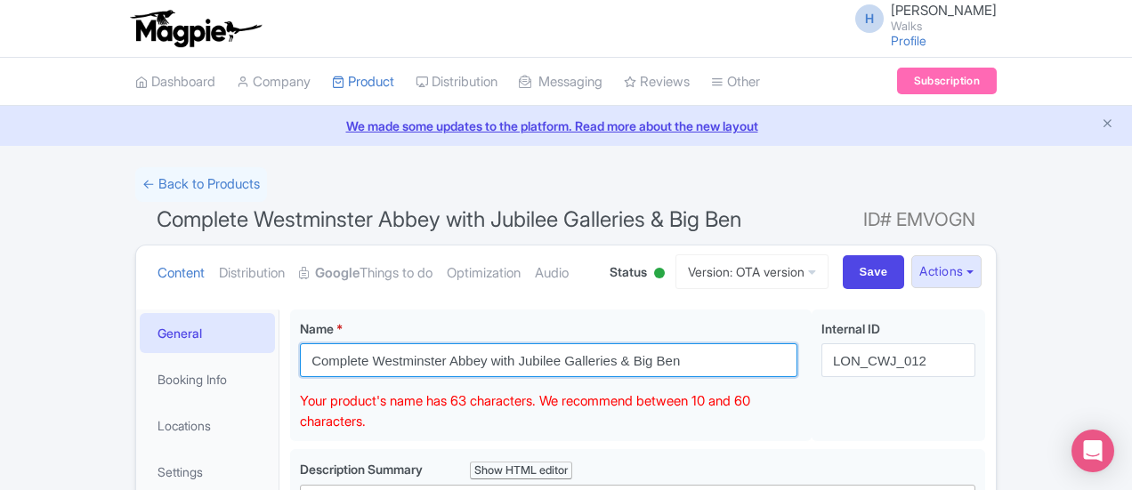
drag, startPoint x: 284, startPoint y: 354, endPoint x: 195, endPoint y: 352, distance: 89.0
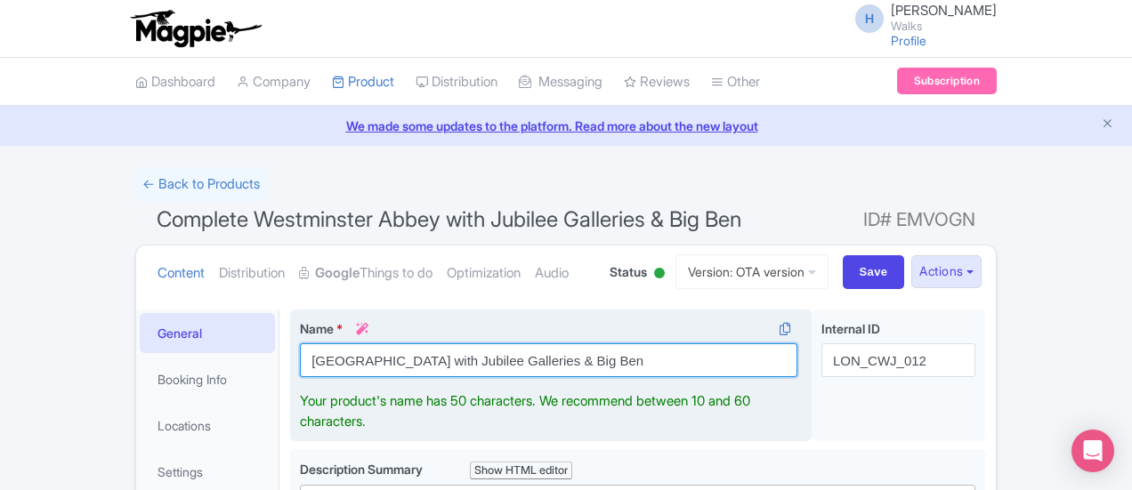
click at [344, 359] on input "Westminster Abbey with Jubilee Galleries & Big Ben" at bounding box center [548, 360] width 497 height 34
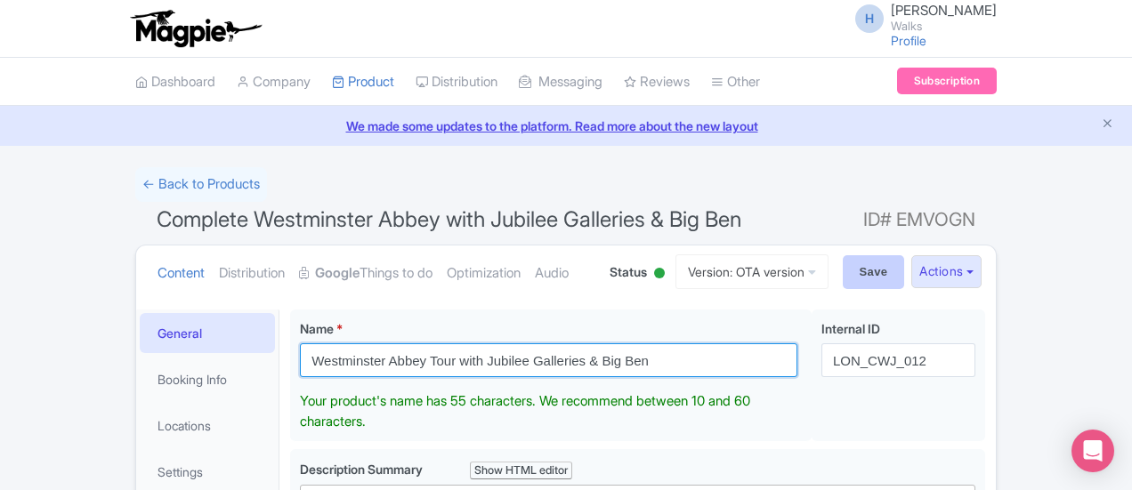
type input "Westminster Abbey Tour with Jubilee Galleries & Big Ben"
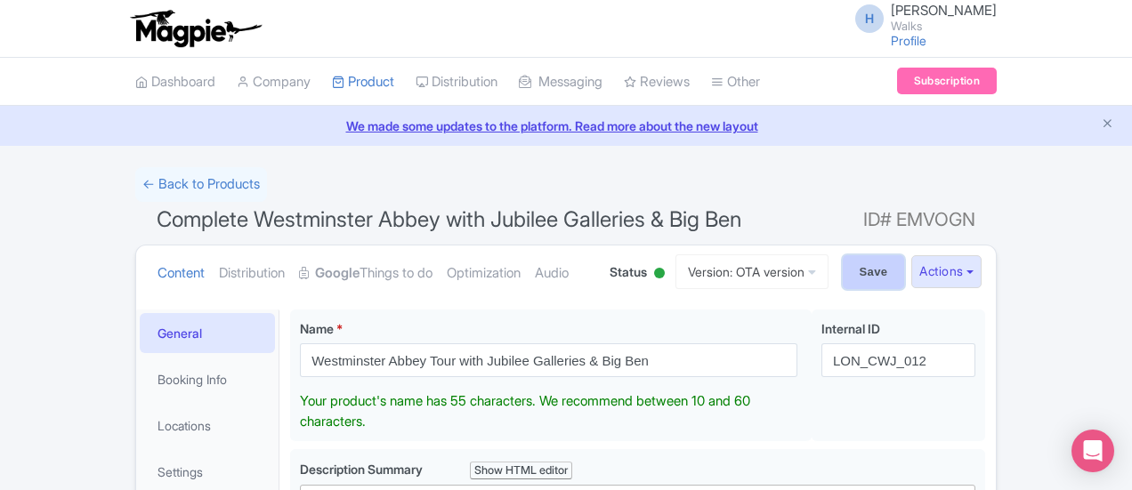
click at [905, 272] on input "Save" at bounding box center [874, 272] width 62 height 34
type input "Saving..."
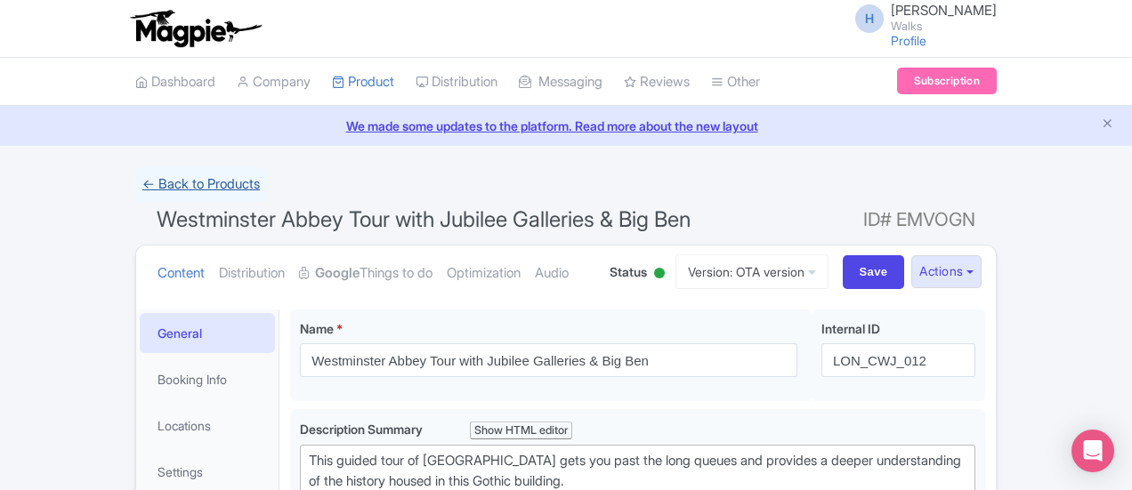
click at [135, 174] on link "← Back to Products" at bounding box center [201, 184] width 132 height 35
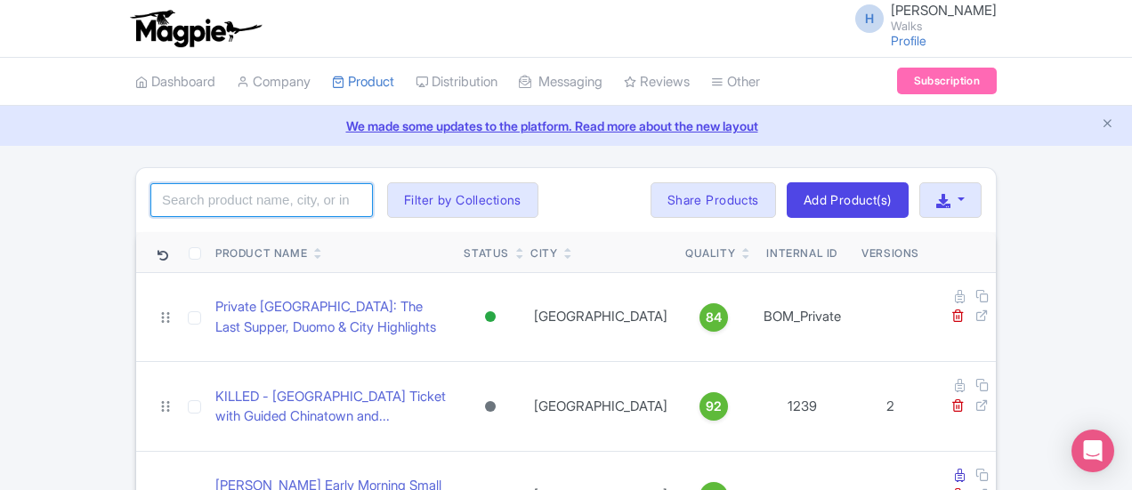
click at [150, 215] on input "search" at bounding box center [261, 200] width 222 height 34
type input "westminster express"
click button "Search" at bounding box center [0, 0] width 0 height 0
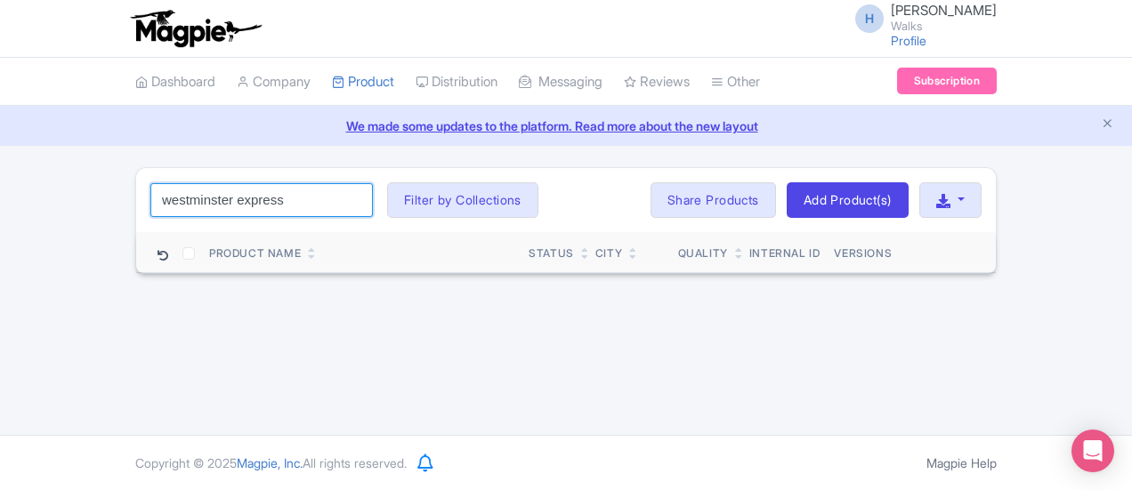
drag, startPoint x: 66, startPoint y: 186, endPoint x: 0, endPoint y: 190, distance: 65.9
click at [125, 190] on div "westminster express Search Filter by Collections [GEOGRAPHIC_DATA] [GEOGRAPHIC_…" at bounding box center [566, 220] width 883 height 107
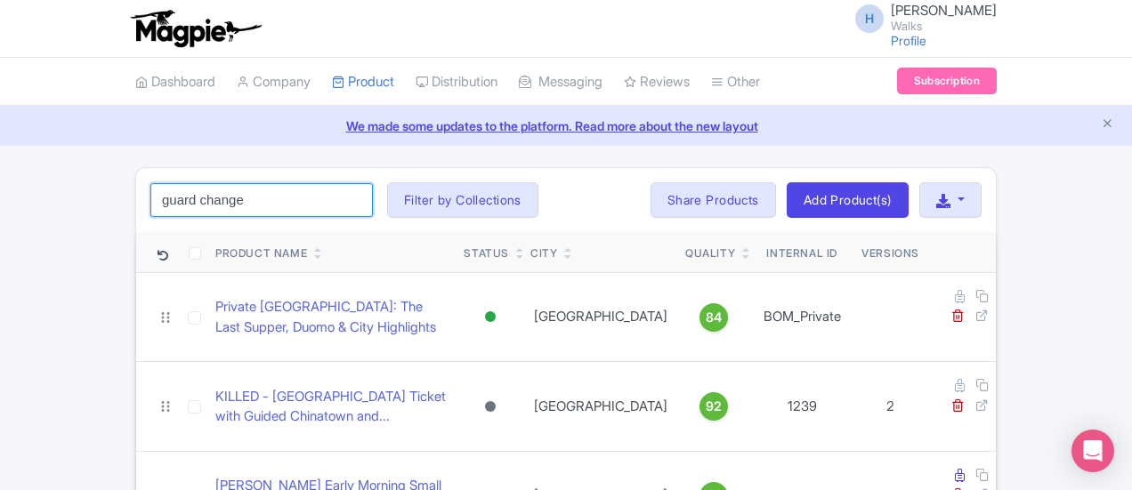
type input "guard change"
click button "Search" at bounding box center [0, 0] width 0 height 0
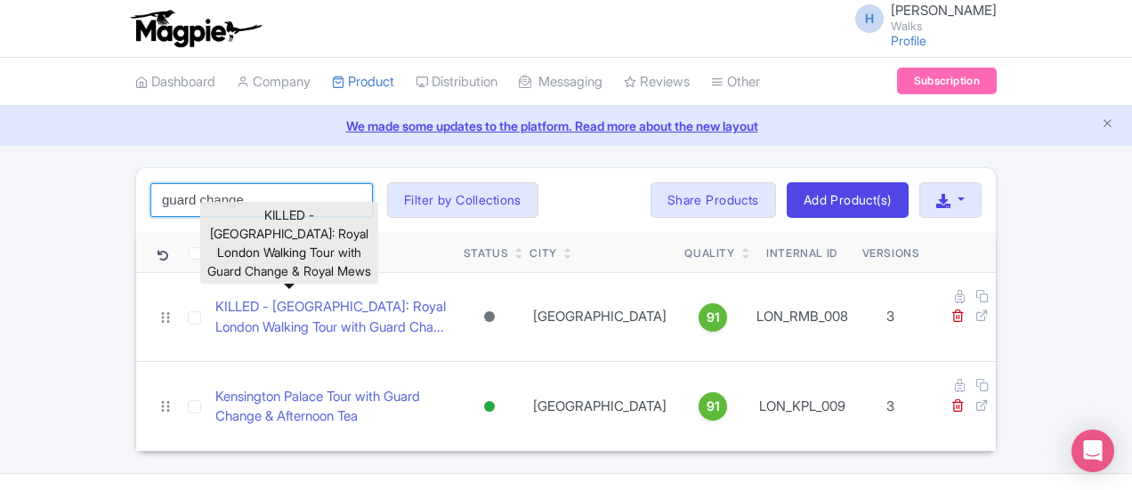
click at [150, 190] on input "guard change" at bounding box center [261, 200] width 222 height 34
click at [125, 184] on div "guard change Search Filter by Collections [GEOGRAPHIC_DATA] [GEOGRAPHIC_DATA] […" at bounding box center [566, 309] width 883 height 285
paste input "LON_WGC_003"
type input "LON_WGC_003"
click button "Search" at bounding box center [0, 0] width 0 height 0
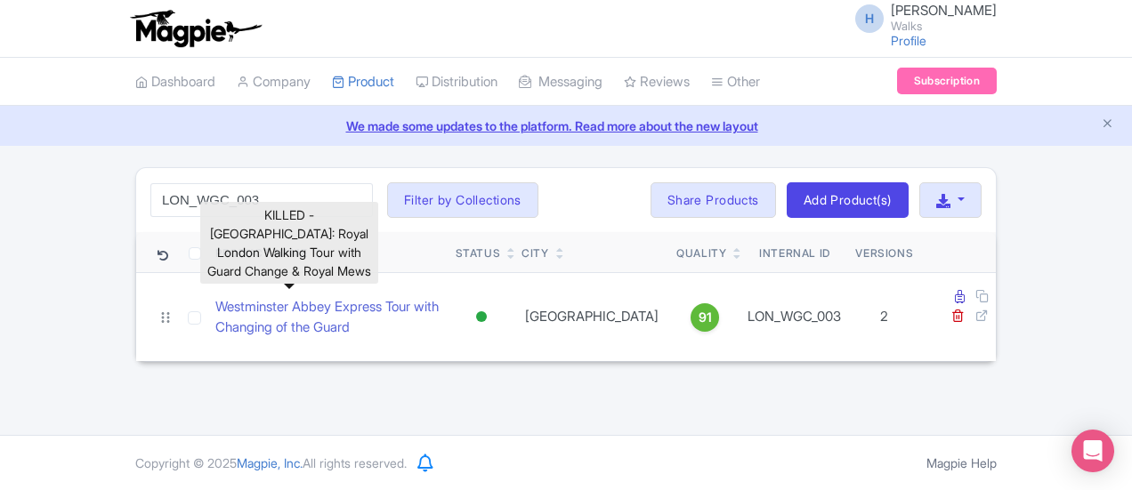
click at [410, 405] on div "H [PERSON_NAME] Walks Profile Users Settings Sign out Dashboard Company Product…" at bounding box center [566, 217] width 1132 height 435
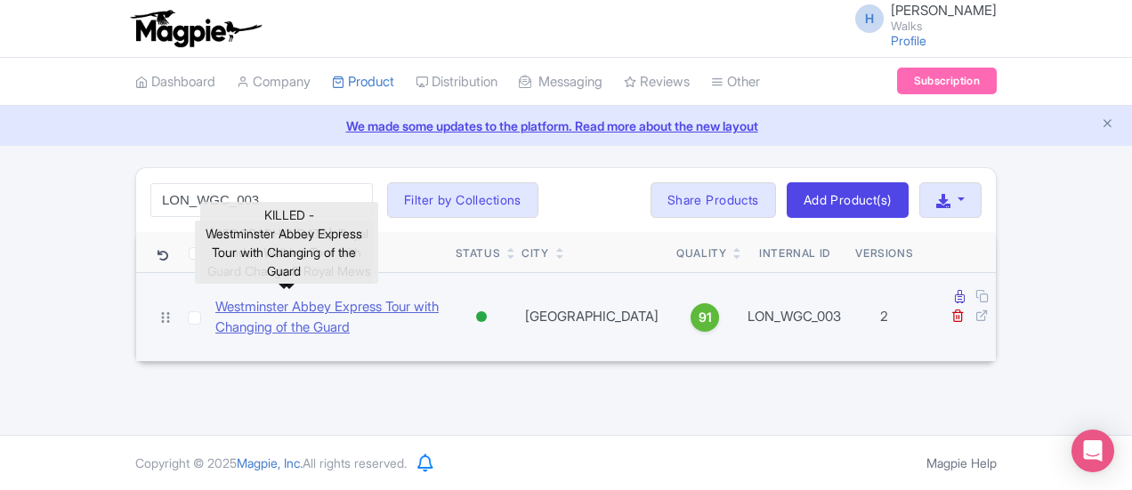
click at [325, 308] on link "Westminster Abbey Express Tour with Changing of the Guard" at bounding box center [328, 317] width 226 height 40
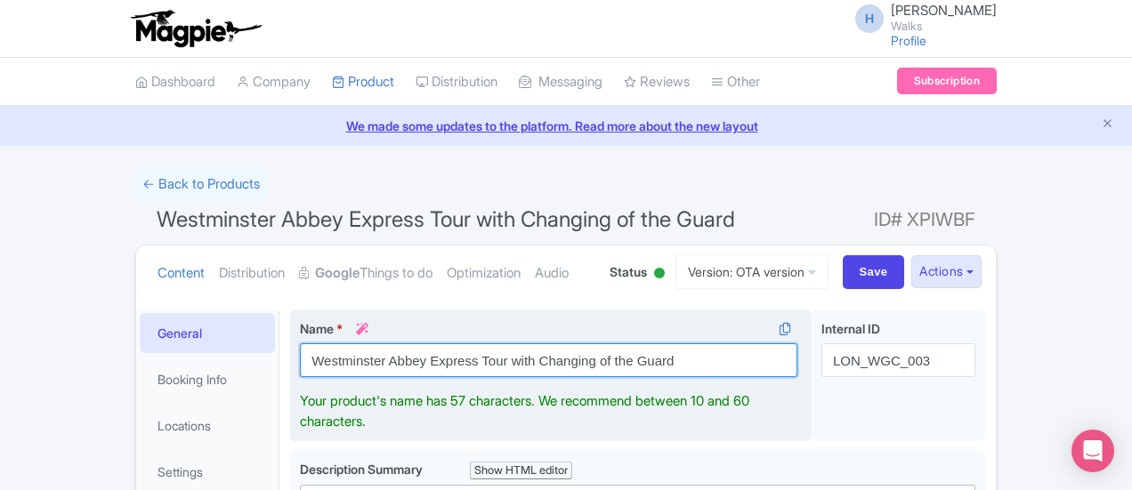
drag, startPoint x: 612, startPoint y: 359, endPoint x: 211, endPoint y: 372, distance: 401.5
click at [290, 372] on div "Name * i Westminster Abbey Express Tour with Changing of the Guard Your product…" at bounding box center [550, 376] width 521 height 133
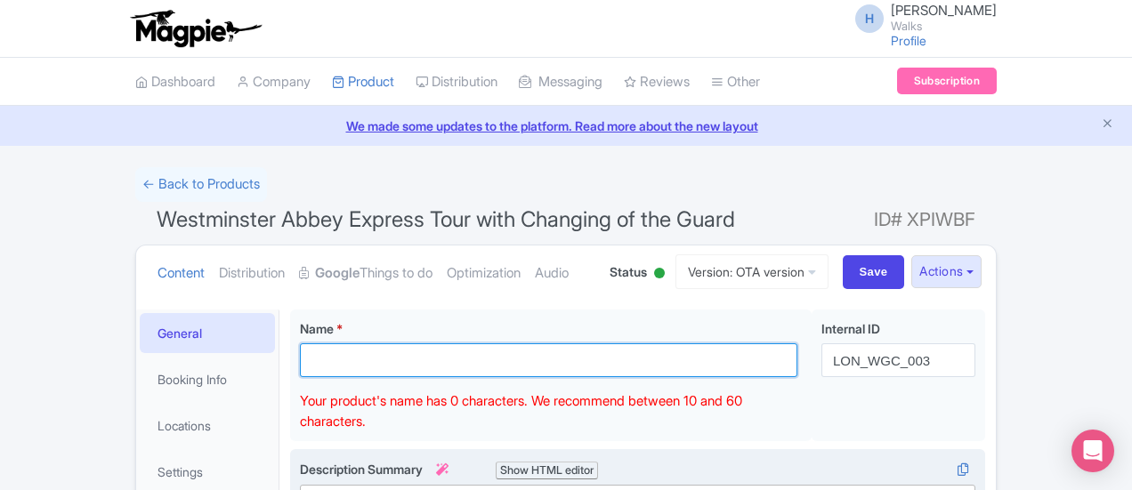
paste input "Westminster Abbey Tour with Guard Change & [GEOGRAPHIC_DATA]"
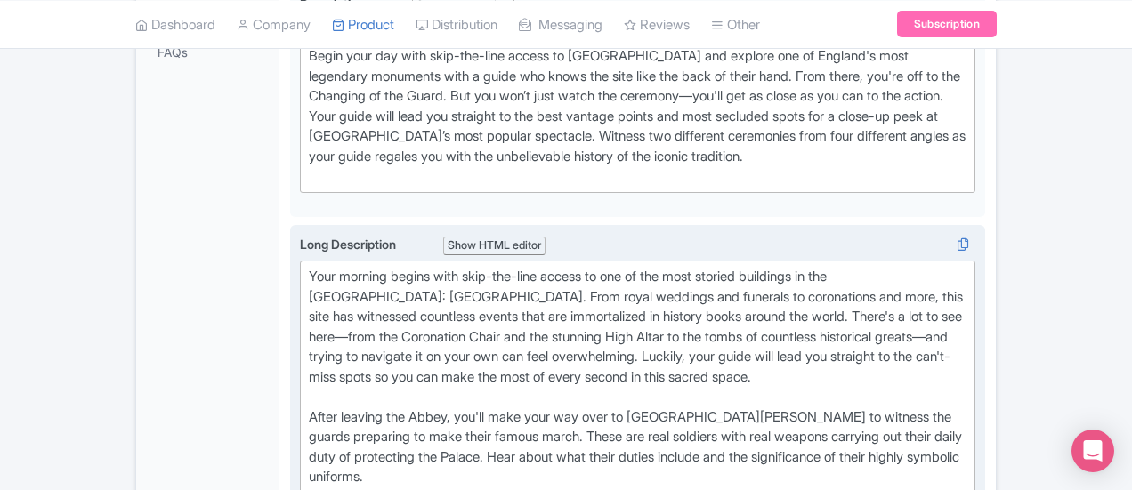
scroll to position [445, 0]
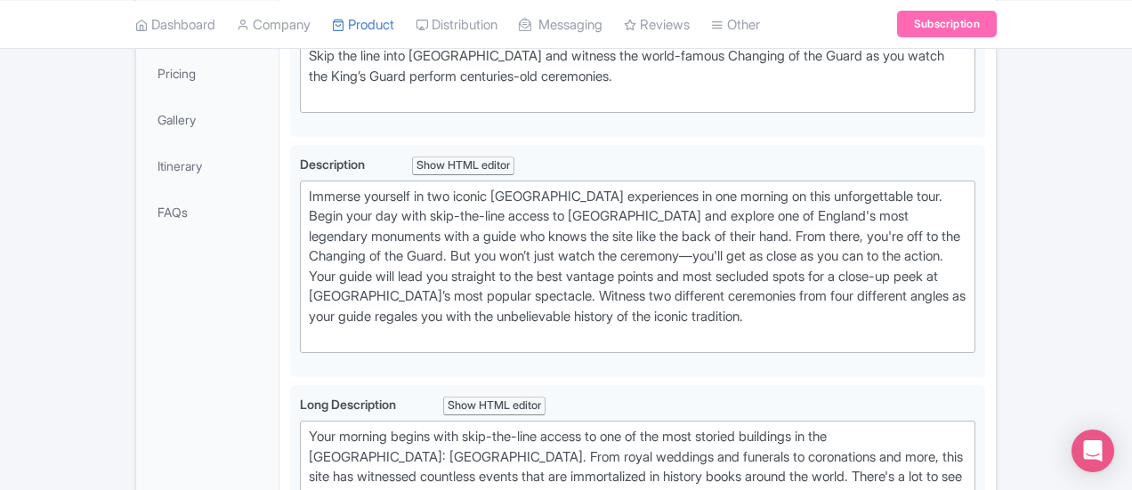
type input "Westminster Abbey Tour with Guard Change & [GEOGRAPHIC_DATA]"
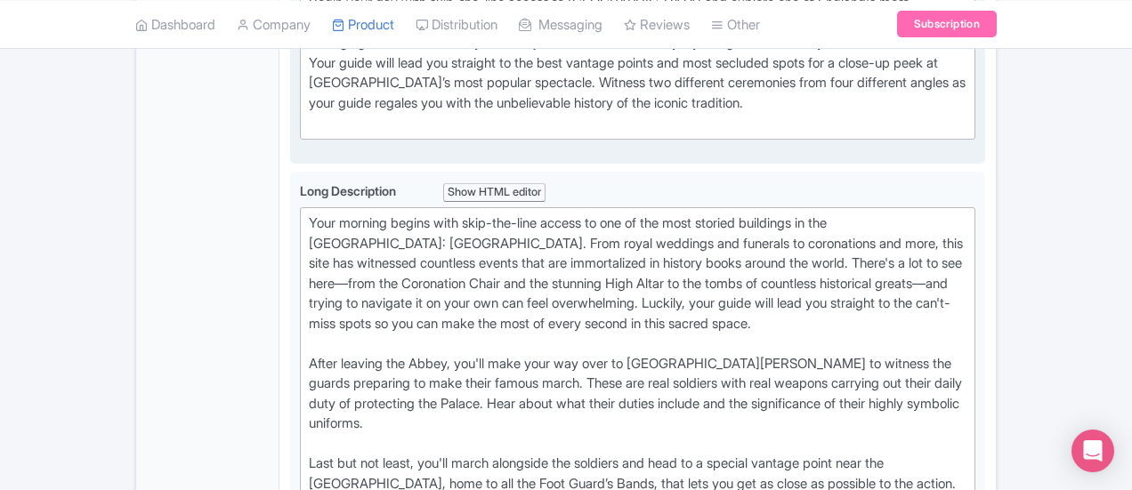
scroll to position [623, 0]
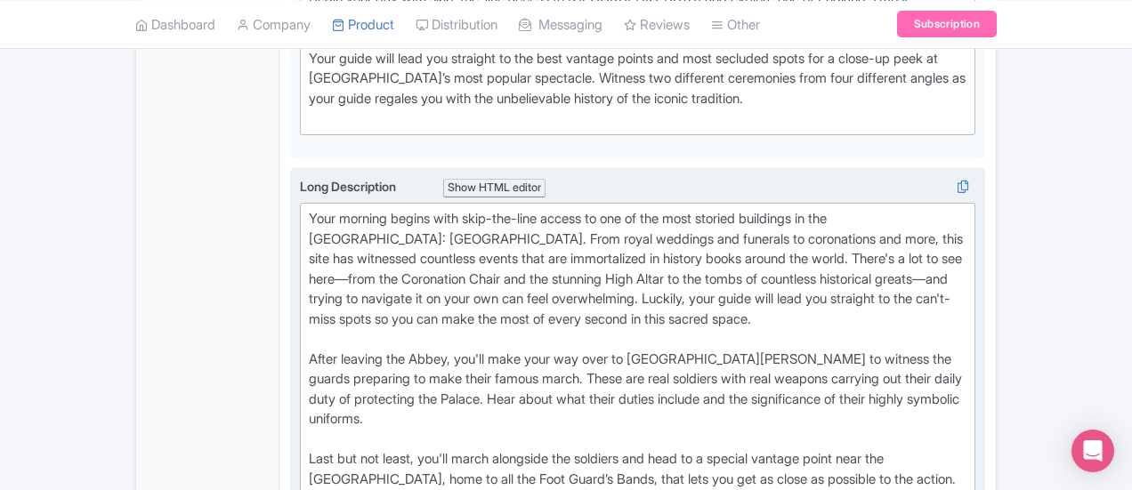
click at [674, 415] on div "Your morning begins with skip-the-line access to one of the most storied buildi…" at bounding box center [638, 379] width 658 height 341
click at [966, 315] on div "Your morning begins with skip-the-line access to one of the most storied buildi…" at bounding box center [638, 379] width 658 height 341
click at [671, 414] on div "Your morning begins with skip-the-line access to one of the most storied buildi…" at bounding box center [638, 379] width 658 height 341
click at [738, 419] on div "Your morning begins with skip-the-line access to one of the most storied buildi…" at bounding box center [638, 379] width 658 height 341
click at [309, 430] on div "Your morning begins with skip-the-line access to one of the most storied buildi…" at bounding box center [638, 379] width 658 height 341
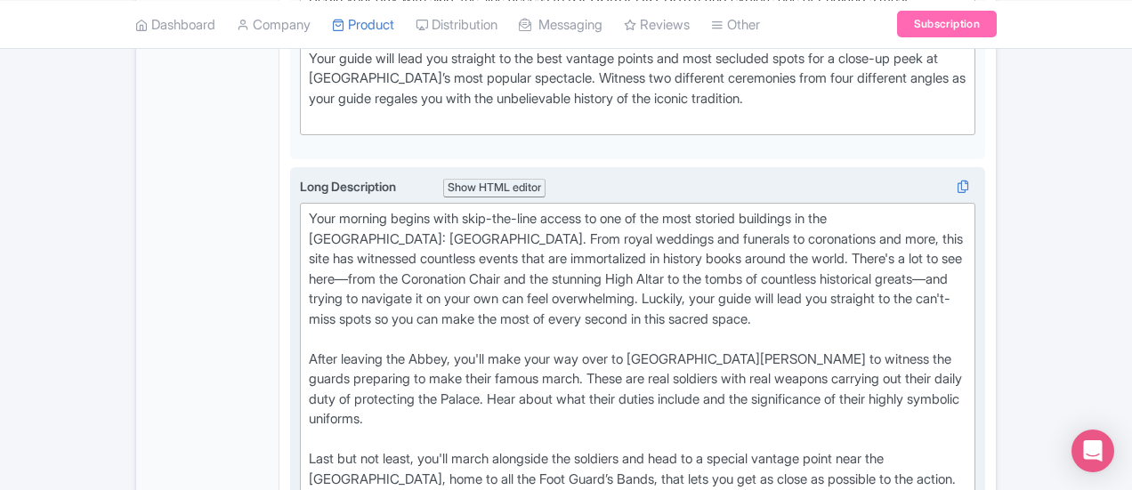
click at [523, 433] on div "Your morning begins with skip-the-line access to one of the most storied buildi…" at bounding box center [638, 379] width 658 height 341
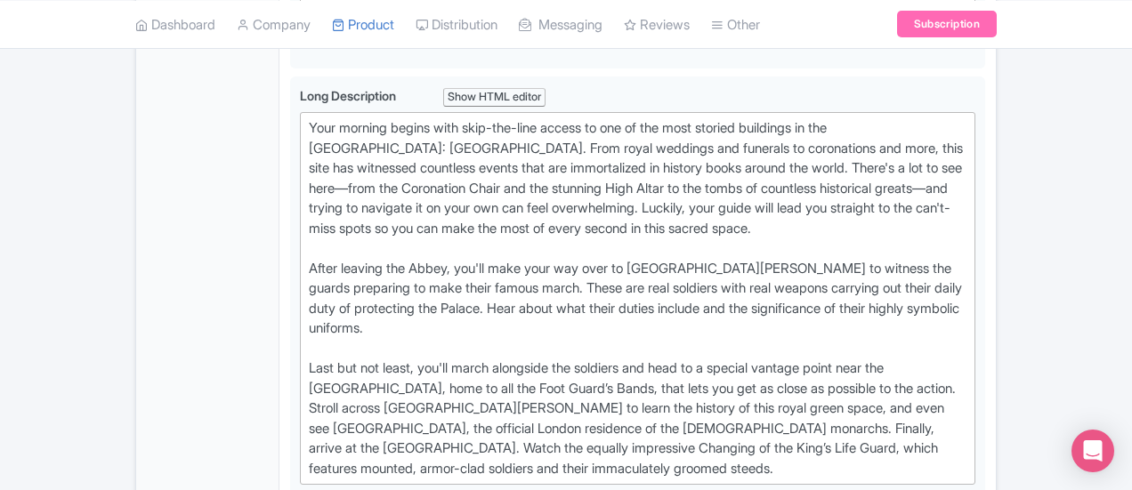
scroll to position [712, 0]
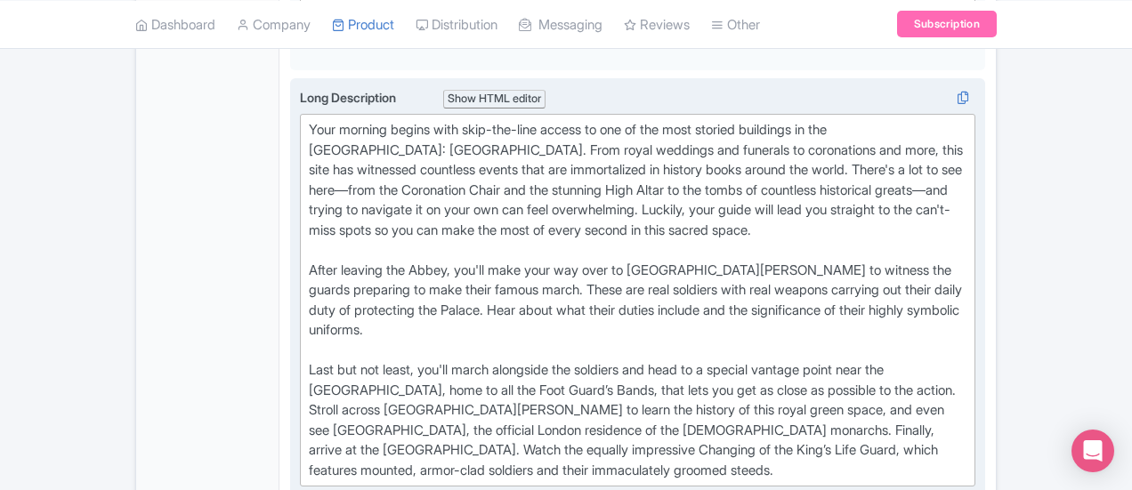
click at [311, 345] on div "Your morning begins with skip-the-line access to one of the most storied buildi…" at bounding box center [638, 300] width 658 height 360
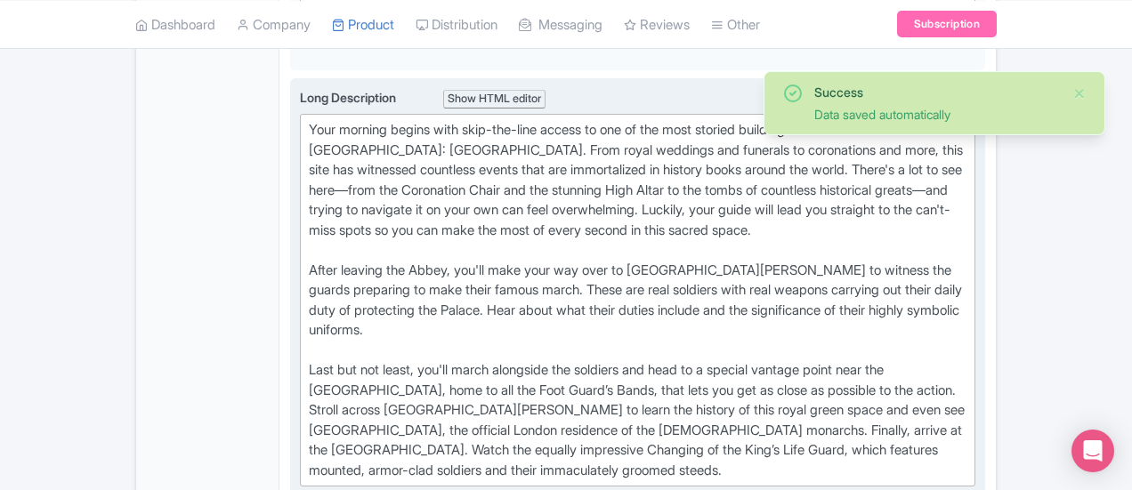
type trix-editor "<div>Your morning begins with skip-the-line access to one of the most storied b…"
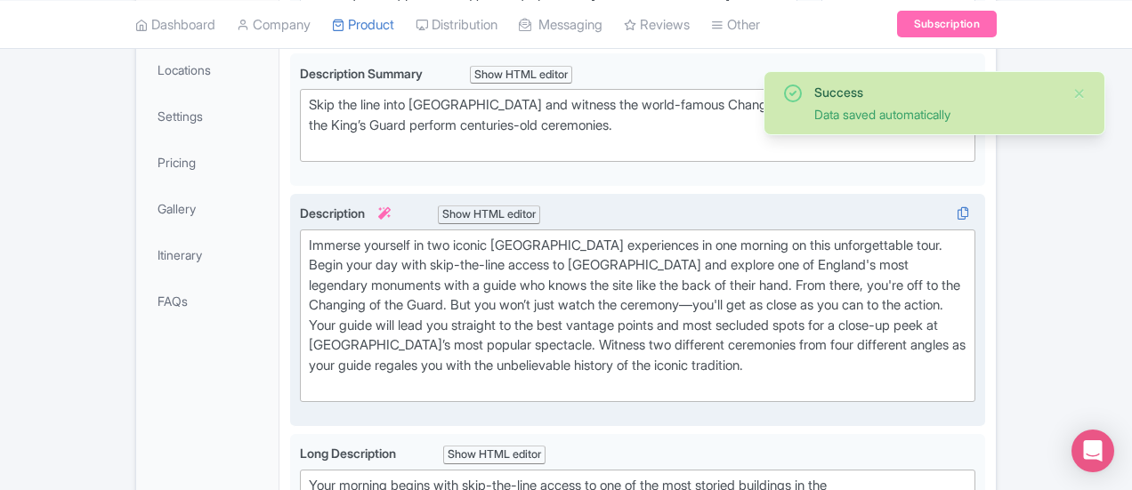
scroll to position [0, 0]
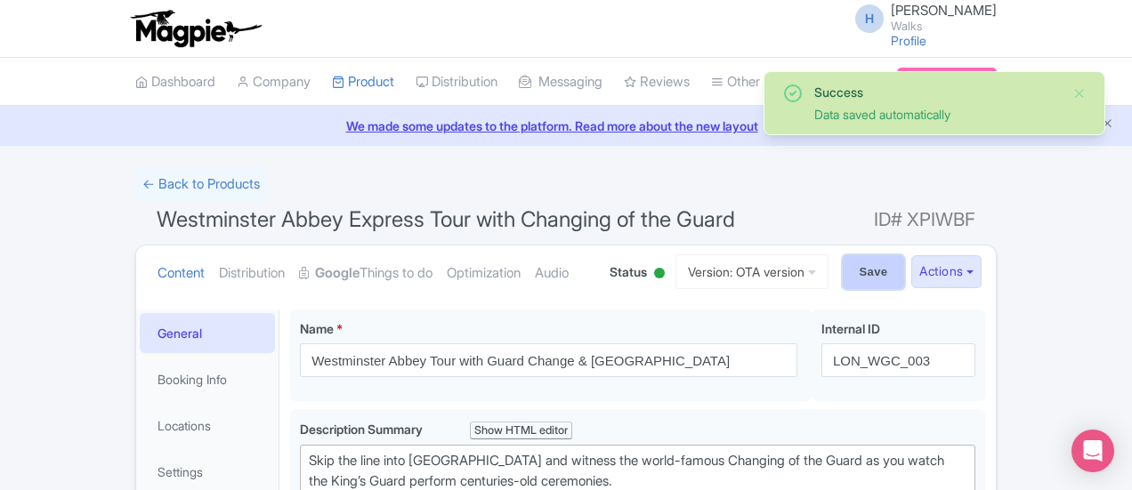
click at [905, 279] on input "Save" at bounding box center [874, 272] width 62 height 34
type input "Saving..."
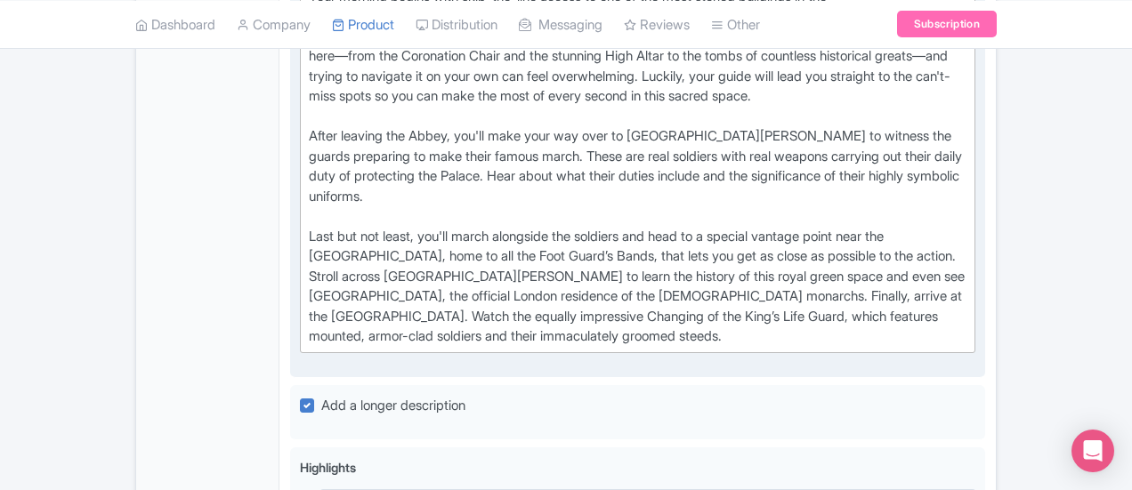
scroll to position [890, 0]
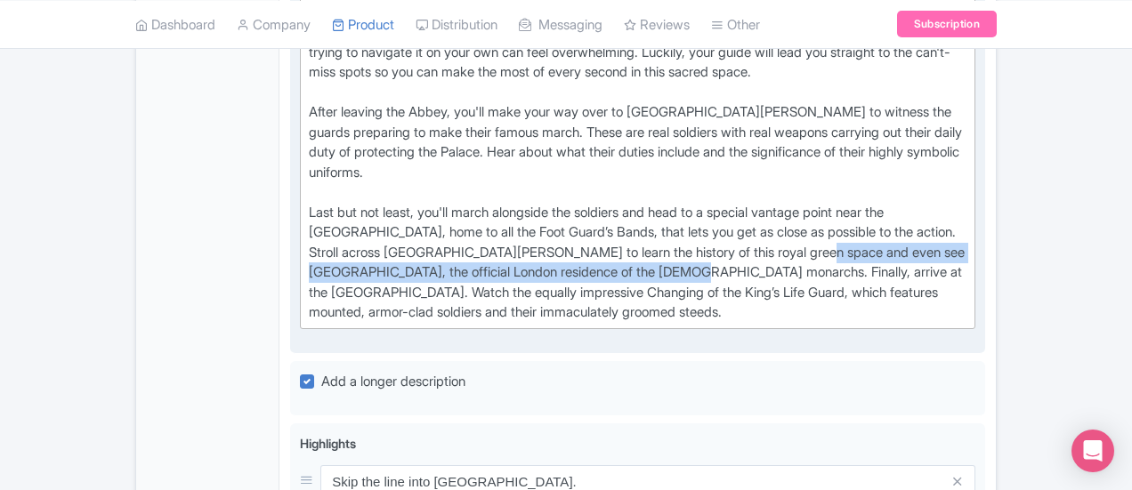
drag, startPoint x: 336, startPoint y: 186, endPoint x: 867, endPoint y: 188, distance: 530.3
click at [867, 188] on div "Your morning begins with skip-the-line access to one of the most storied buildi…" at bounding box center [638, 143] width 658 height 360
type trix-editor "<lor>Ipsu dolorsi ametco adip elit-sed-doei tempor in utl et dol magn aliquae a…"
copy div "even see [GEOGRAPHIC_DATA], the official London residence of the [DEMOGRAPHIC_D…"
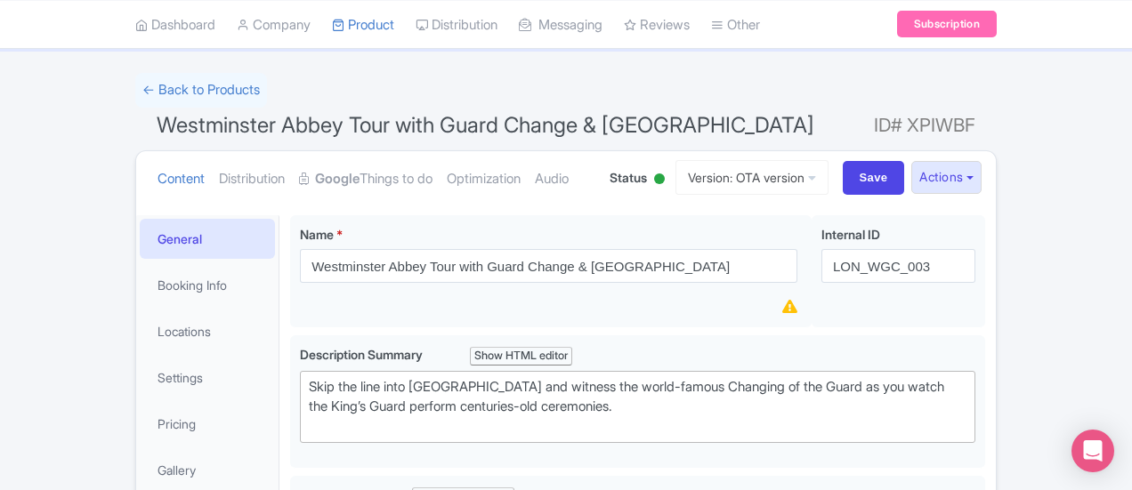
scroll to position [0, 0]
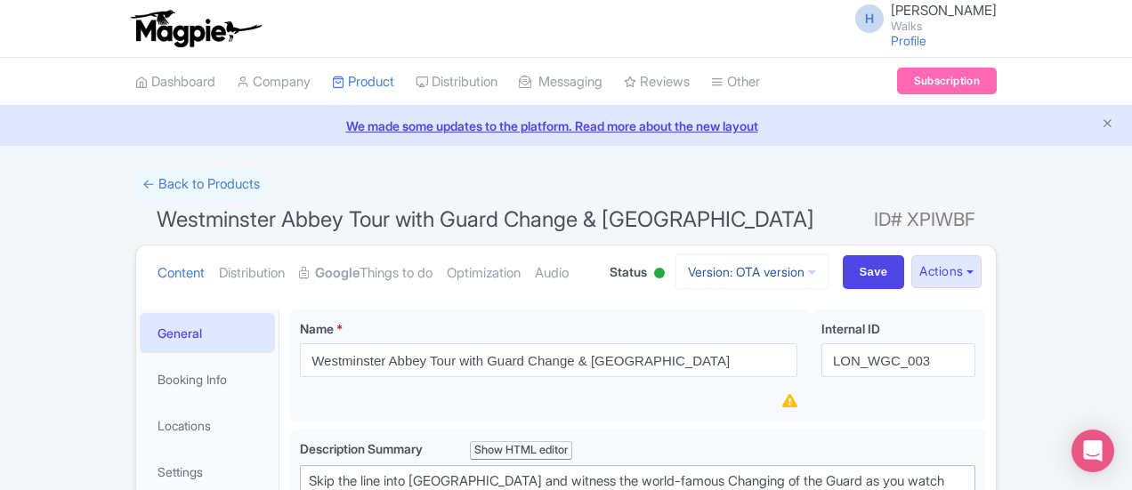
click at [828, 263] on link "Version: OTA version" at bounding box center [751, 271] width 153 height 35
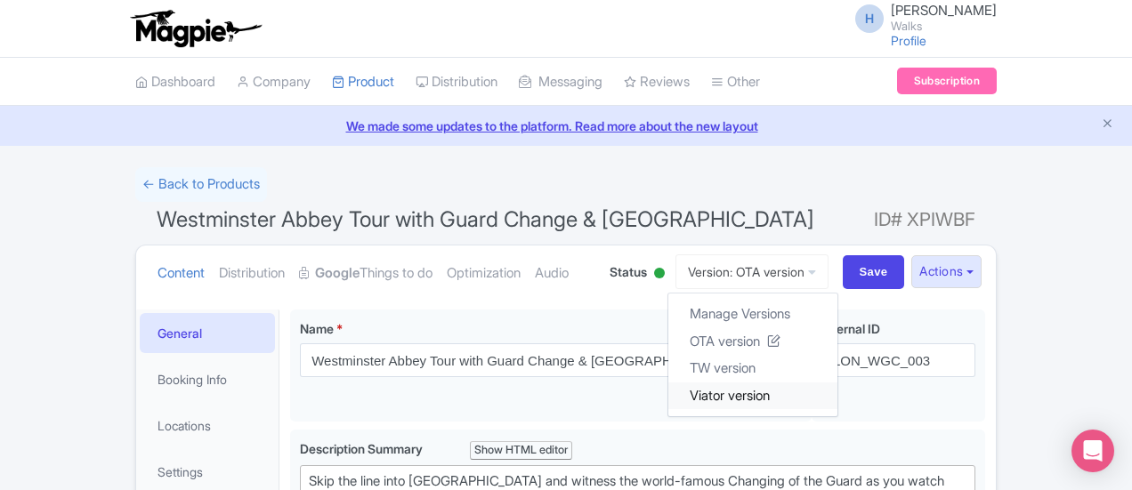
click at [837, 394] on link "Viator version" at bounding box center [752, 396] width 169 height 28
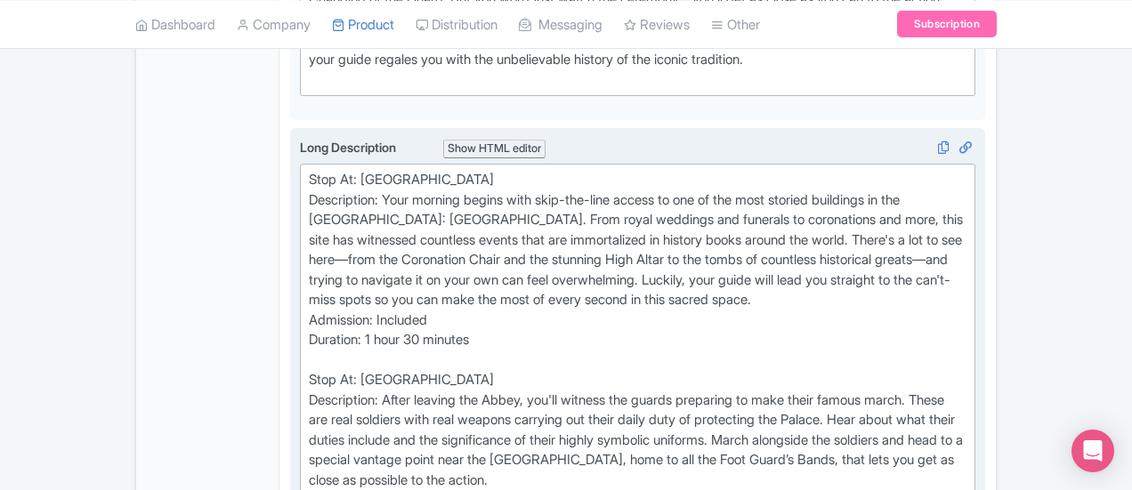
scroll to position [890, 0]
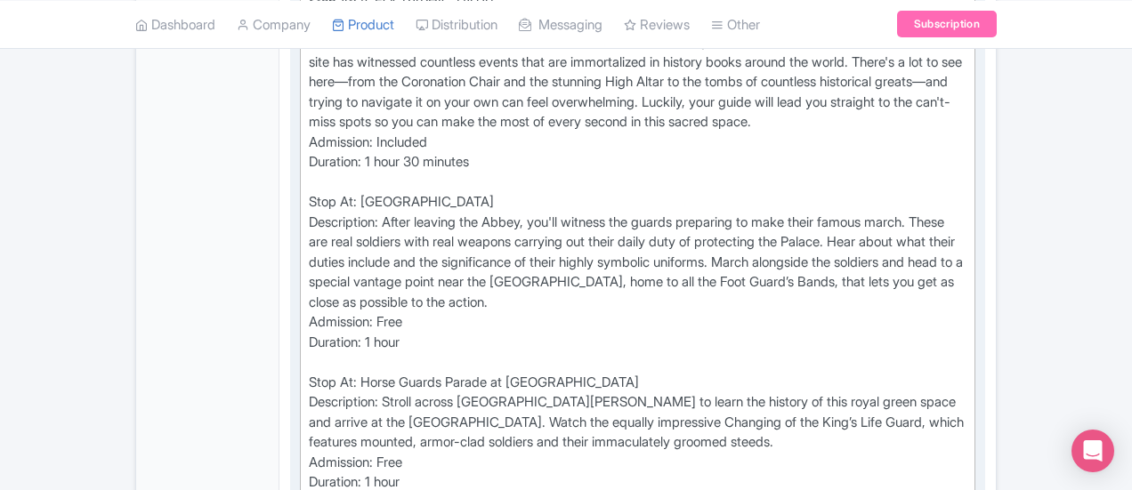
click at [374, 280] on div "Stop At: [GEOGRAPHIC_DATA] Description: Your morning begins with skip-the-line …" at bounding box center [638, 242] width 658 height 501
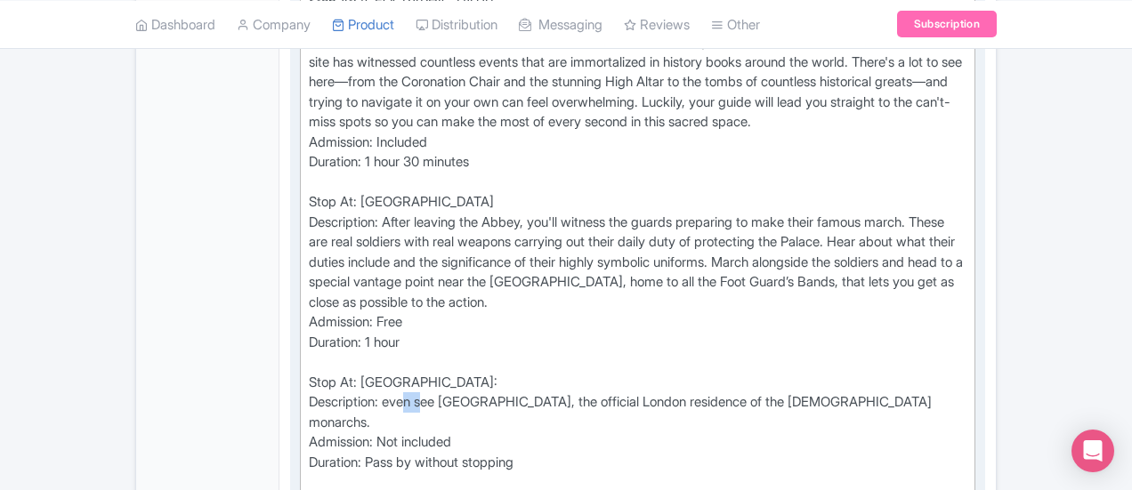
drag, startPoint x: 344, startPoint y: 335, endPoint x: 324, endPoint y: 336, distance: 20.5
click at [324, 336] on div "Stop At: Westminster Abbey Description: Your morning begins with skip-the-line …" at bounding box center [638, 302] width 658 height 621
click at [417, 312] on div "Stop At: Westminster Abbey Description: Your morning begins with skip-the-line …" at bounding box center [638, 302] width 658 height 621
drag, startPoint x: 345, startPoint y: 332, endPoint x: 303, endPoint y: 343, distance: 43.4
click at [309, 343] on div "Stop At: Westminster Abbey Description: Your morning begins with skip-the-line …" at bounding box center [638, 302] width 658 height 621
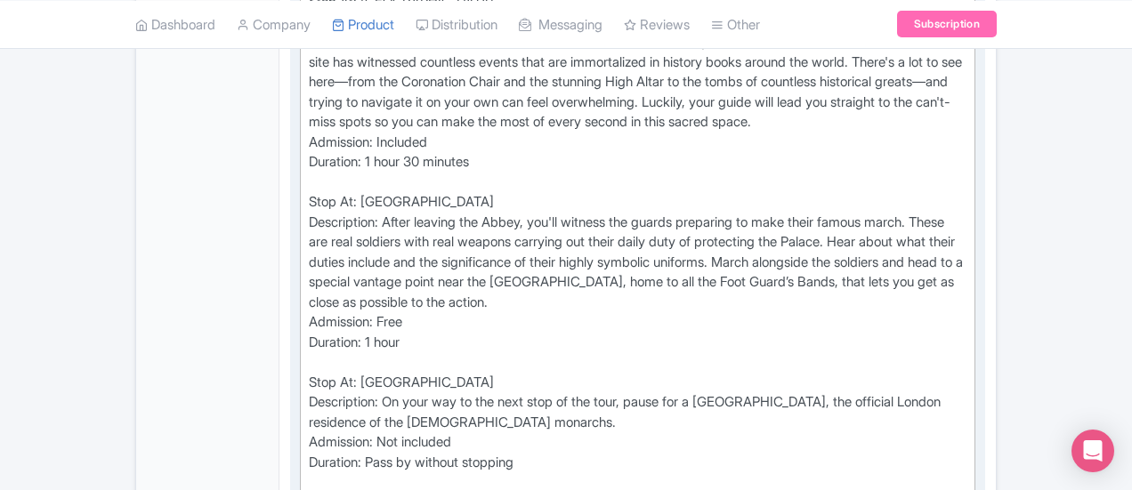
type trix-editor "<div>Stop At: Westminster Abbey<br>Description: Your morning begins with skip-t…"
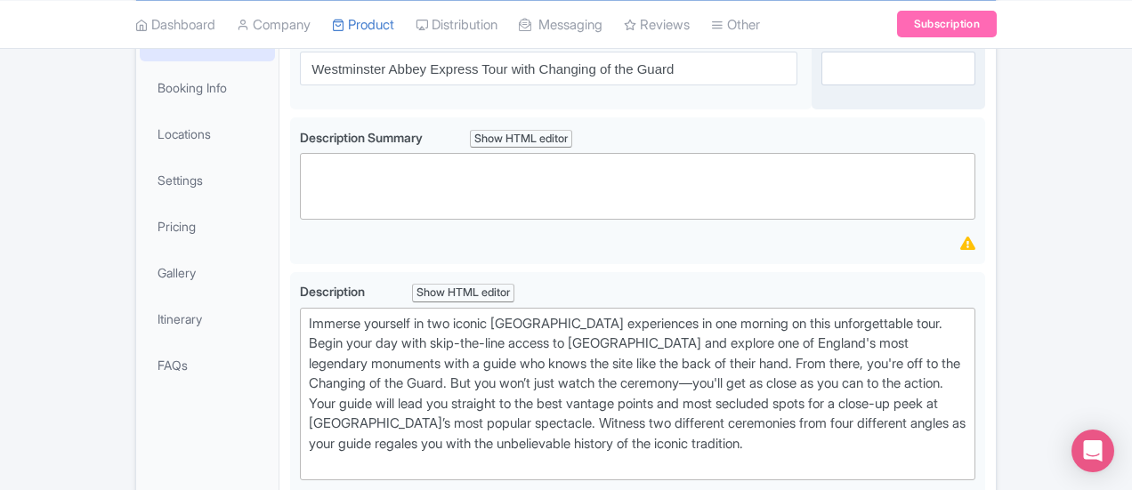
scroll to position [89, 0]
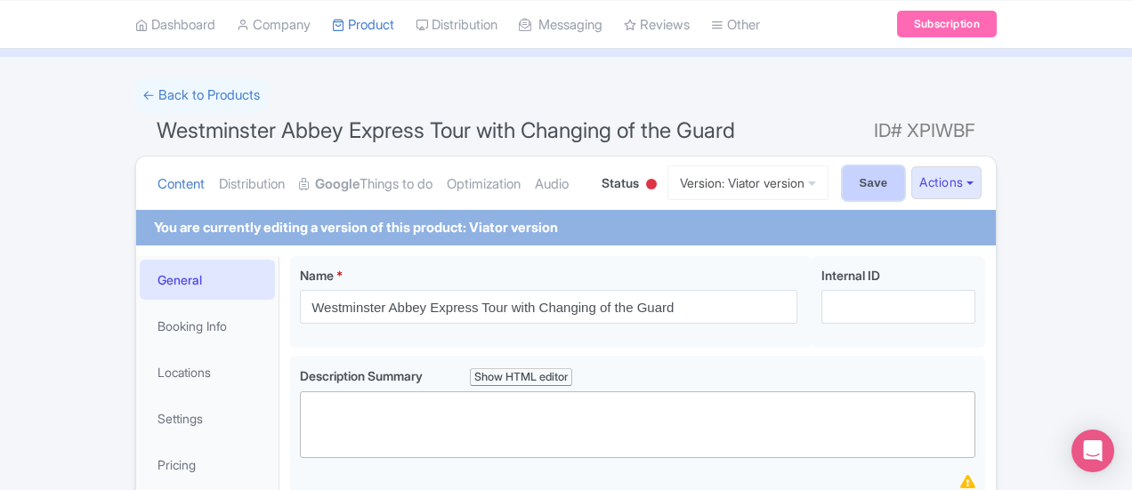
click at [905, 174] on input "Save" at bounding box center [874, 183] width 62 height 34
type input "Saving..."
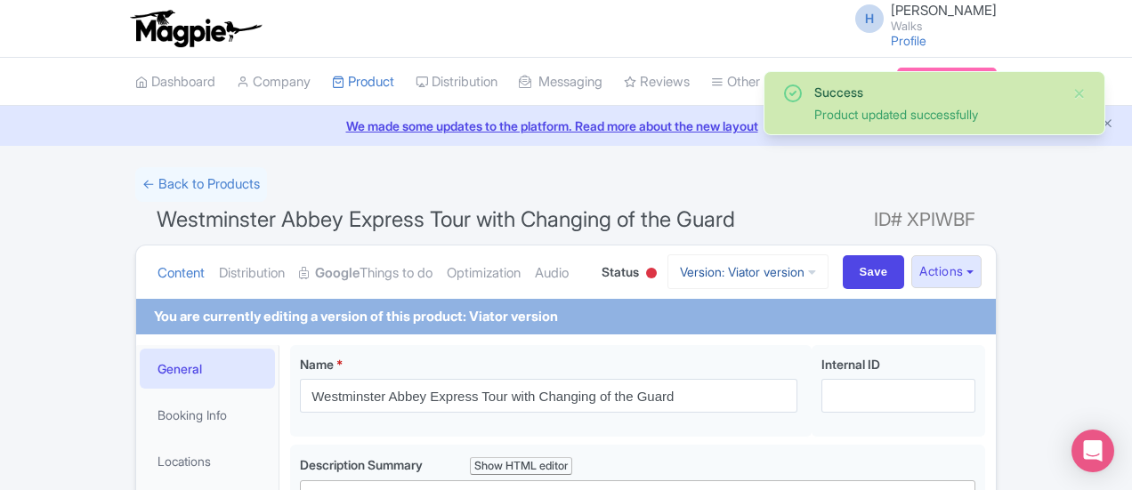
click at [828, 267] on link "Version: Viator version" at bounding box center [747, 271] width 161 height 35
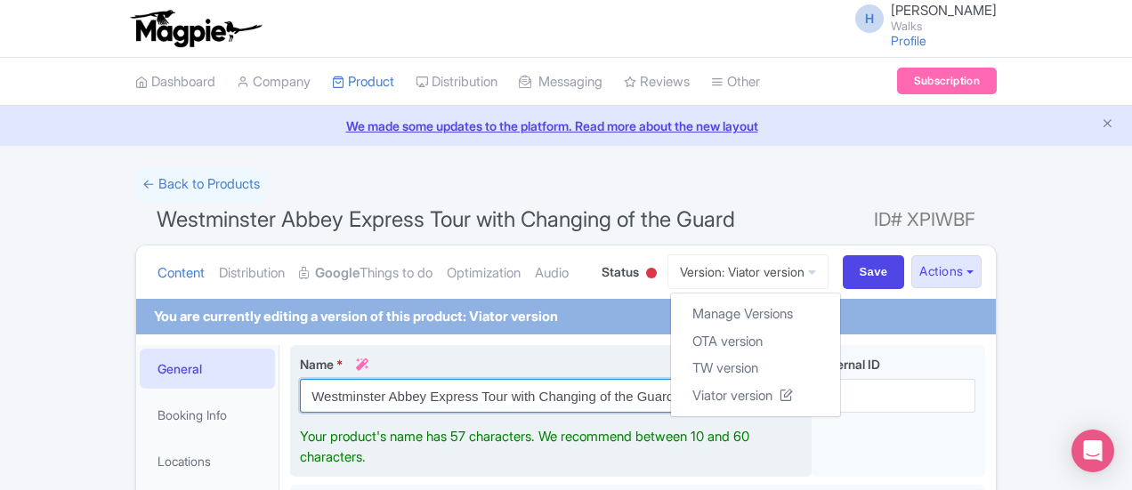
click at [639, 394] on input "Westminster Abbey Express Tour with Changing of the Guard" at bounding box center [548, 396] width 497 height 34
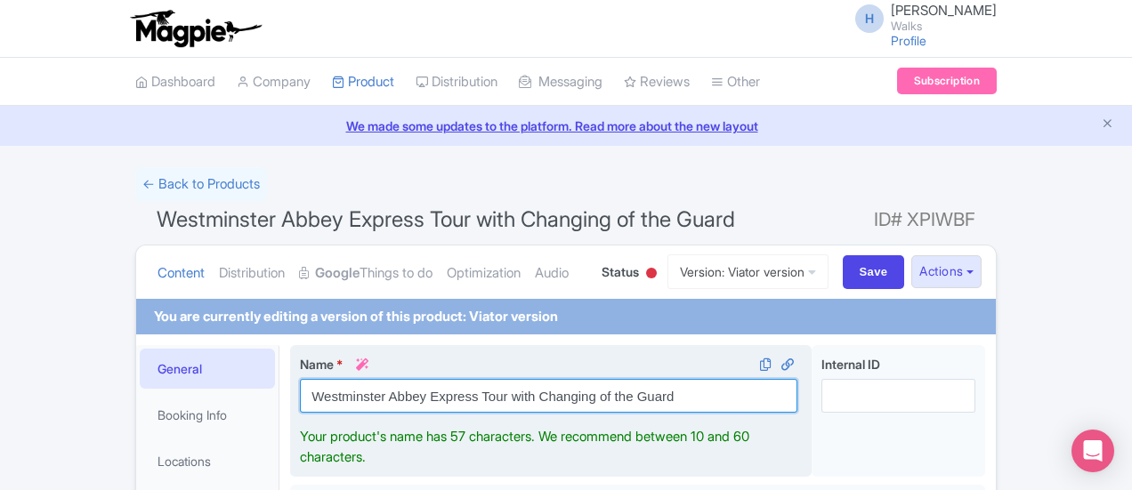
drag, startPoint x: 639, startPoint y: 394, endPoint x: 221, endPoint y: 411, distance: 418.6
click at [300, 411] on input "Westminster Abbey Express Tour with Changing of the Guard" at bounding box center [548, 396] width 497 height 34
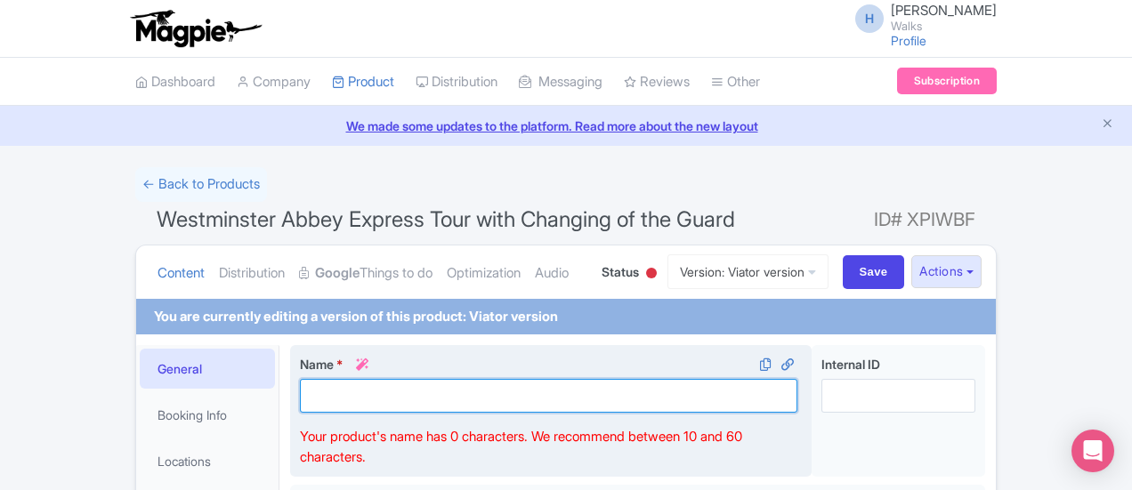
paste input "Westminster Abbey Tour with Guard Change & [GEOGRAPHIC_DATA]"
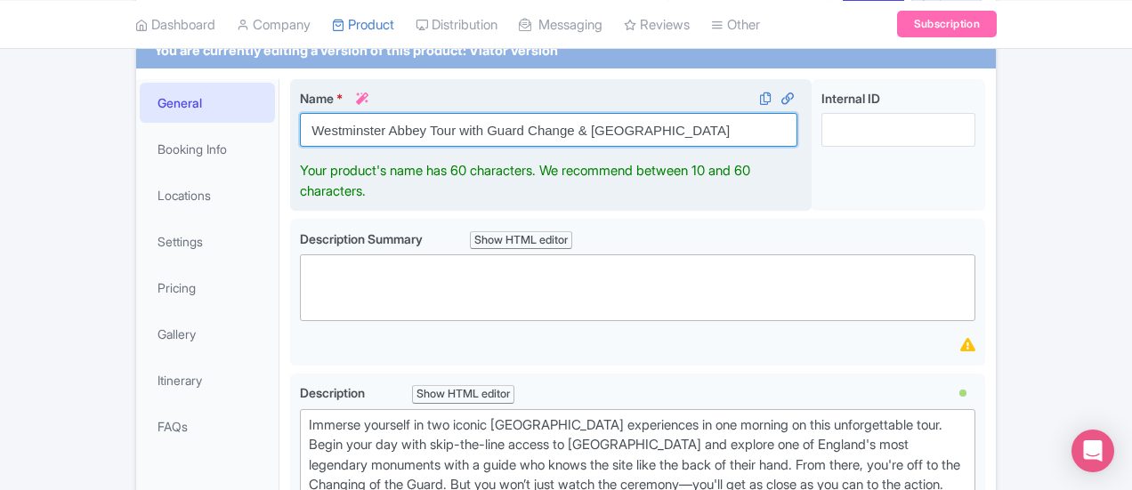
scroll to position [178, 0]
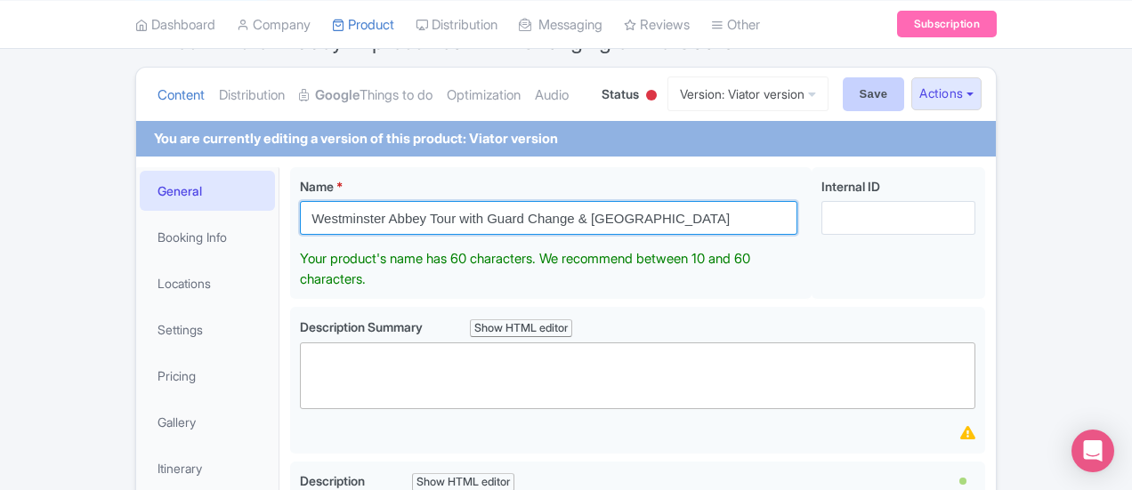
type input "Westminster Abbey Tour with Guard Change & [GEOGRAPHIC_DATA]"
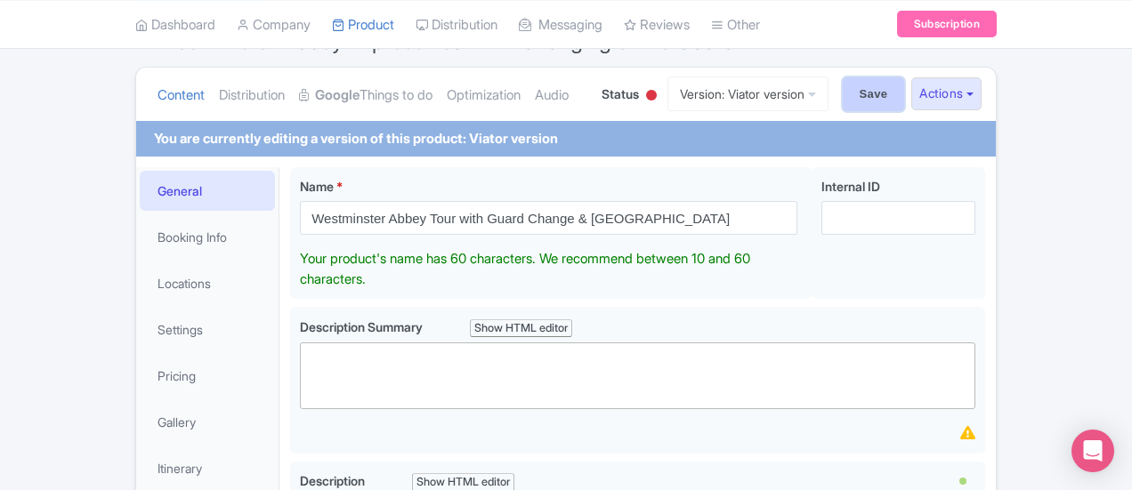
click at [905, 96] on input "Save" at bounding box center [874, 94] width 62 height 34
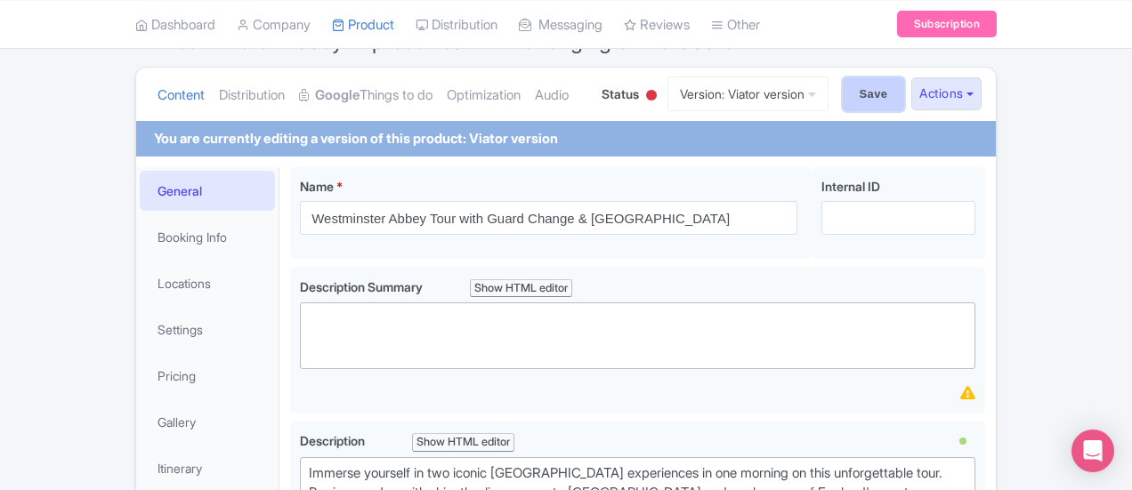
type input "Saving..."
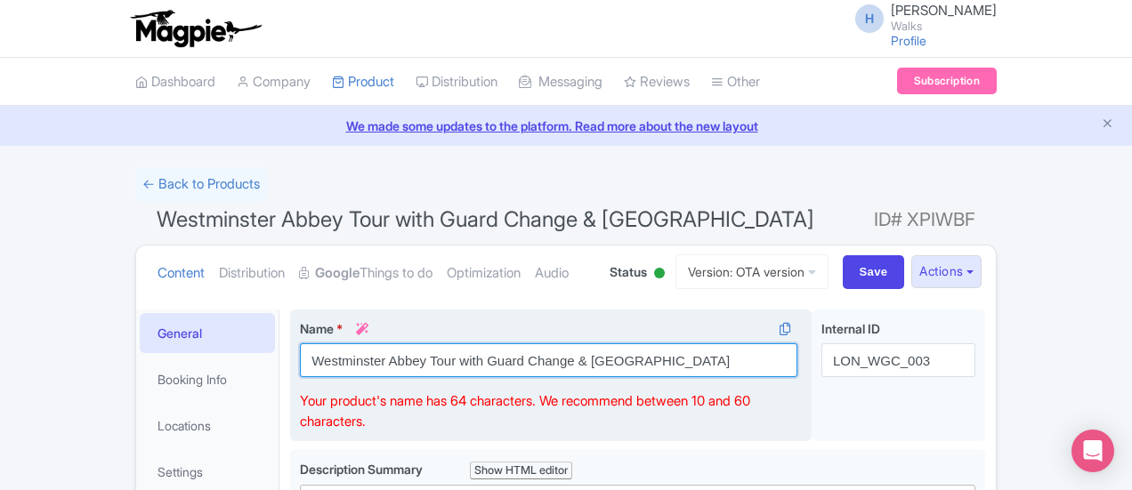
drag, startPoint x: 231, startPoint y: 353, endPoint x: 637, endPoint y: 358, distance: 405.8
click at [637, 358] on input "Westminster Abbey Tour with Guard Change & [GEOGRAPHIC_DATA]" at bounding box center [548, 360] width 497 height 34
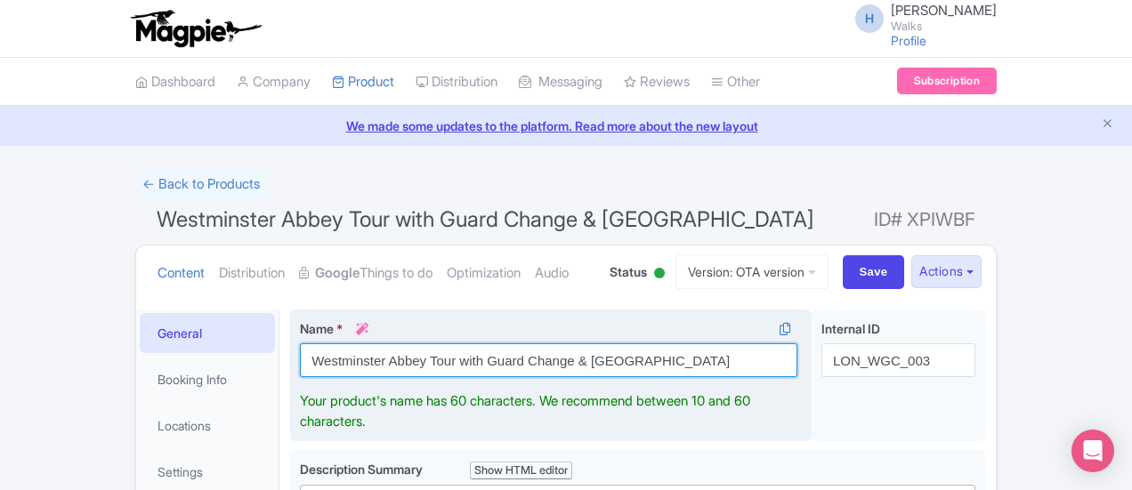
click at [641, 367] on input "Westminster Abbey Tour with Guard Change & [GEOGRAPHIC_DATA]" at bounding box center [548, 360] width 497 height 34
drag, startPoint x: 650, startPoint y: 357, endPoint x: 216, endPoint y: 342, distance: 434.5
click at [300, 342] on div "Name * i Westminster Abbey Tour with Guard Change & Buckingham Palace" at bounding box center [548, 348] width 497 height 58
